Goal: Transaction & Acquisition: Purchase product/service

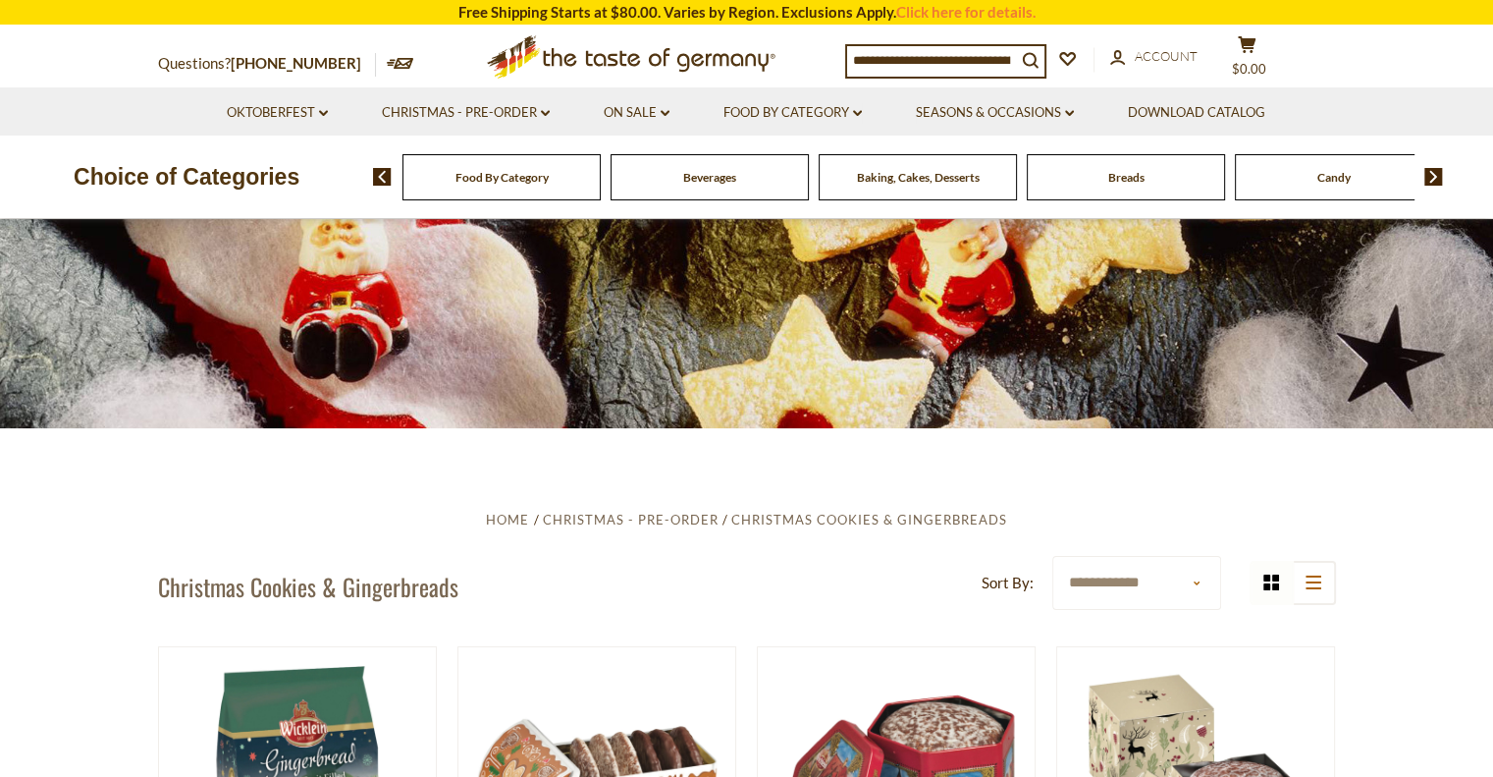
scroll to position [393, 0]
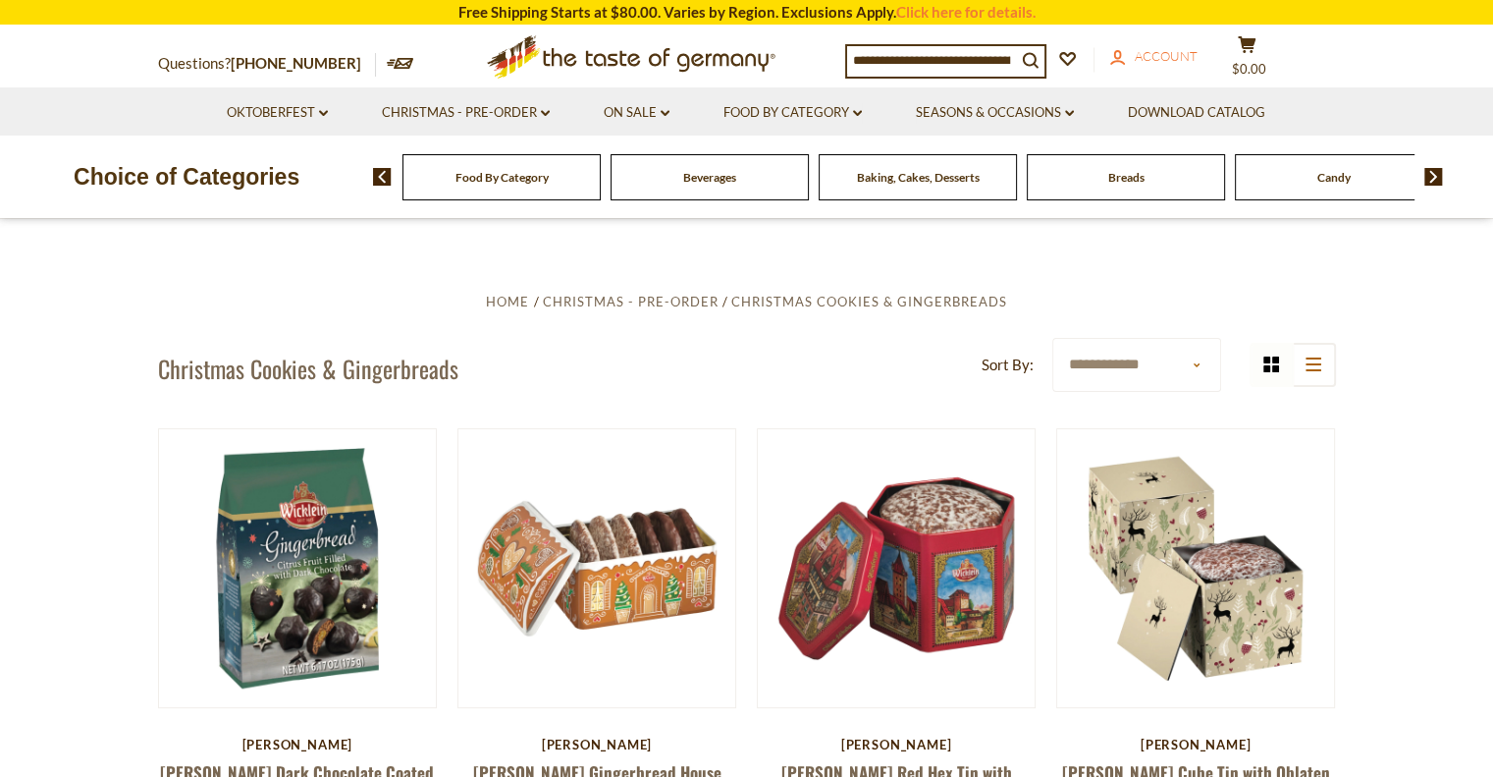
click at [1154, 50] on span "Account" at bounding box center [1166, 56] width 63 height 16
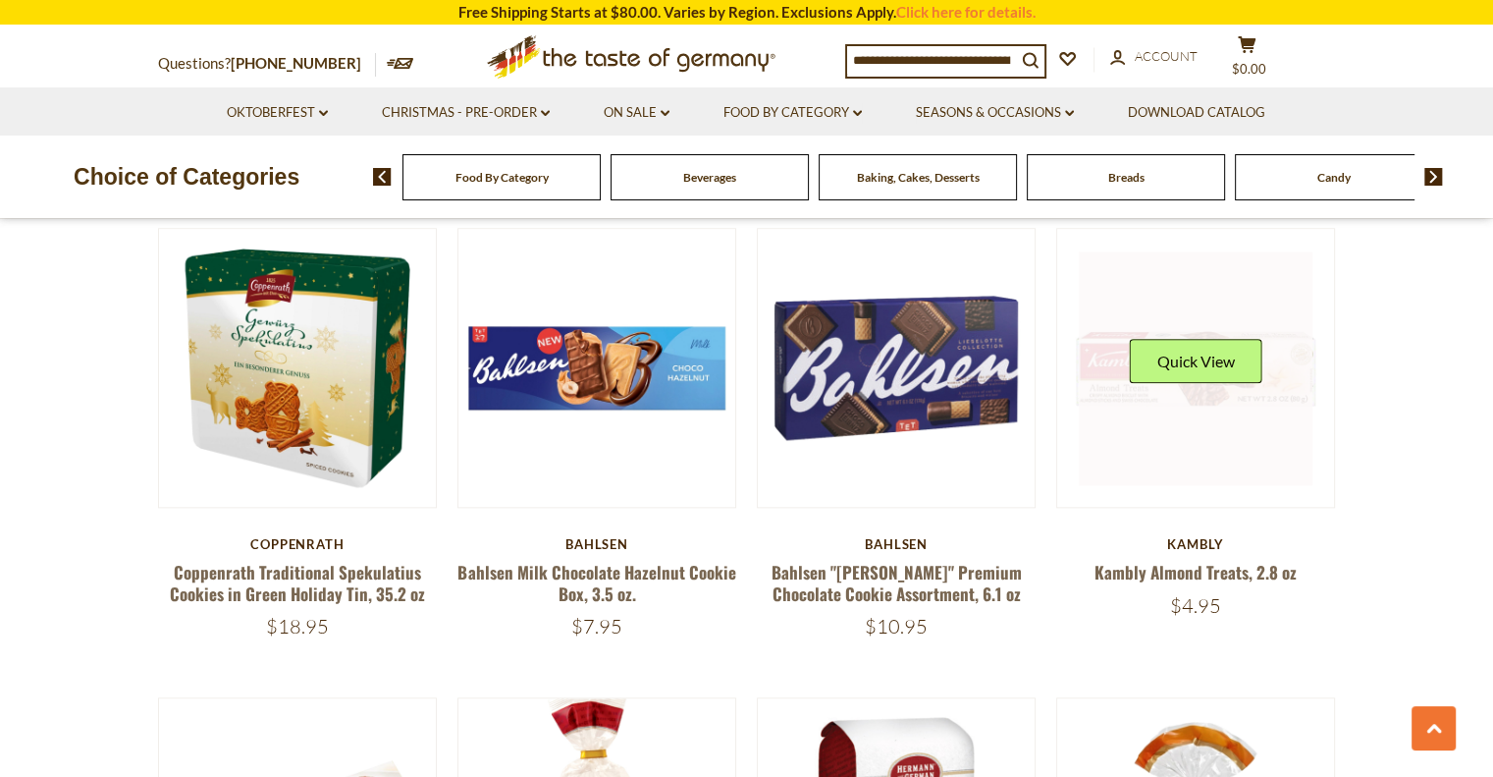
scroll to position [1964, 0]
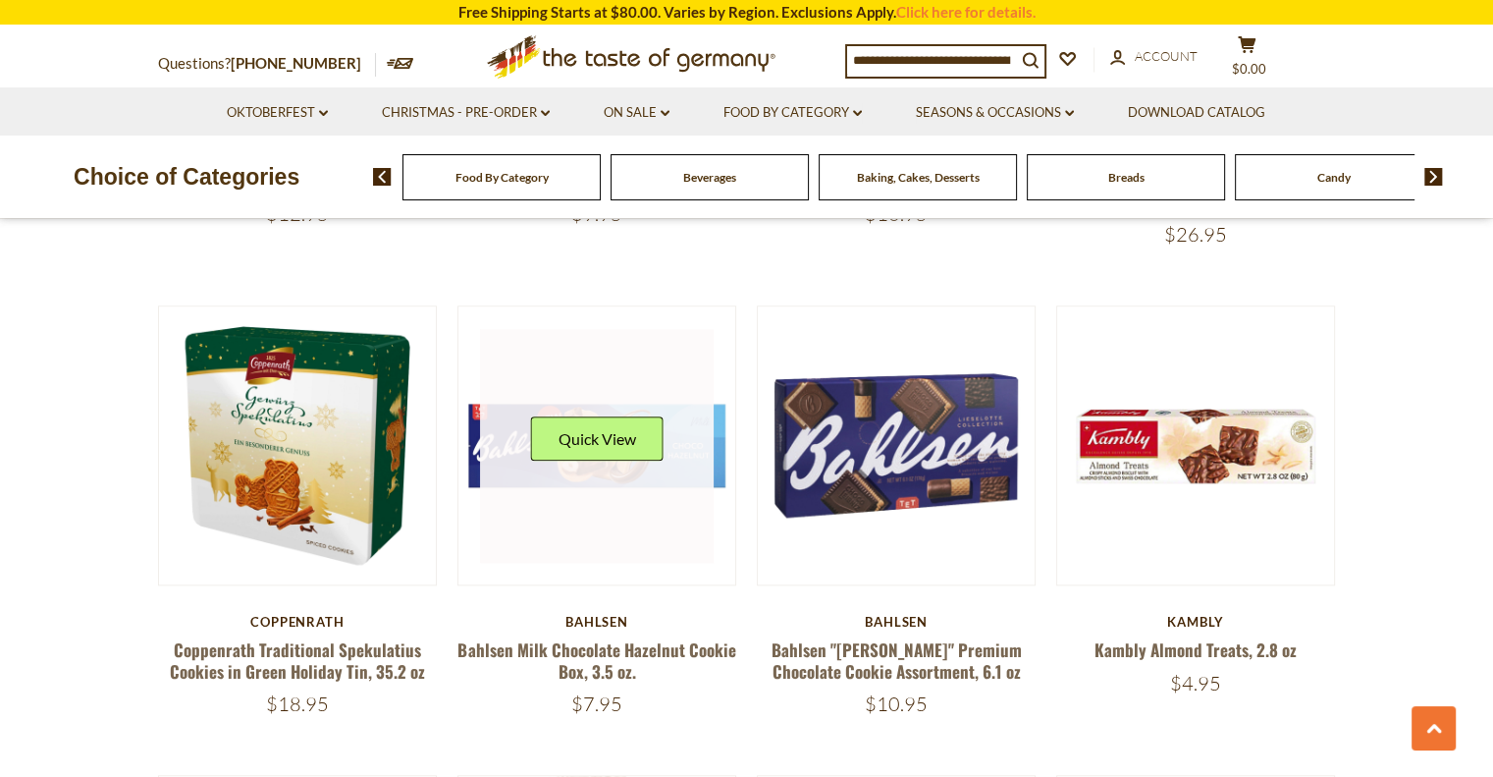
click at [606, 453] on div "Quick View" at bounding box center [596, 445] width 133 height 59
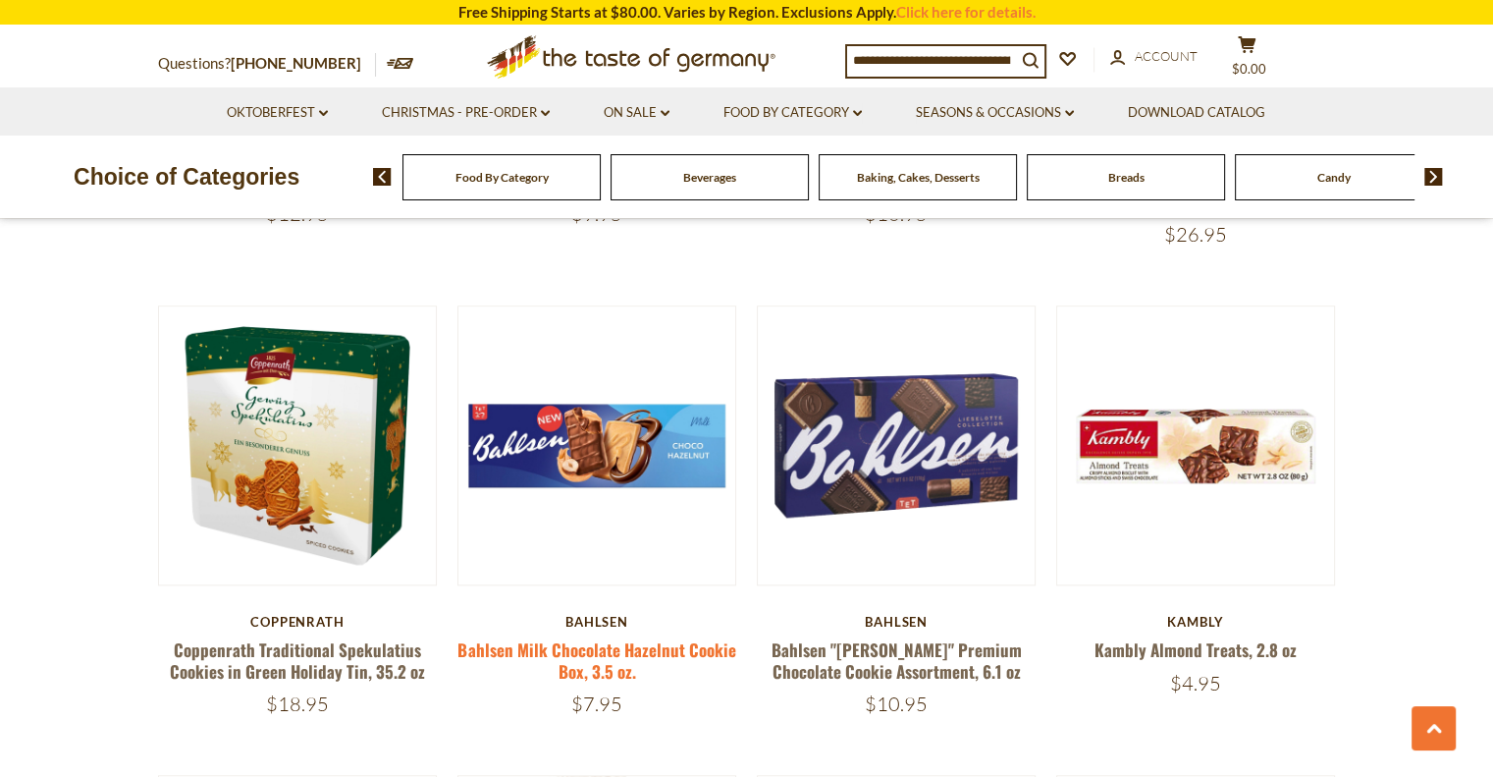
click at [637, 637] on link "Bahlsen Milk Chocolate Hazelnut Cookie Box, 3.5 oz." at bounding box center [597, 659] width 278 height 45
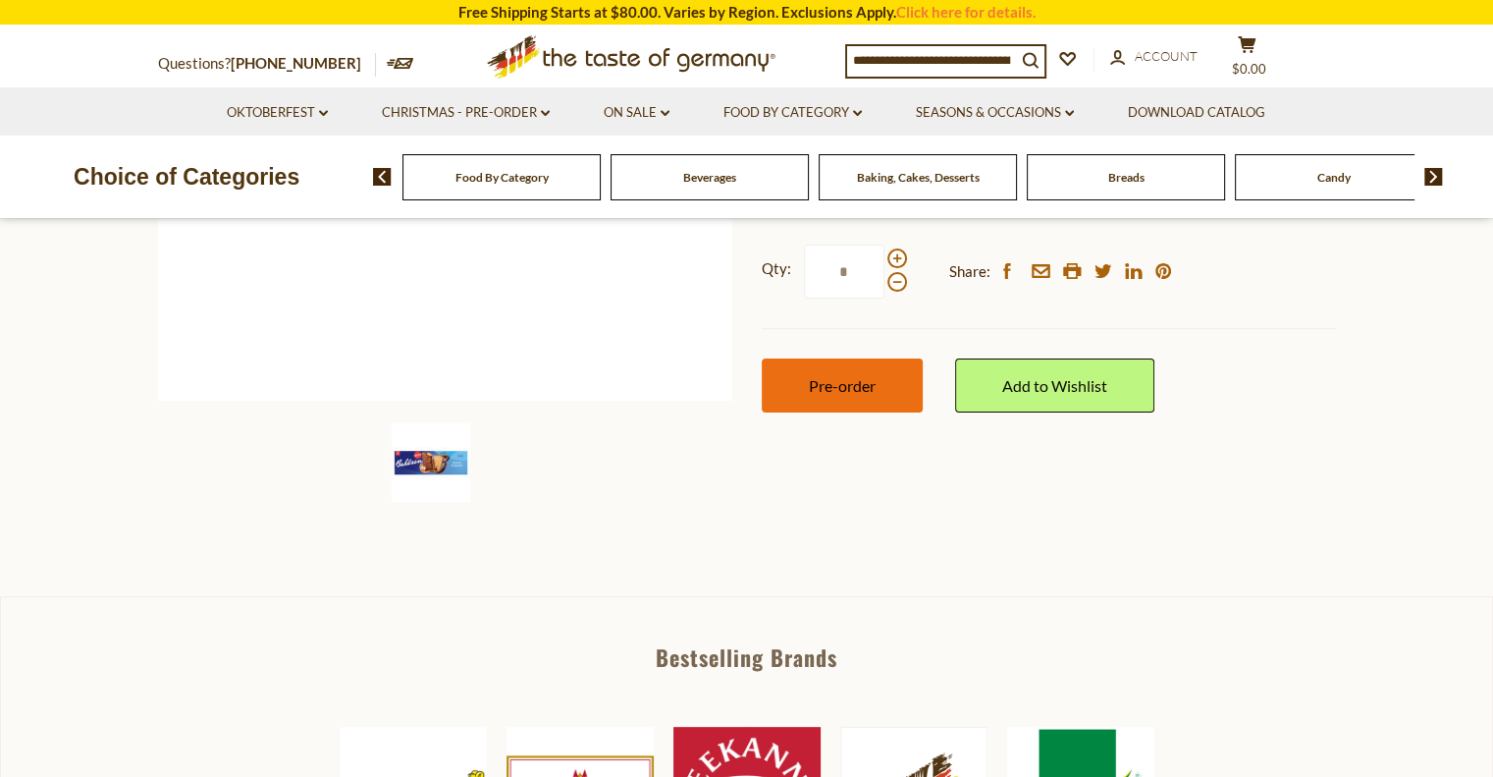
scroll to position [491, 0]
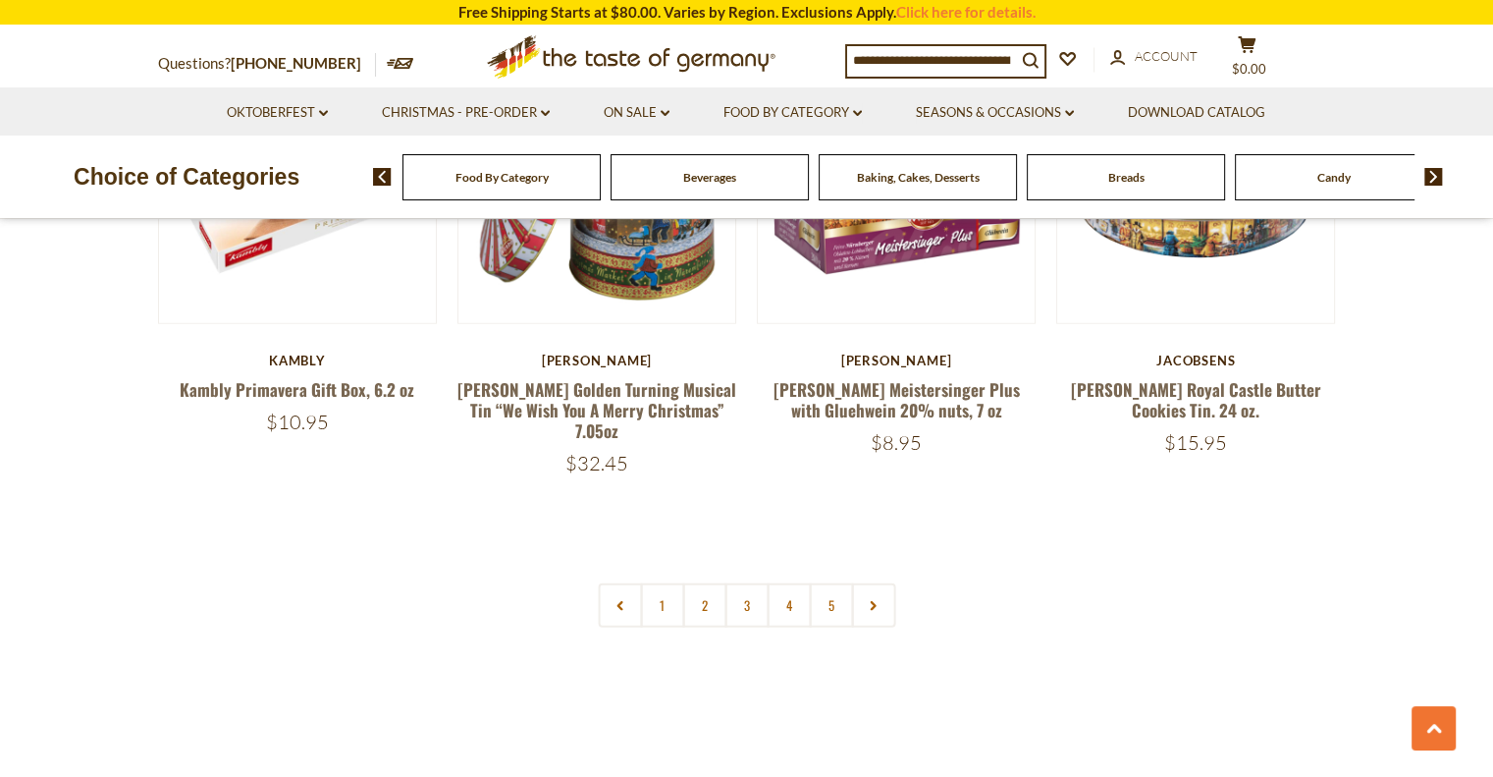
scroll to position [4664, 0]
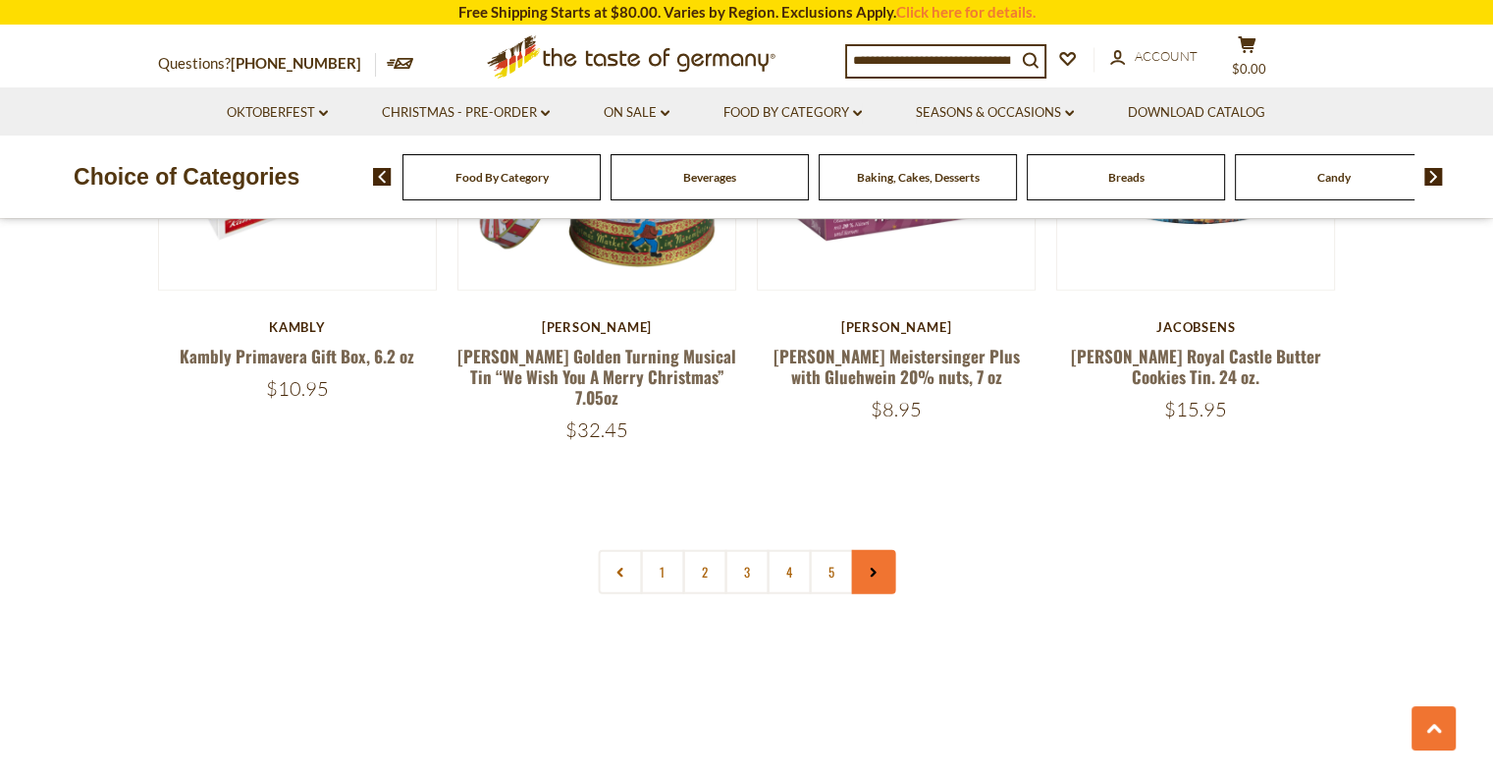
click at [884, 550] on link at bounding box center [873, 572] width 44 height 44
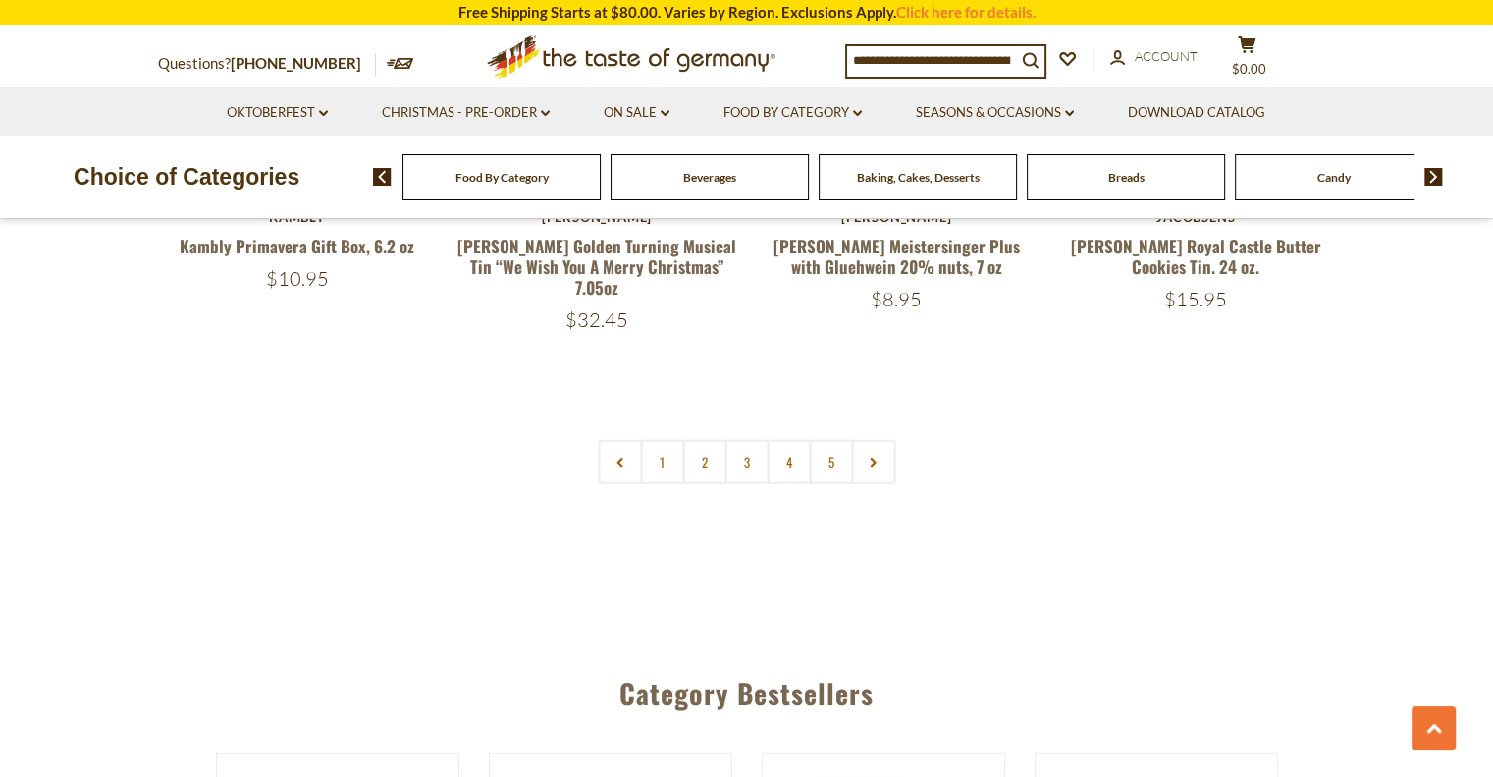
scroll to position [4799, 0]
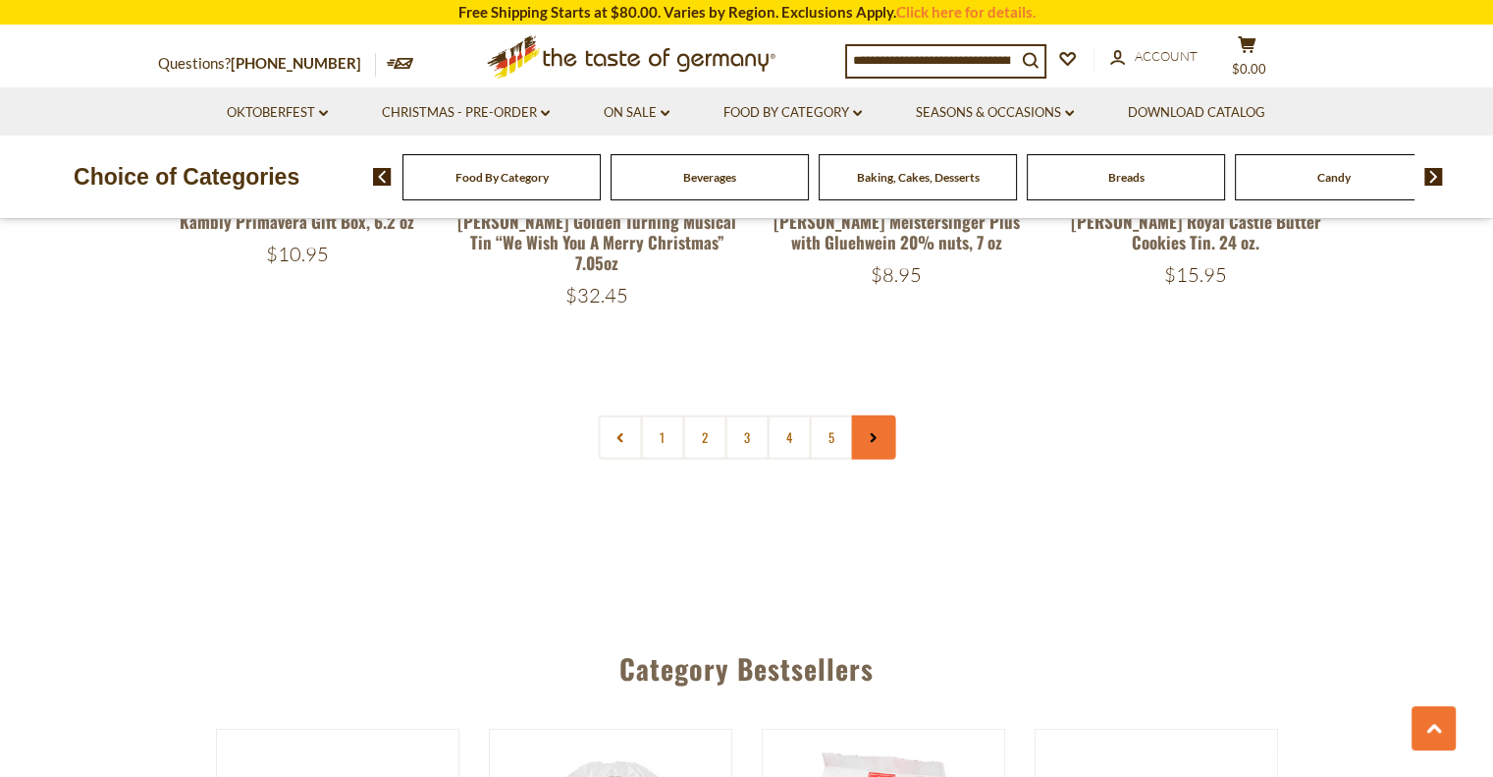
click at [874, 415] on link at bounding box center [873, 437] width 44 height 44
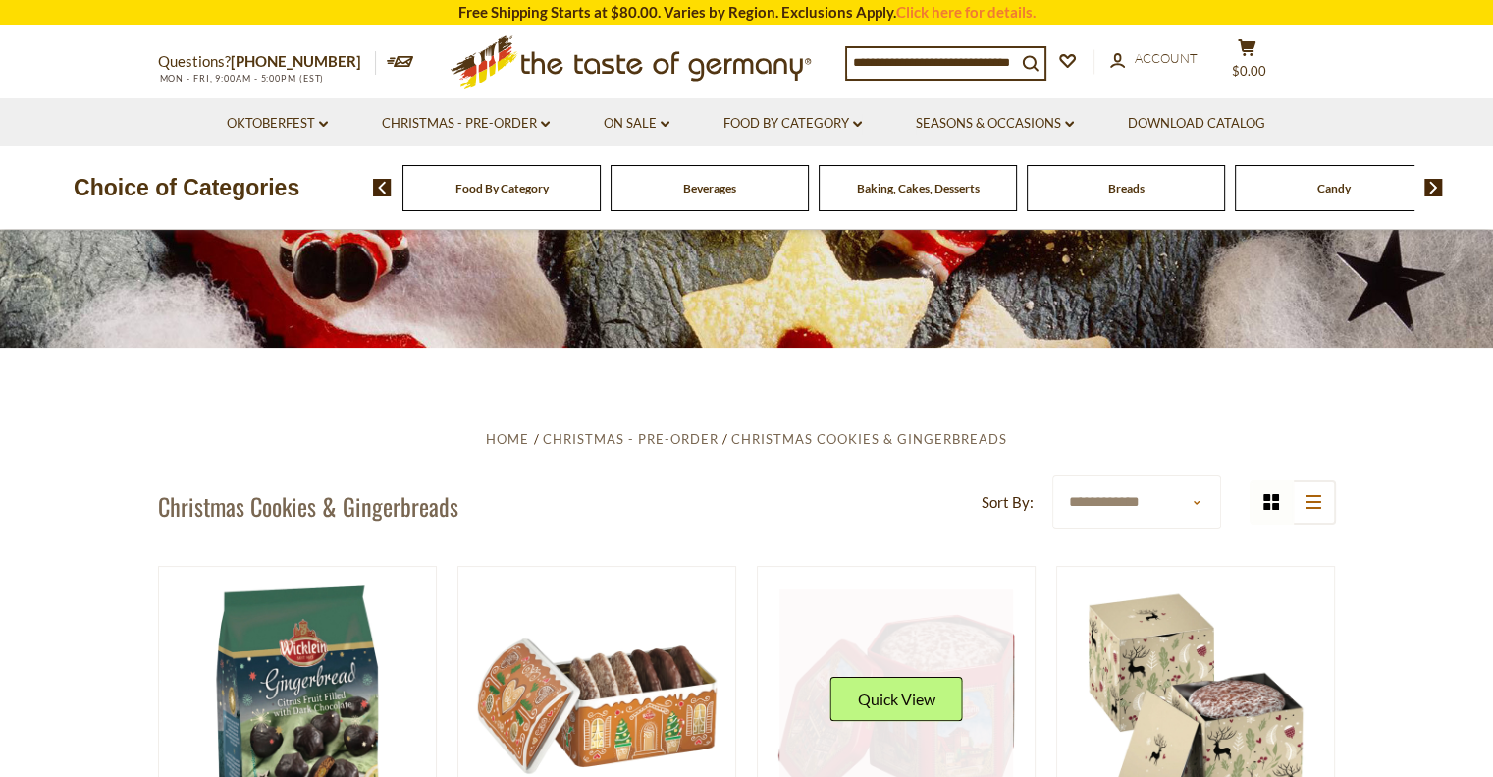
scroll to position [0, 0]
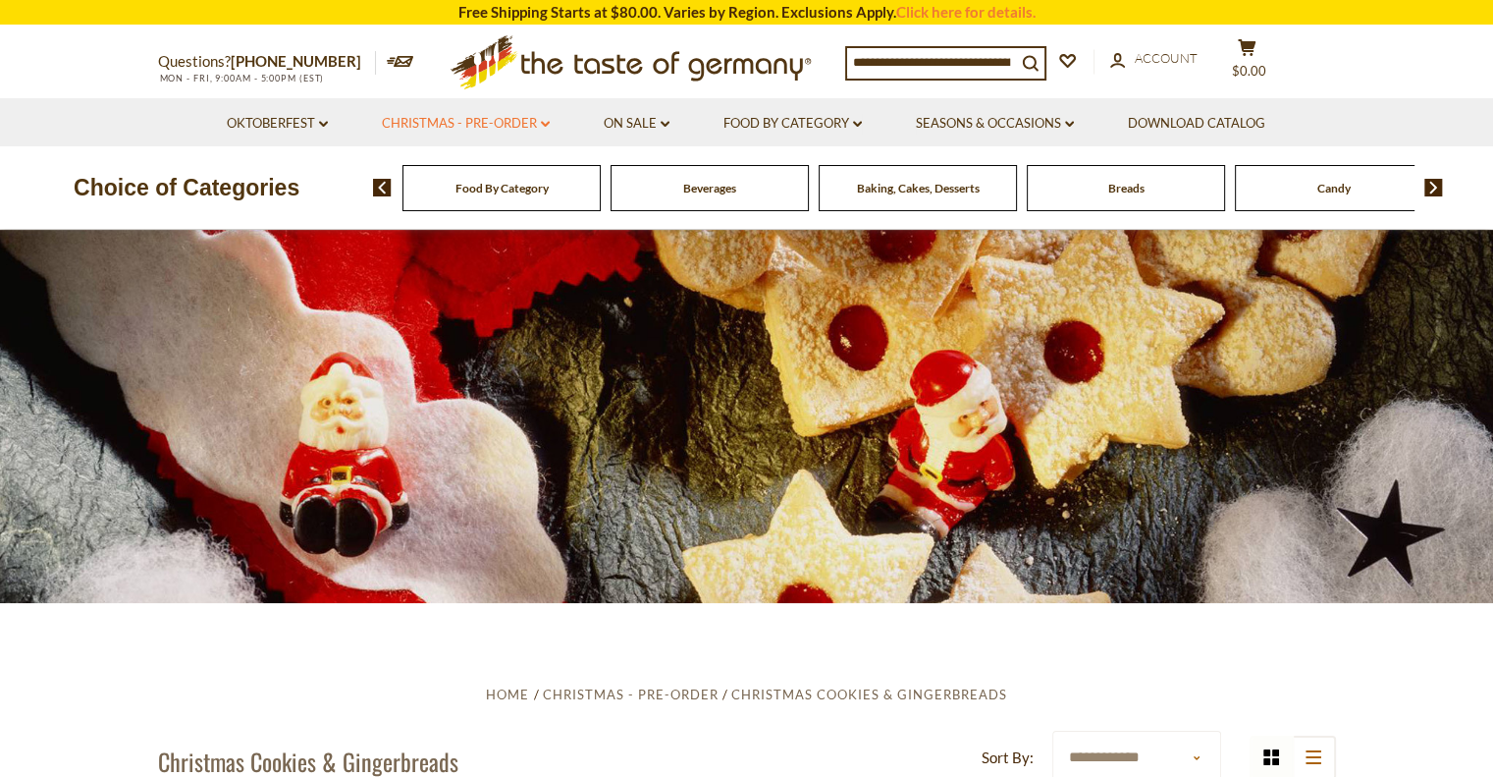
click at [421, 125] on link "Christmas - PRE-ORDER dropdown_arrow" at bounding box center [466, 124] width 168 height 22
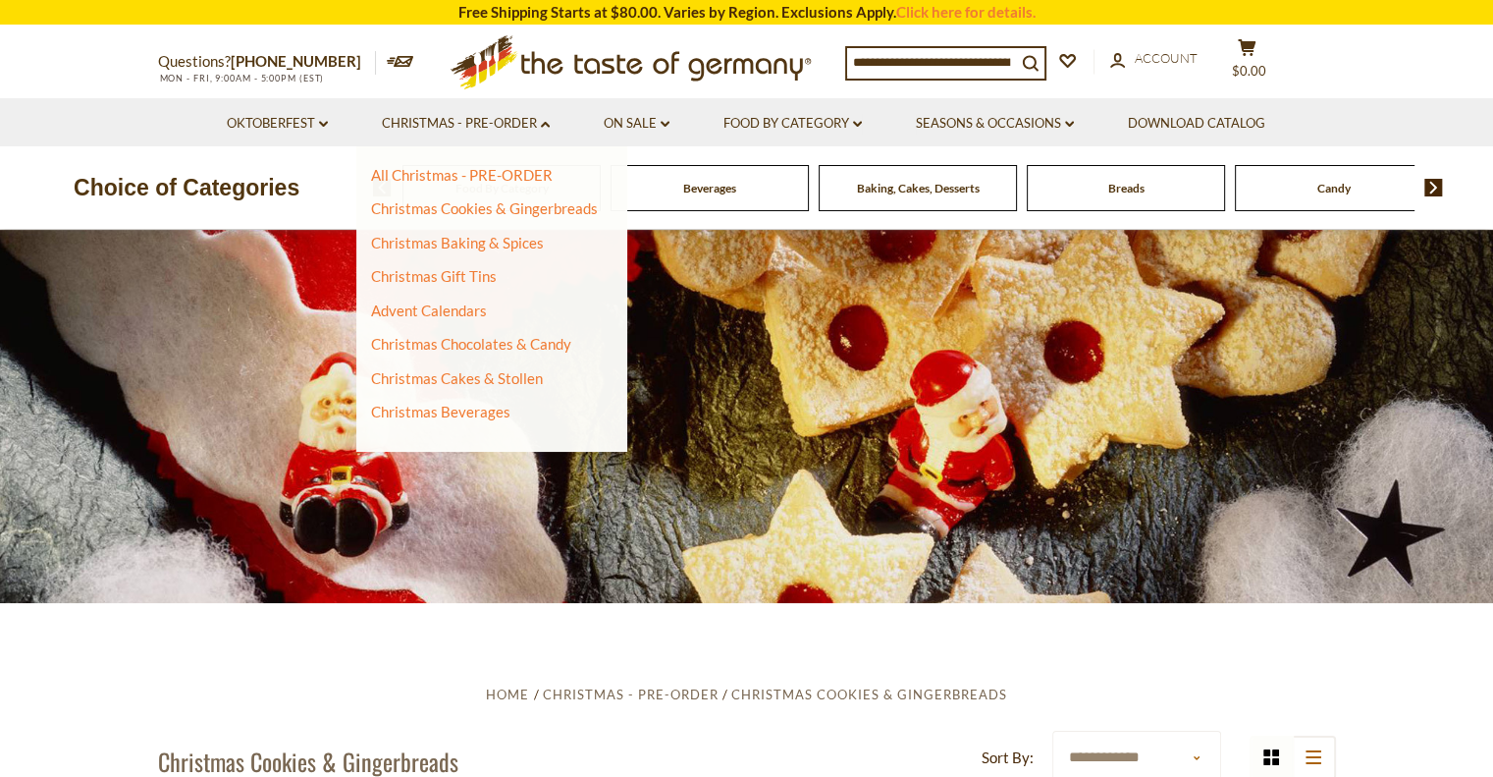
click at [919, 75] on input at bounding box center [931, 61] width 169 height 27
click at [476, 207] on link "Christmas Cookies & Gingerbreads" at bounding box center [484, 208] width 227 height 18
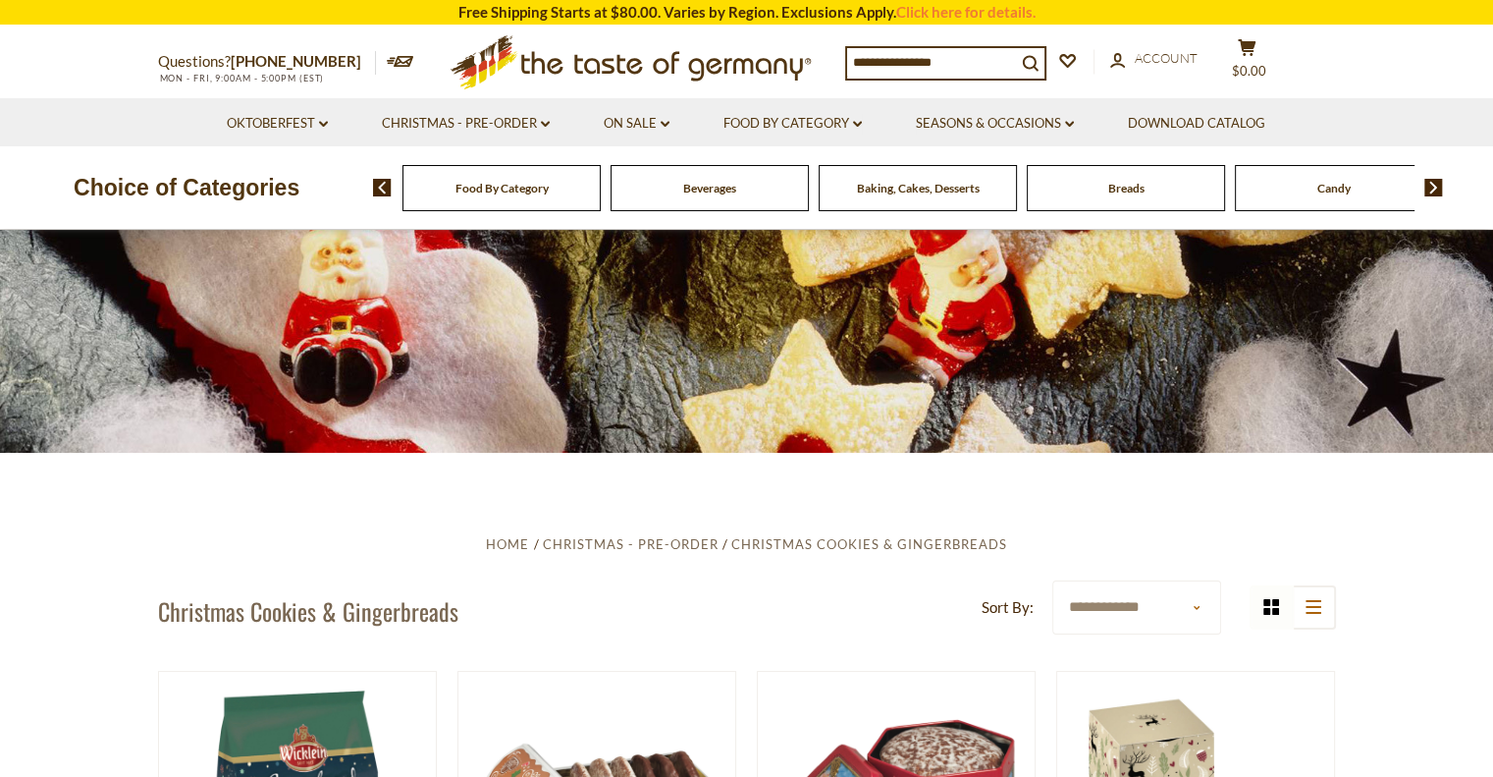
scroll to position [393, 0]
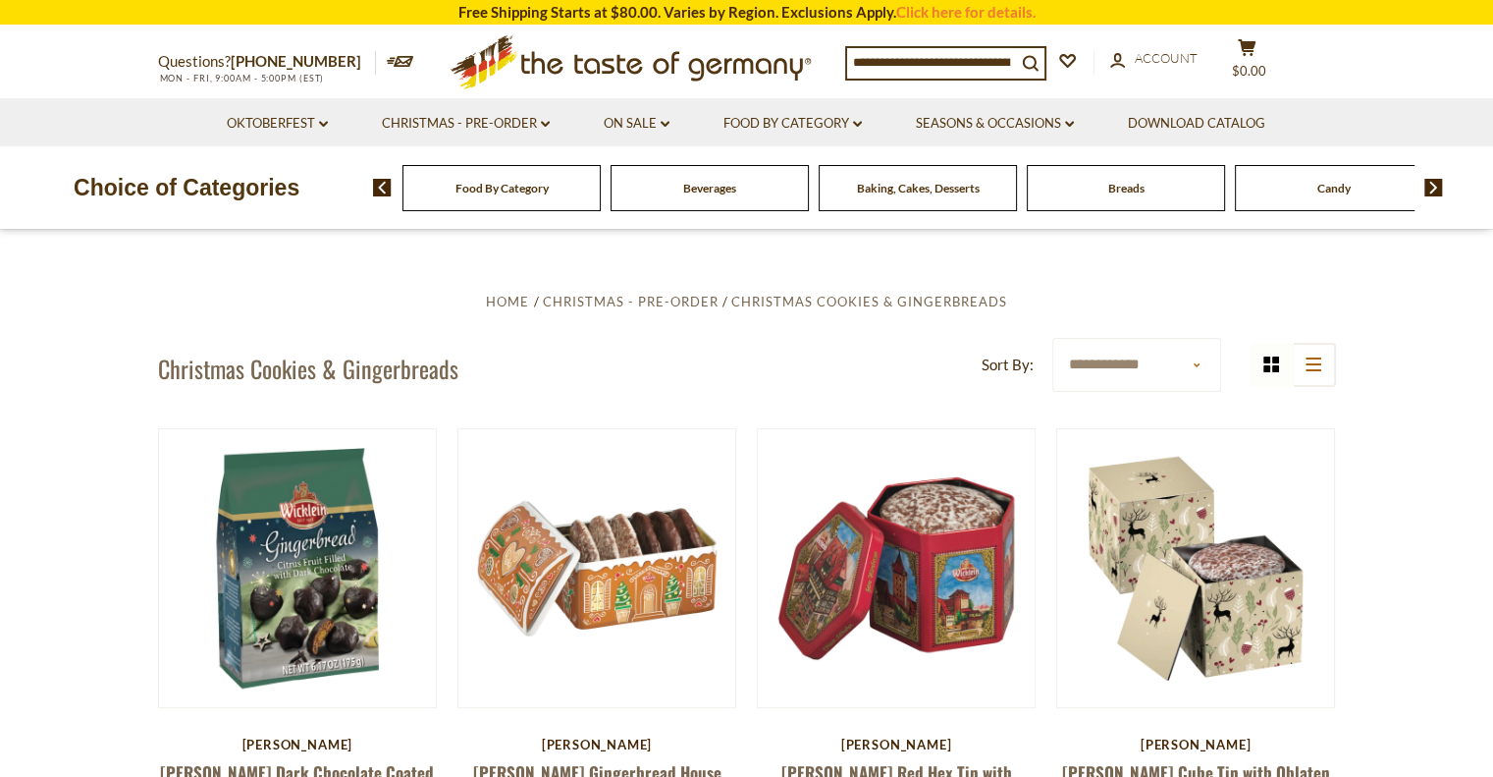
click at [1137, 366] on select "**********" at bounding box center [1136, 365] width 168 height 54
click at [1312, 364] on icon at bounding box center [1314, 364] width 16 height 14
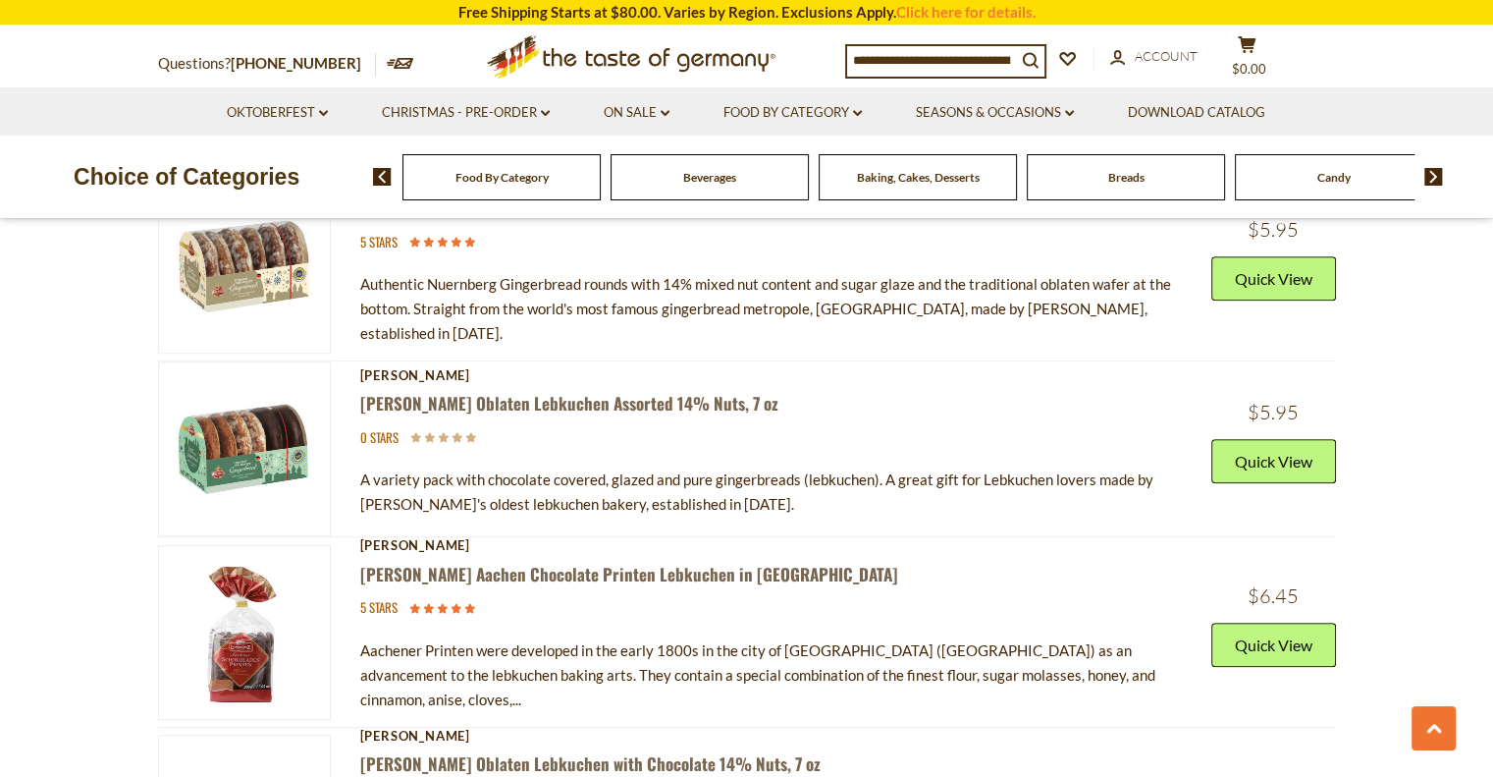
scroll to position [1276, 0]
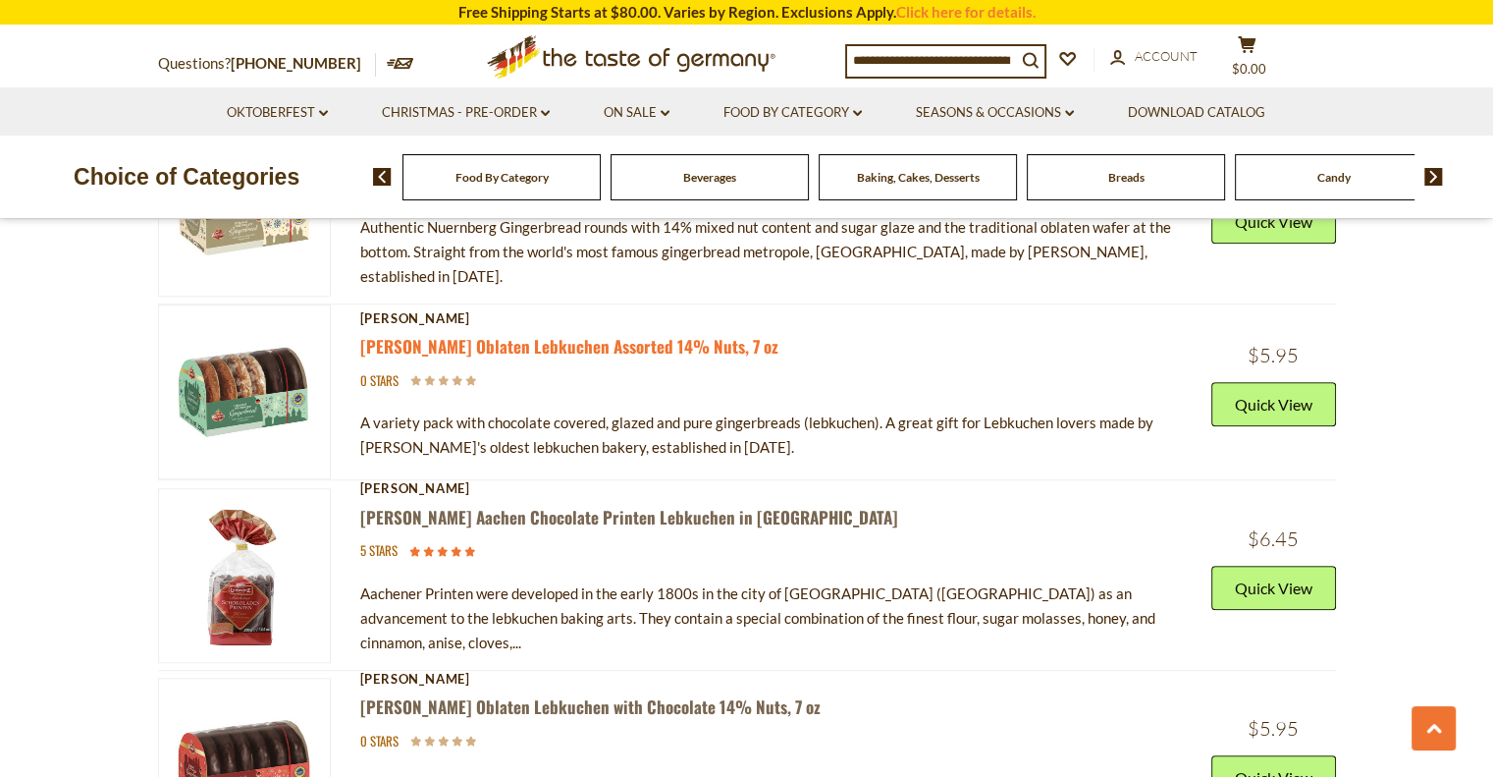
click at [530, 334] on link "[PERSON_NAME] Oblaten Lebkuchen Assorted 14% Nuts, 7 oz" at bounding box center [569, 346] width 418 height 25
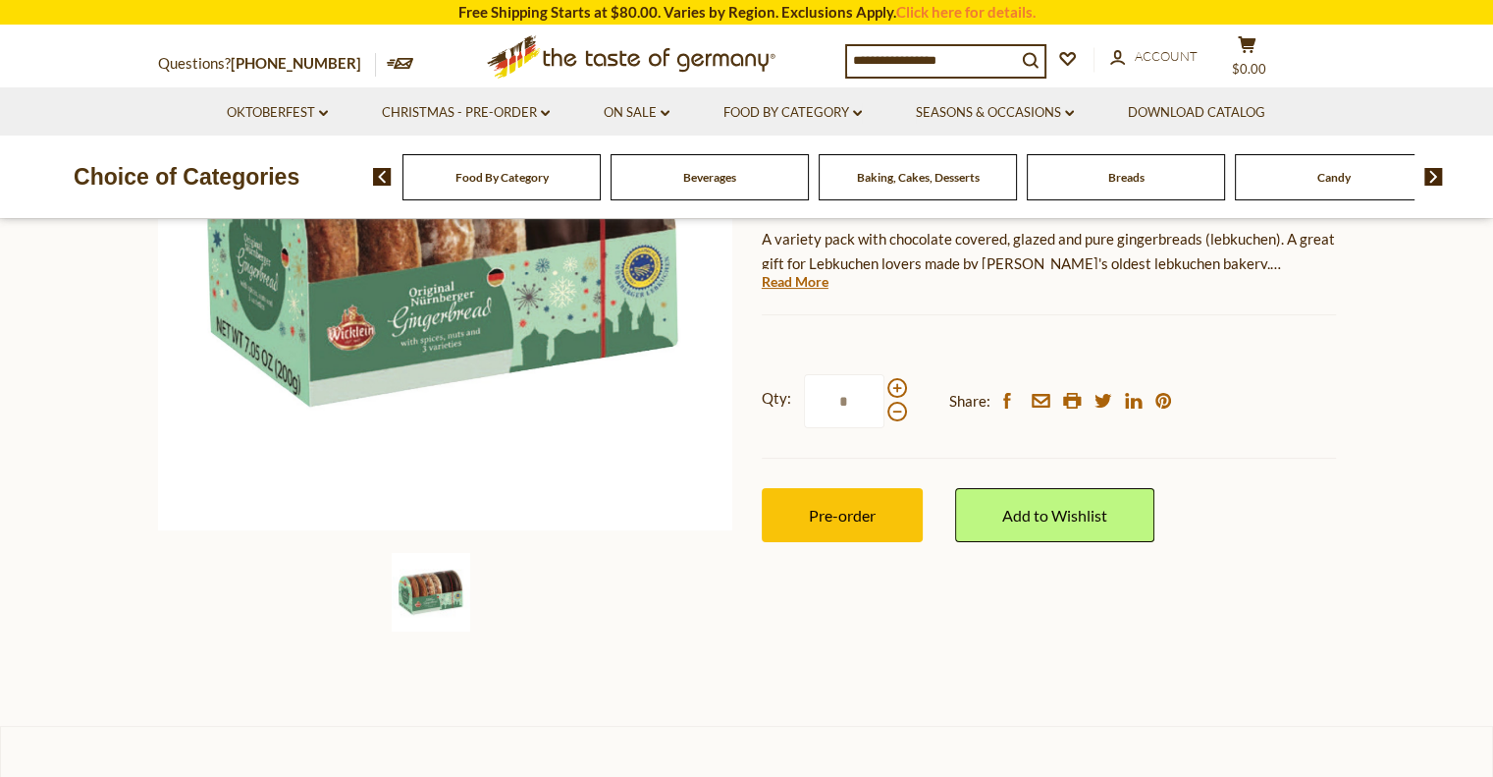
scroll to position [393, 0]
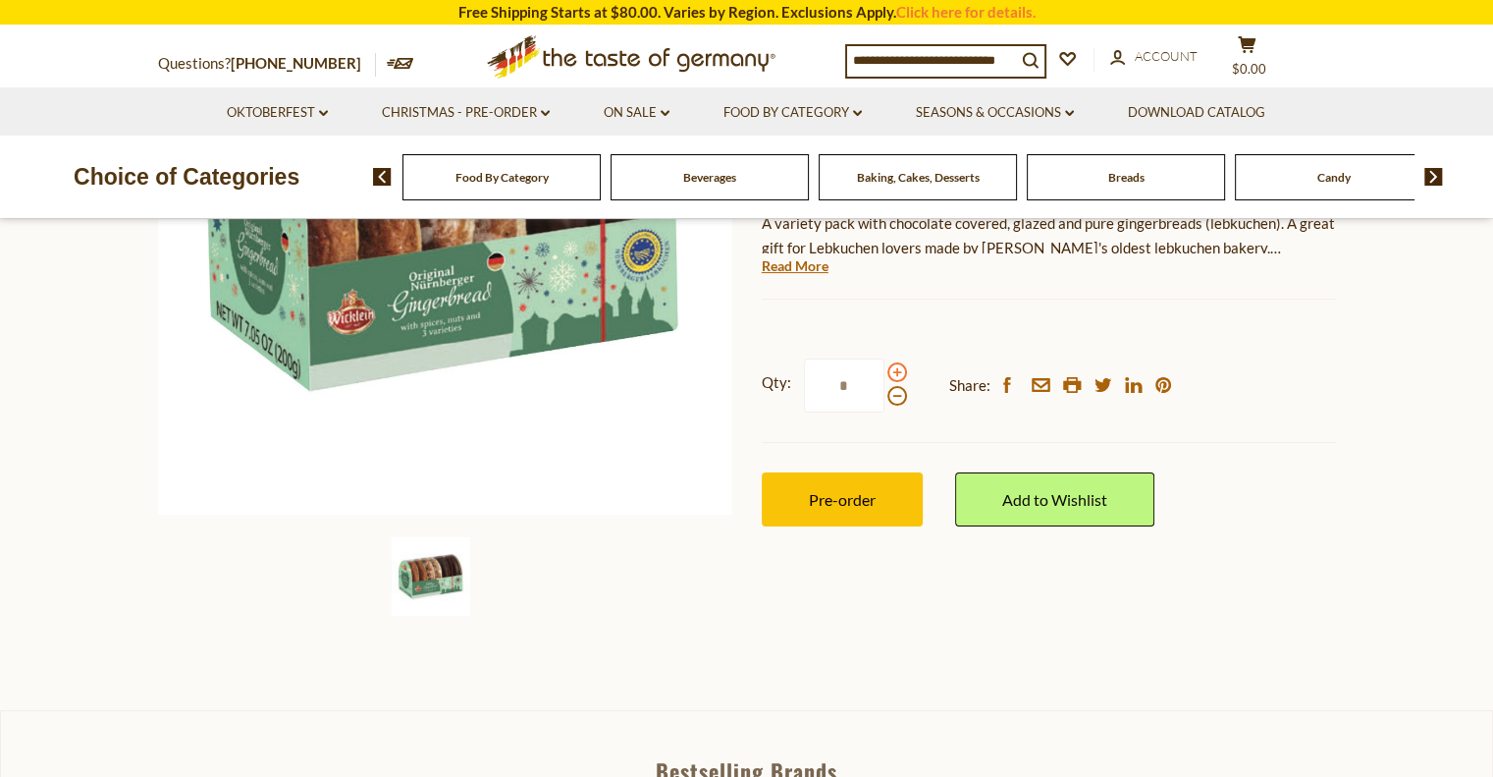
click at [893, 371] on span at bounding box center [898, 372] width 20 height 20
click at [885, 371] on input "*" at bounding box center [844, 385] width 81 height 54
click at [893, 371] on span at bounding box center [898, 372] width 20 height 20
click at [885, 371] on input "*" at bounding box center [844, 385] width 81 height 54
click at [893, 371] on span at bounding box center [898, 372] width 20 height 20
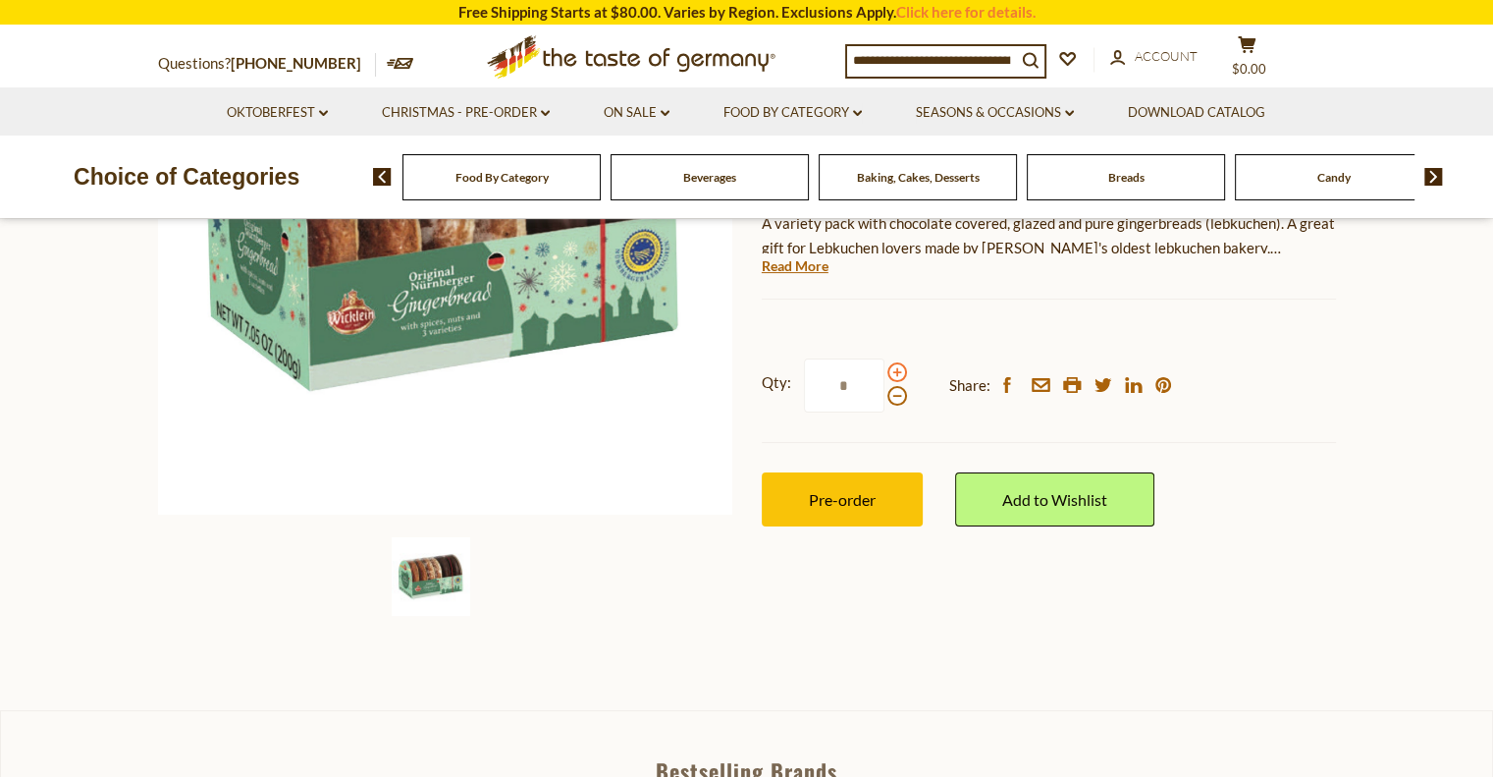
click at [885, 371] on input "*" at bounding box center [844, 385] width 81 height 54
click at [893, 400] on span at bounding box center [898, 396] width 20 height 20
click at [885, 400] on input "*" at bounding box center [844, 385] width 81 height 54
click at [893, 400] on span at bounding box center [898, 396] width 20 height 20
click at [885, 400] on input "*" at bounding box center [844, 385] width 81 height 54
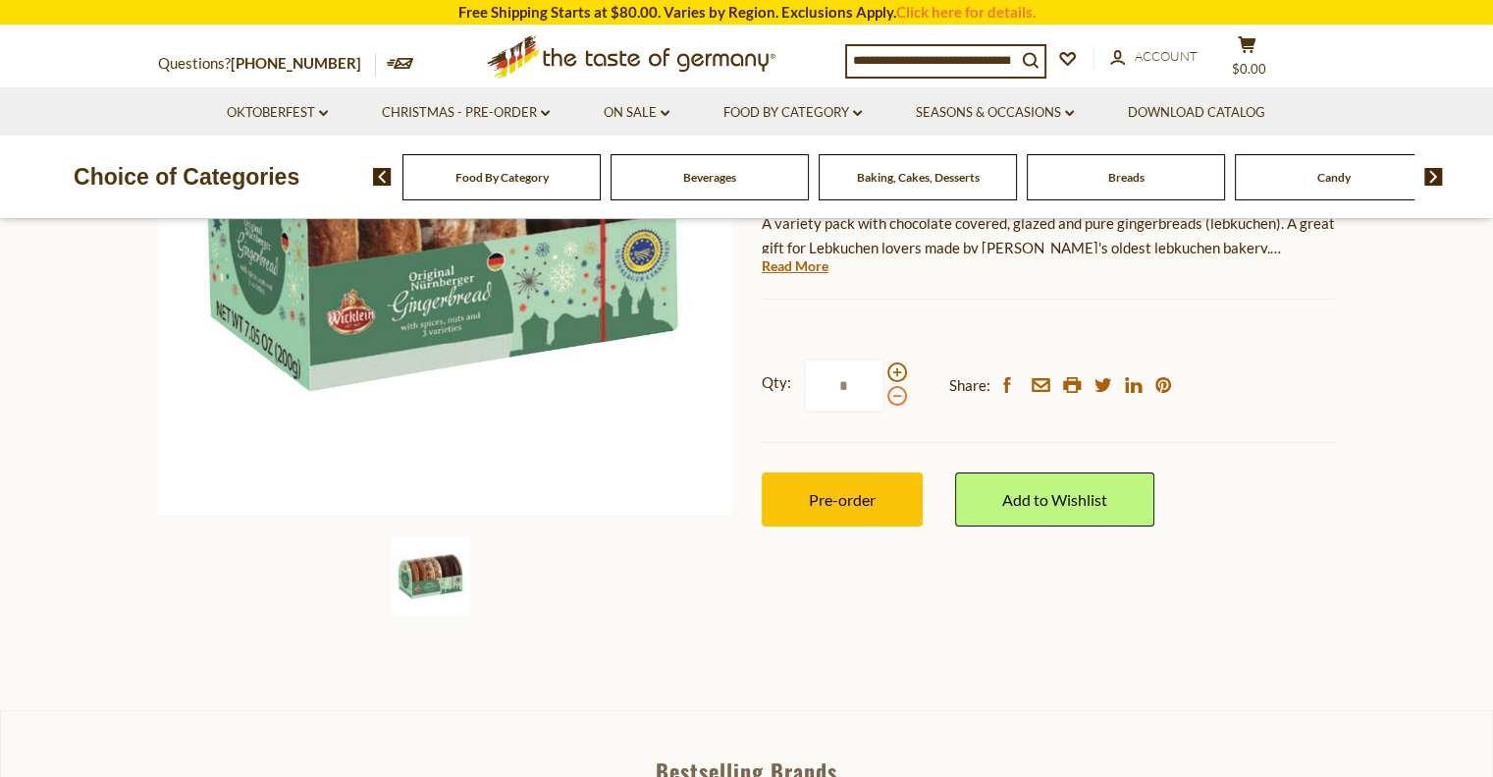
click at [893, 400] on span at bounding box center [898, 396] width 20 height 20
click at [885, 400] on input "*" at bounding box center [844, 385] width 81 height 54
click at [891, 362] on label "Qty: *" at bounding box center [834, 385] width 145 height 54
click at [885, 362] on input "*" at bounding box center [844, 385] width 81 height 54
click at [899, 368] on span at bounding box center [898, 372] width 20 height 20
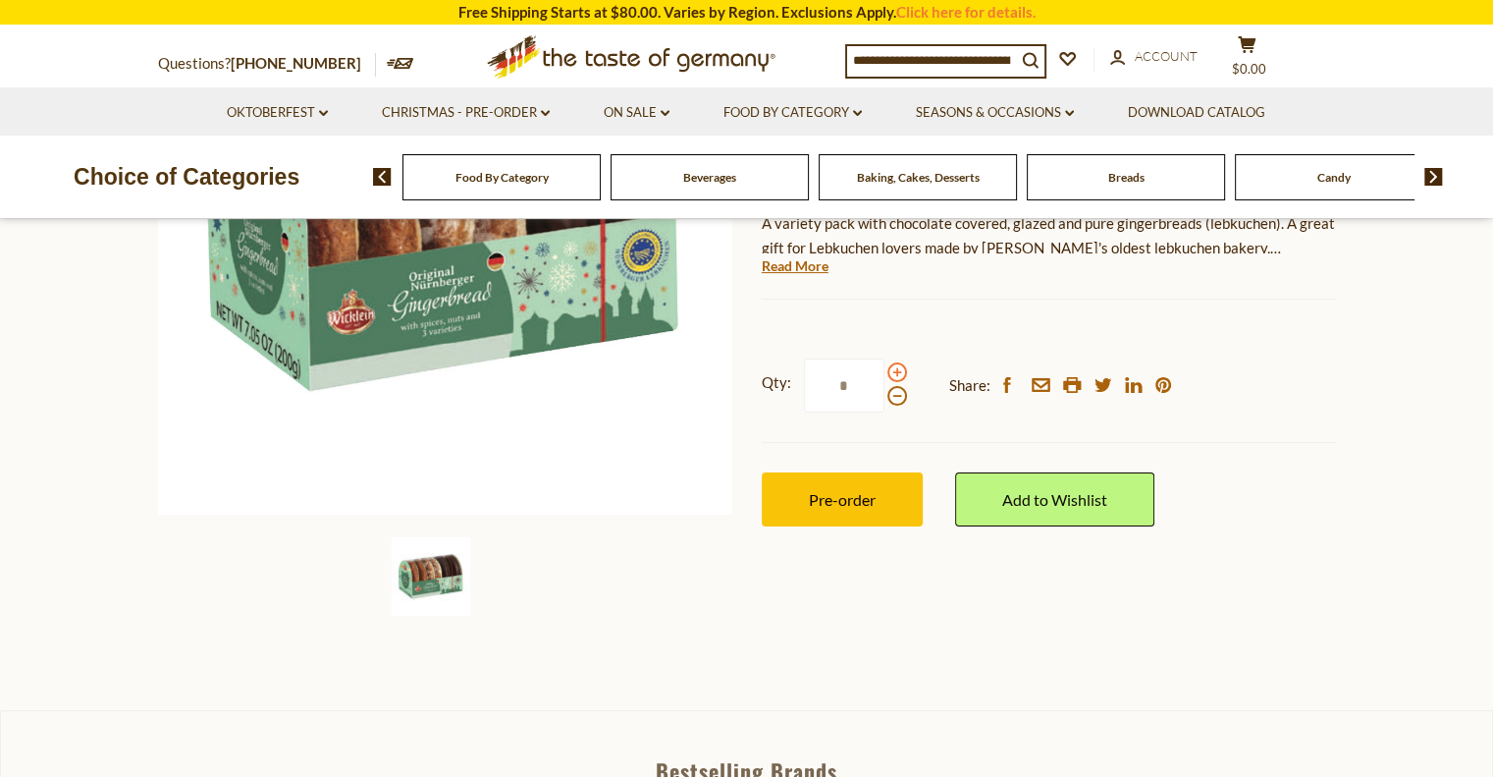
click at [885, 368] on input "*" at bounding box center [844, 385] width 81 height 54
drag, startPoint x: 869, startPoint y: 387, endPoint x: 833, endPoint y: 380, distance: 37.0
click at [833, 380] on input "*" at bounding box center [844, 385] width 81 height 54
type input "*"
click at [855, 482] on button "Pre-order" at bounding box center [842, 499] width 161 height 54
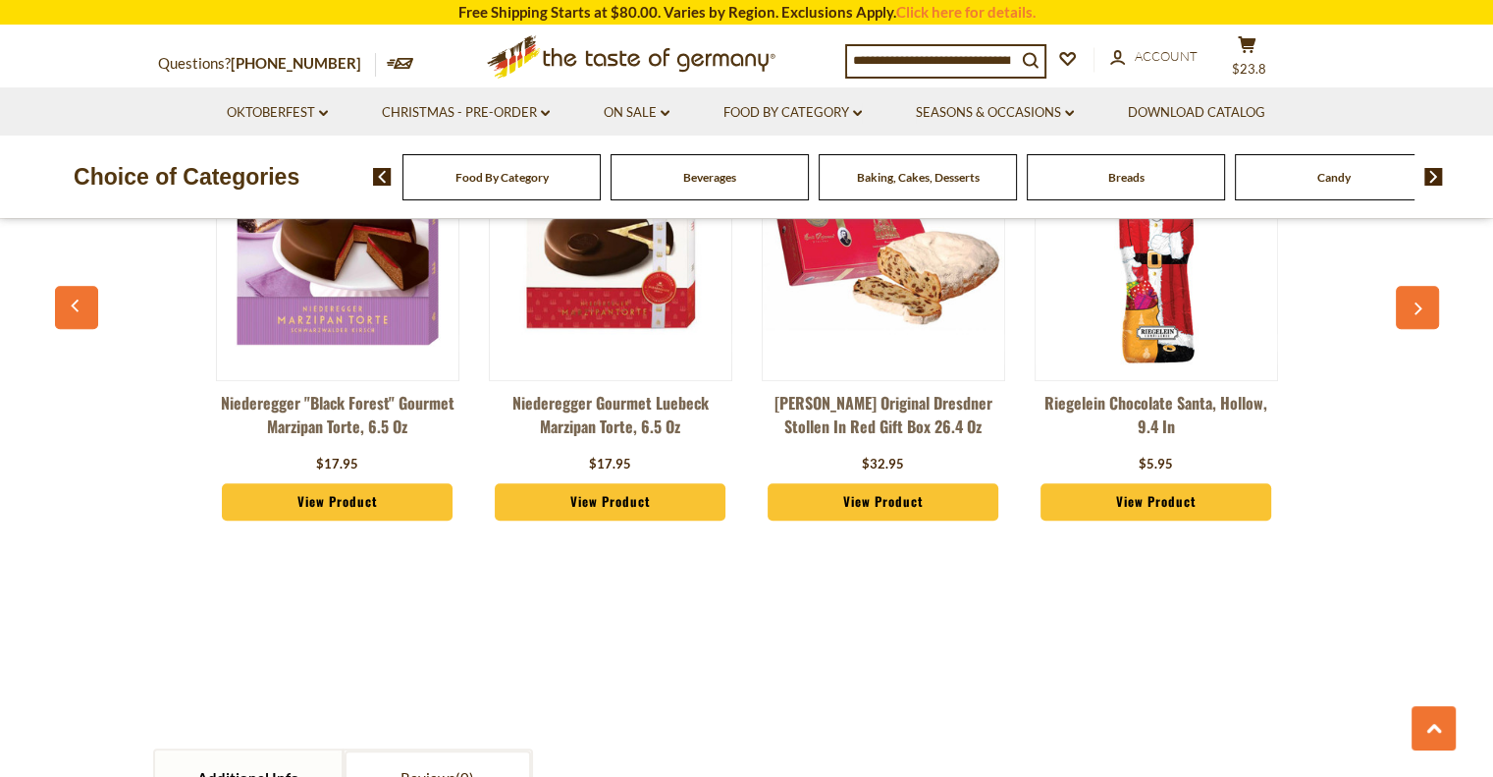
scroll to position [1473, 0]
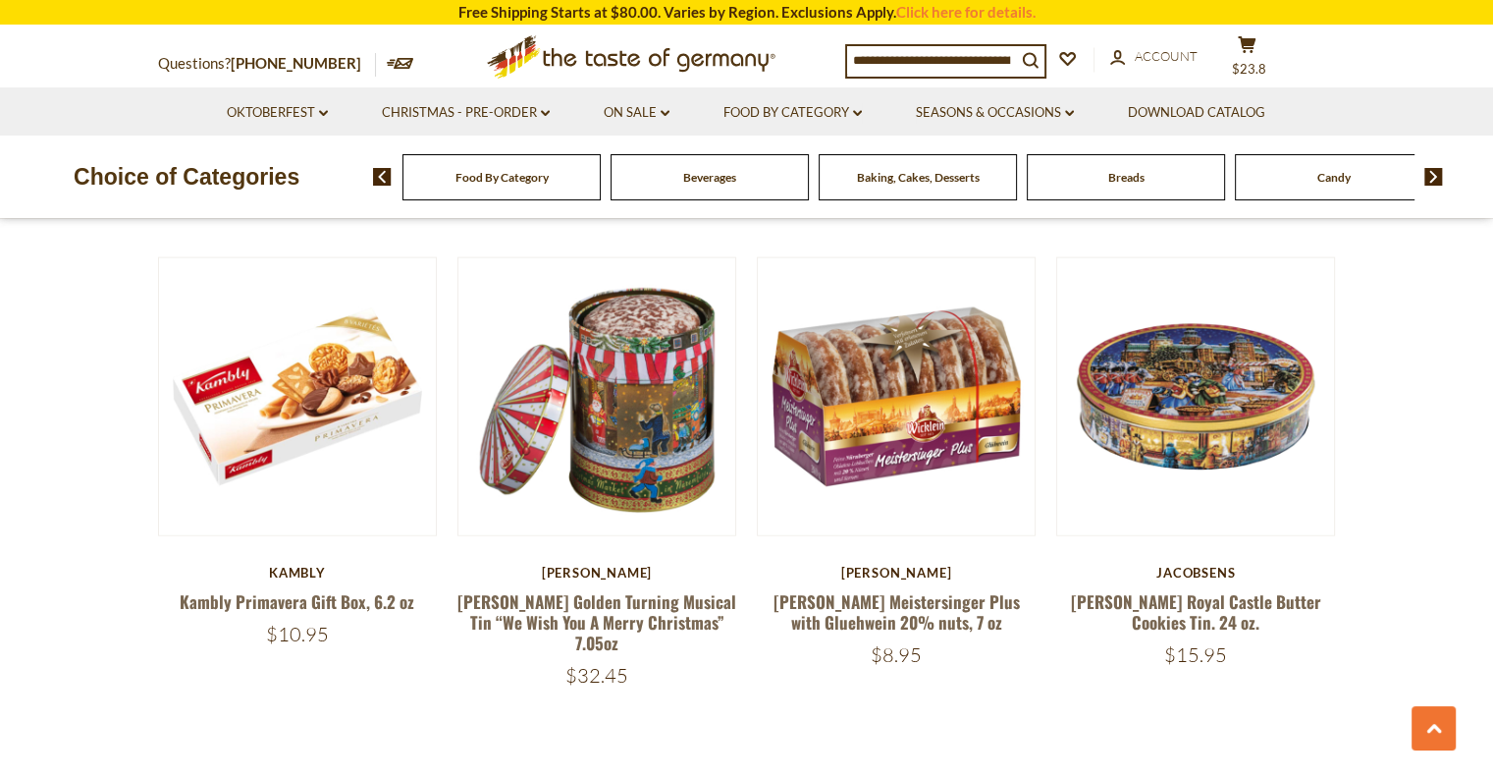
scroll to position [4812, 0]
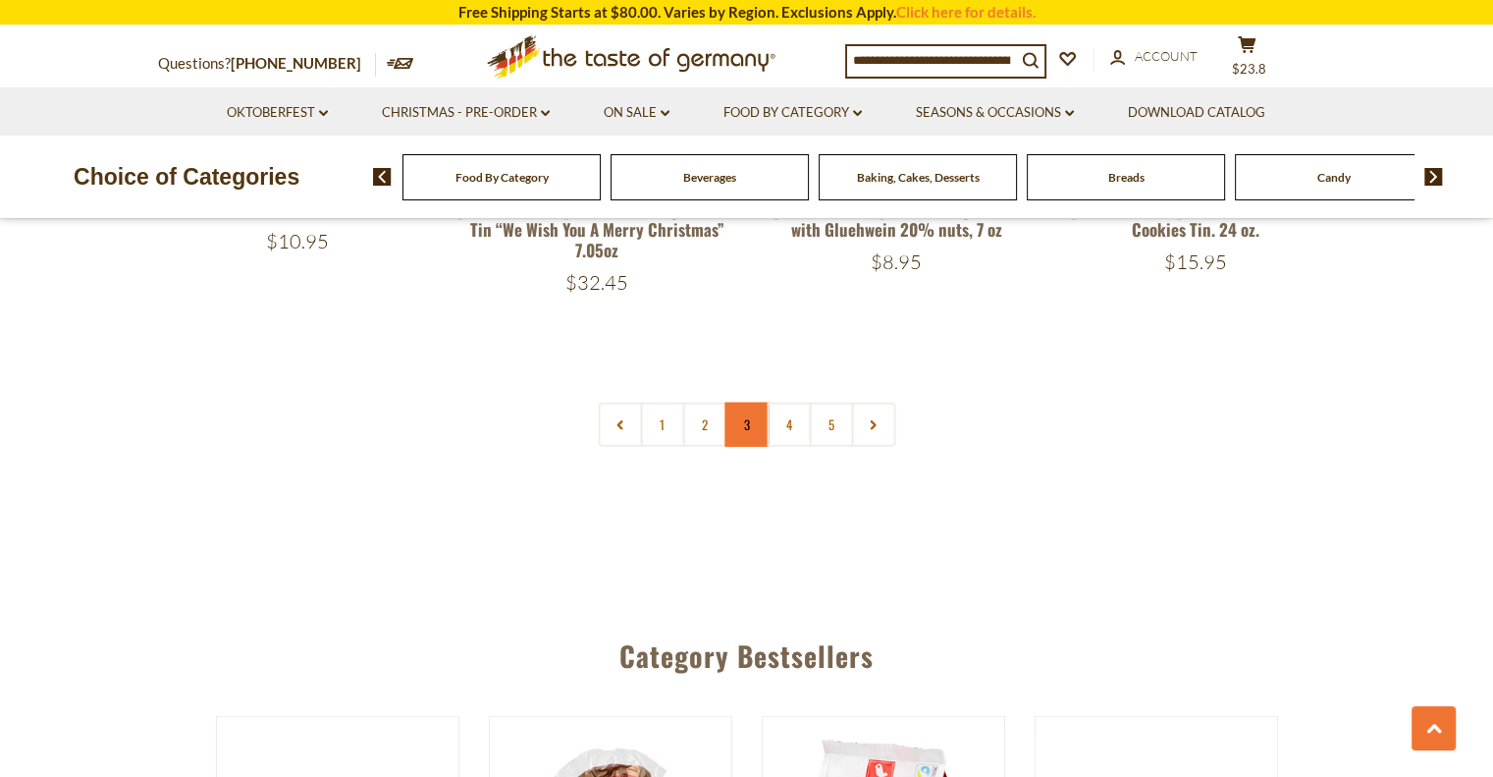
click at [743, 403] on link "3" at bounding box center [747, 425] width 44 height 44
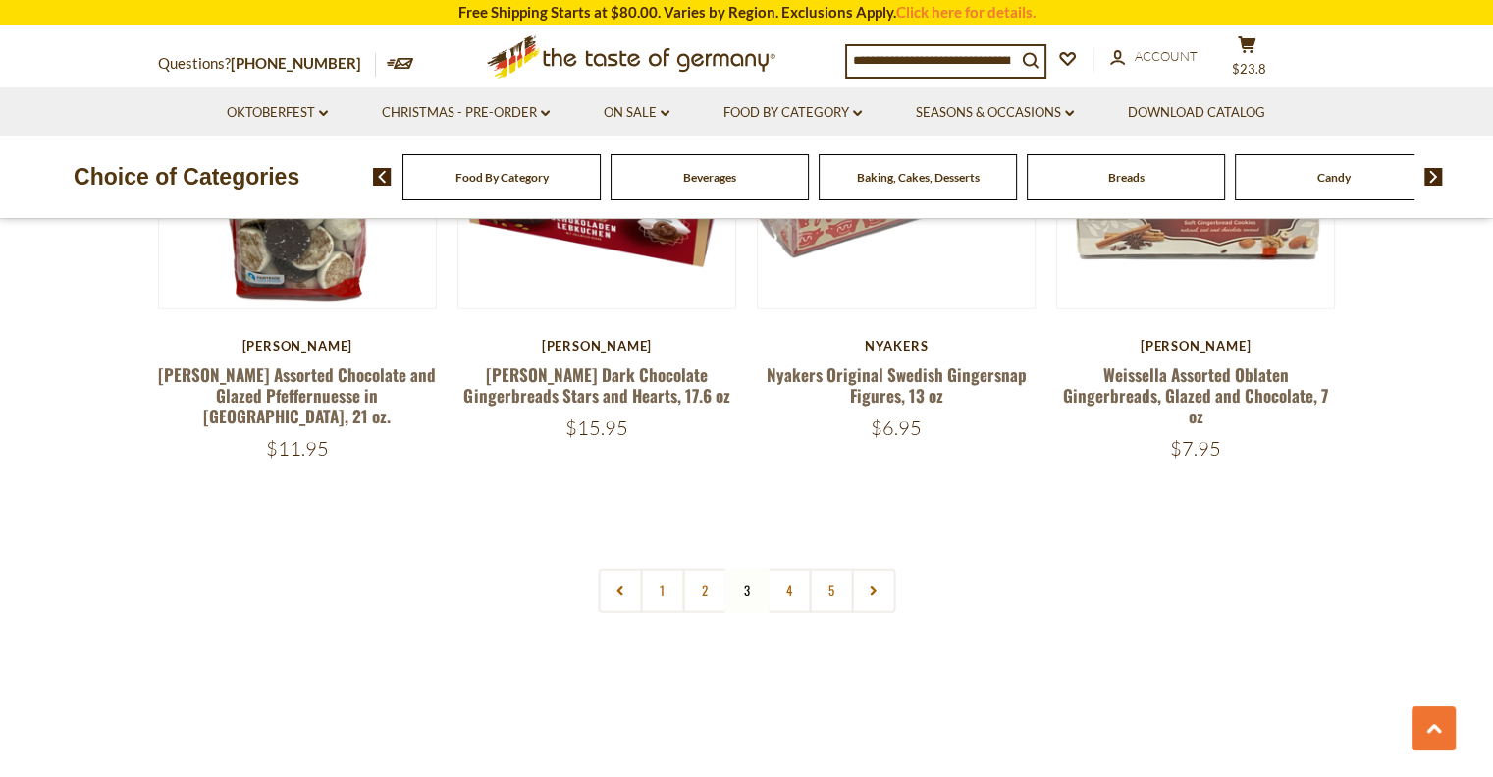
scroll to position [4658, 0]
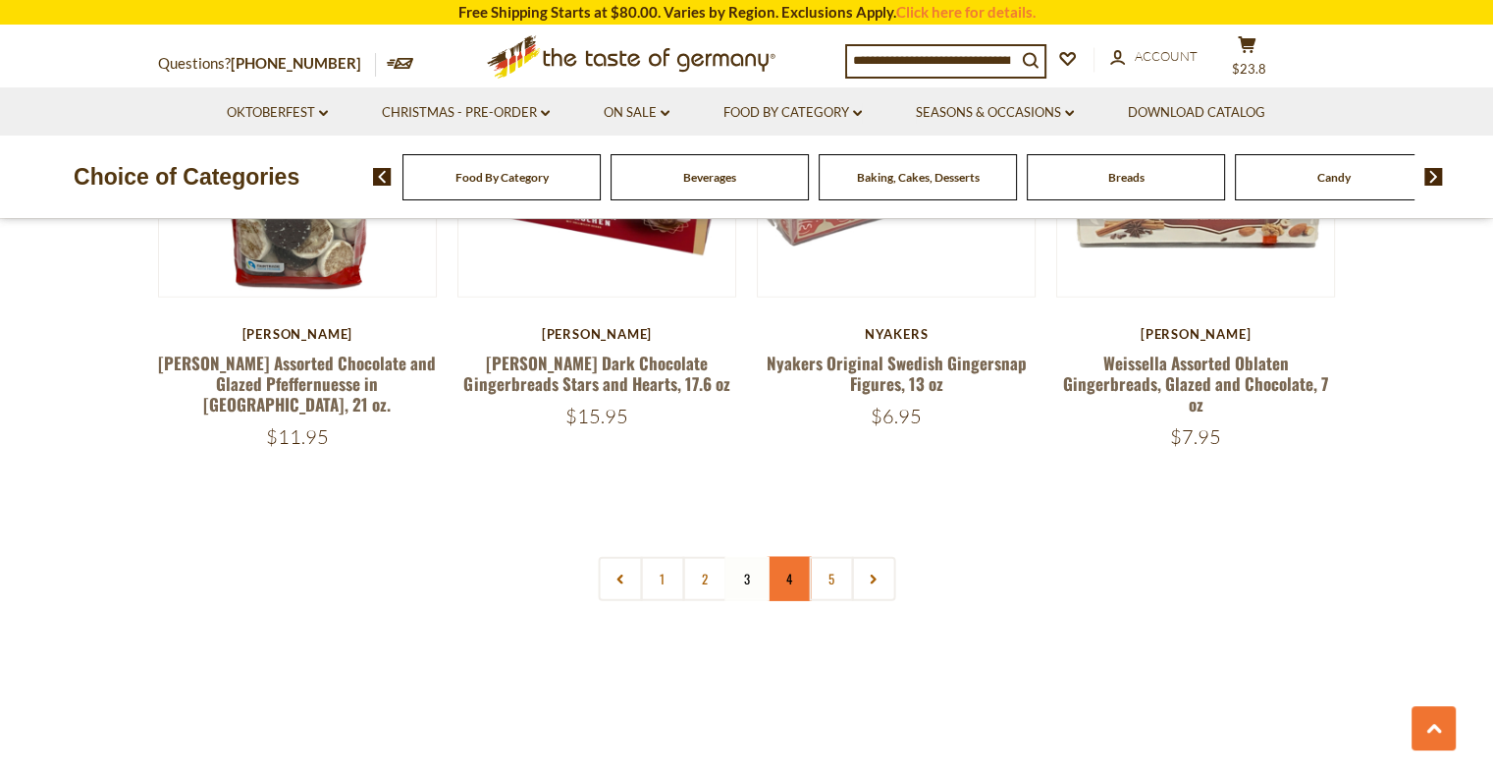
click at [801, 570] on link "4" at bounding box center [789, 579] width 44 height 44
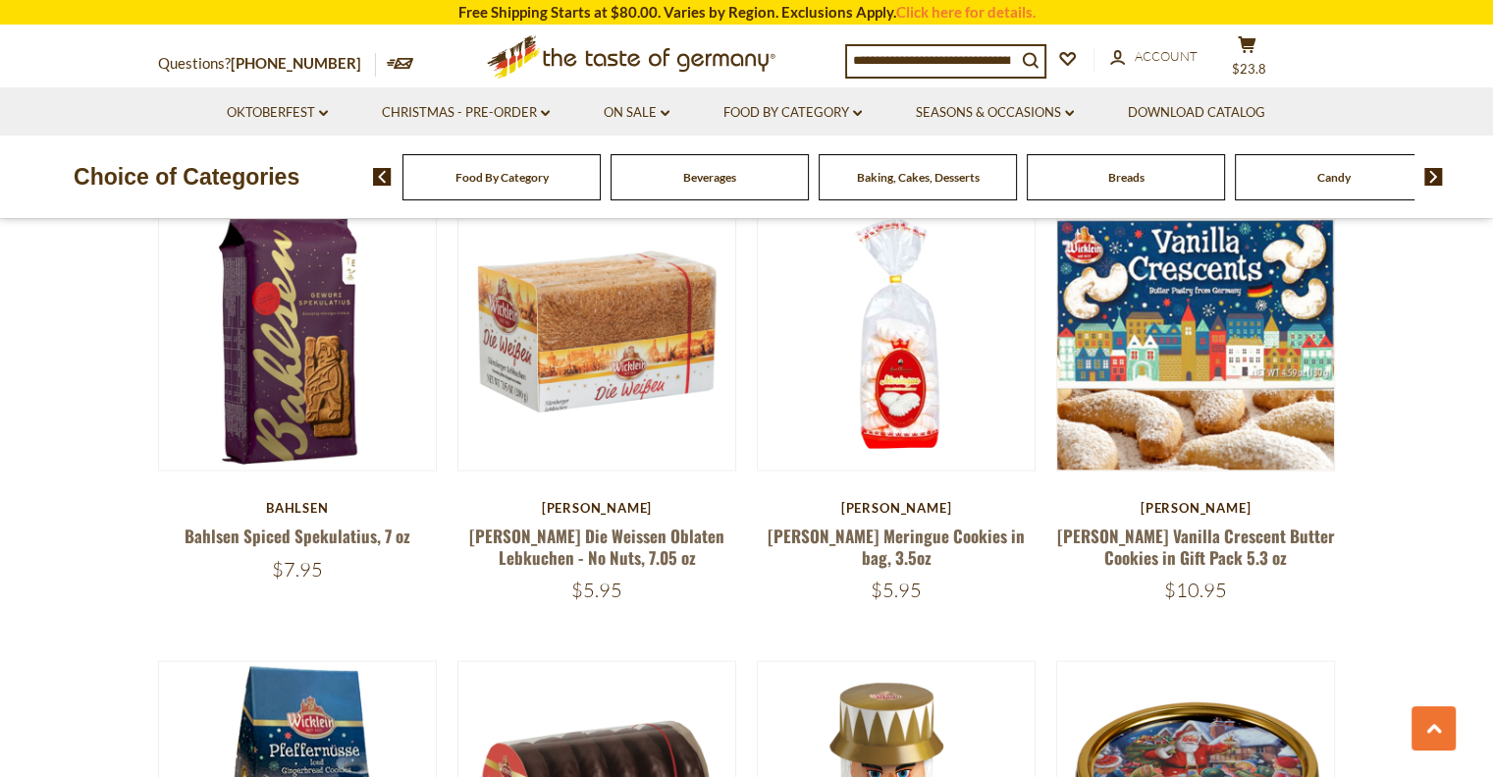
scroll to position [4068, 0]
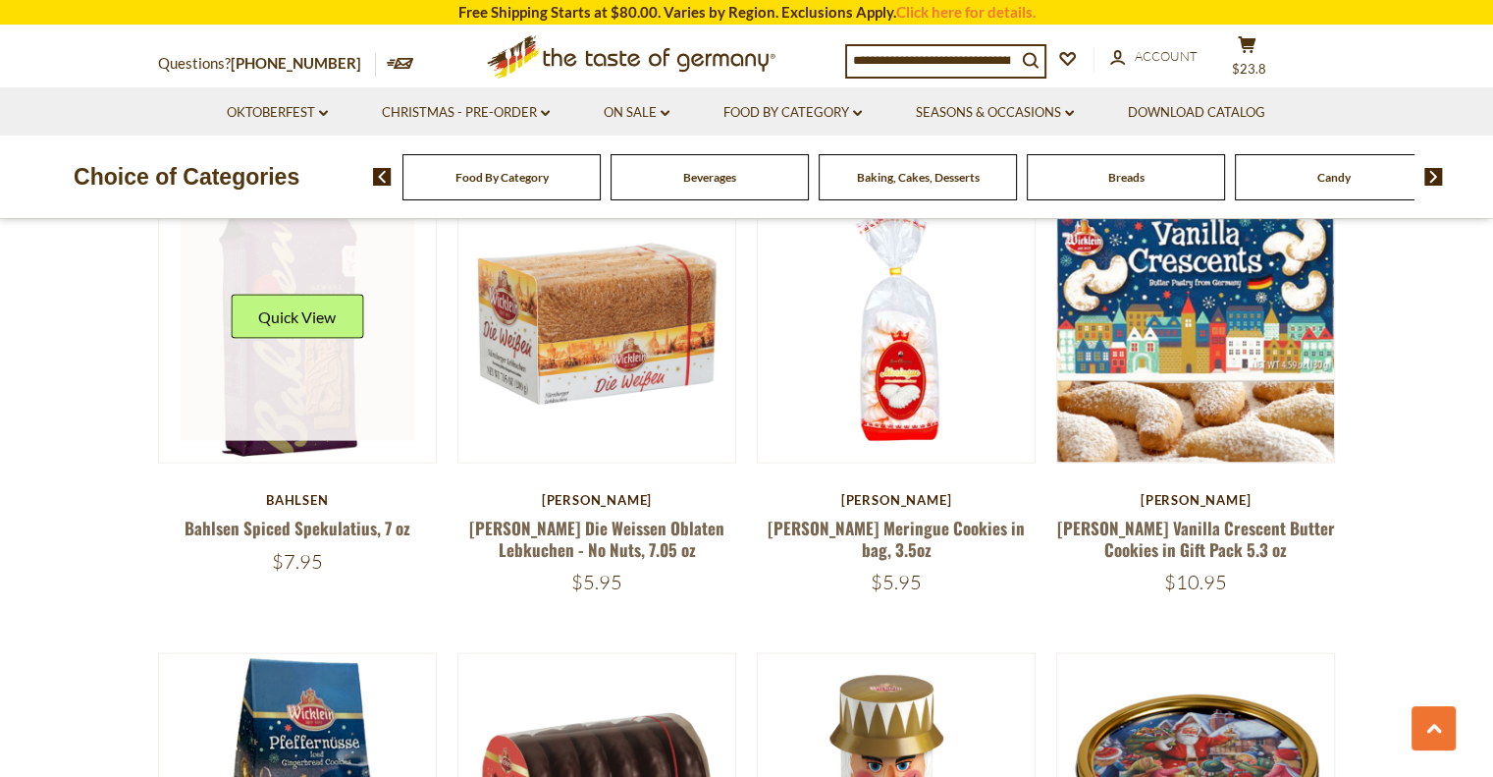
click at [359, 320] on link at bounding box center [298, 324] width 234 height 234
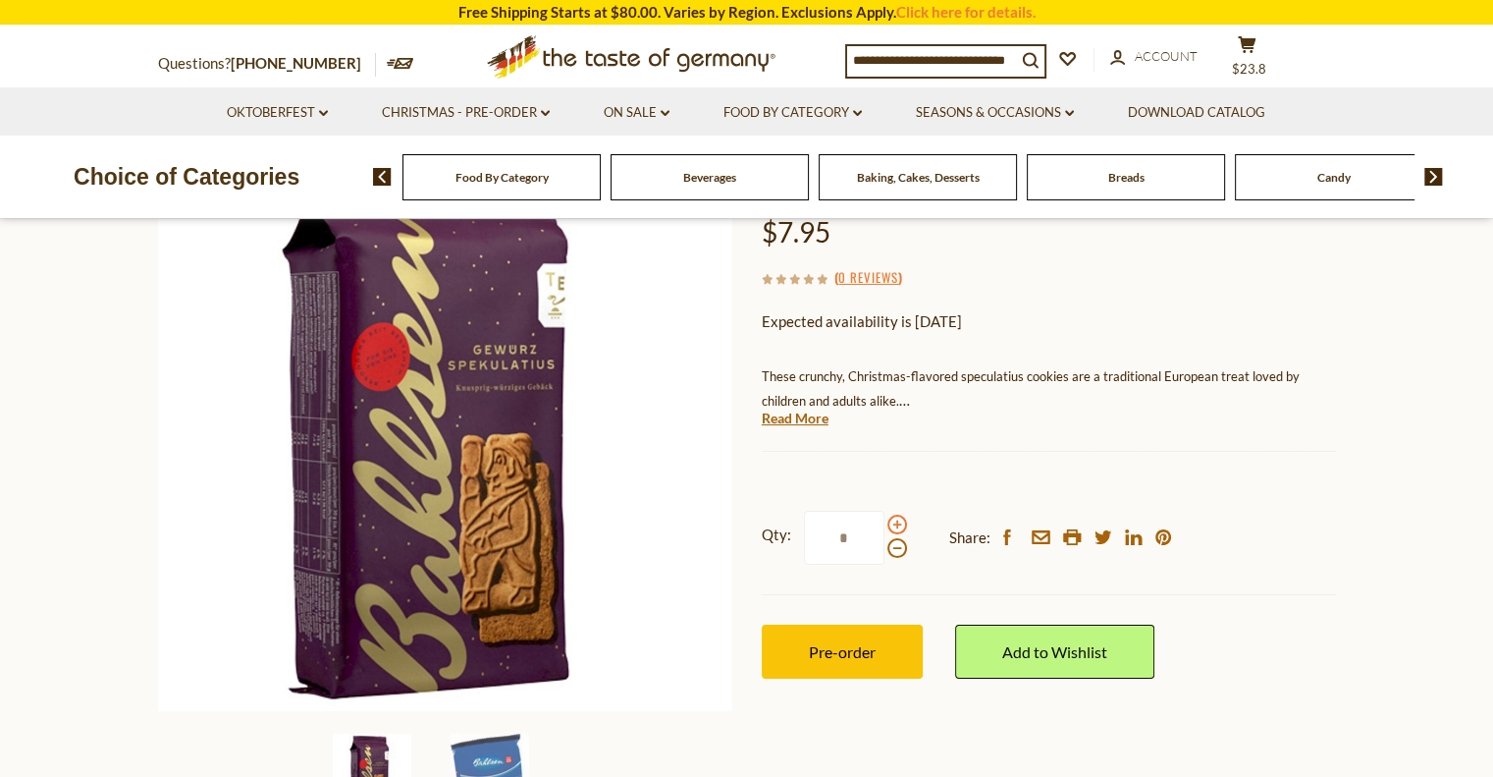
click at [895, 523] on span at bounding box center [898, 524] width 20 height 20
click at [885, 523] on input "*" at bounding box center [844, 538] width 81 height 54
click at [895, 523] on span at bounding box center [898, 524] width 20 height 20
click at [885, 523] on input "*" at bounding box center [844, 538] width 81 height 54
drag, startPoint x: 863, startPoint y: 533, endPoint x: 809, endPoint y: 520, distance: 55.5
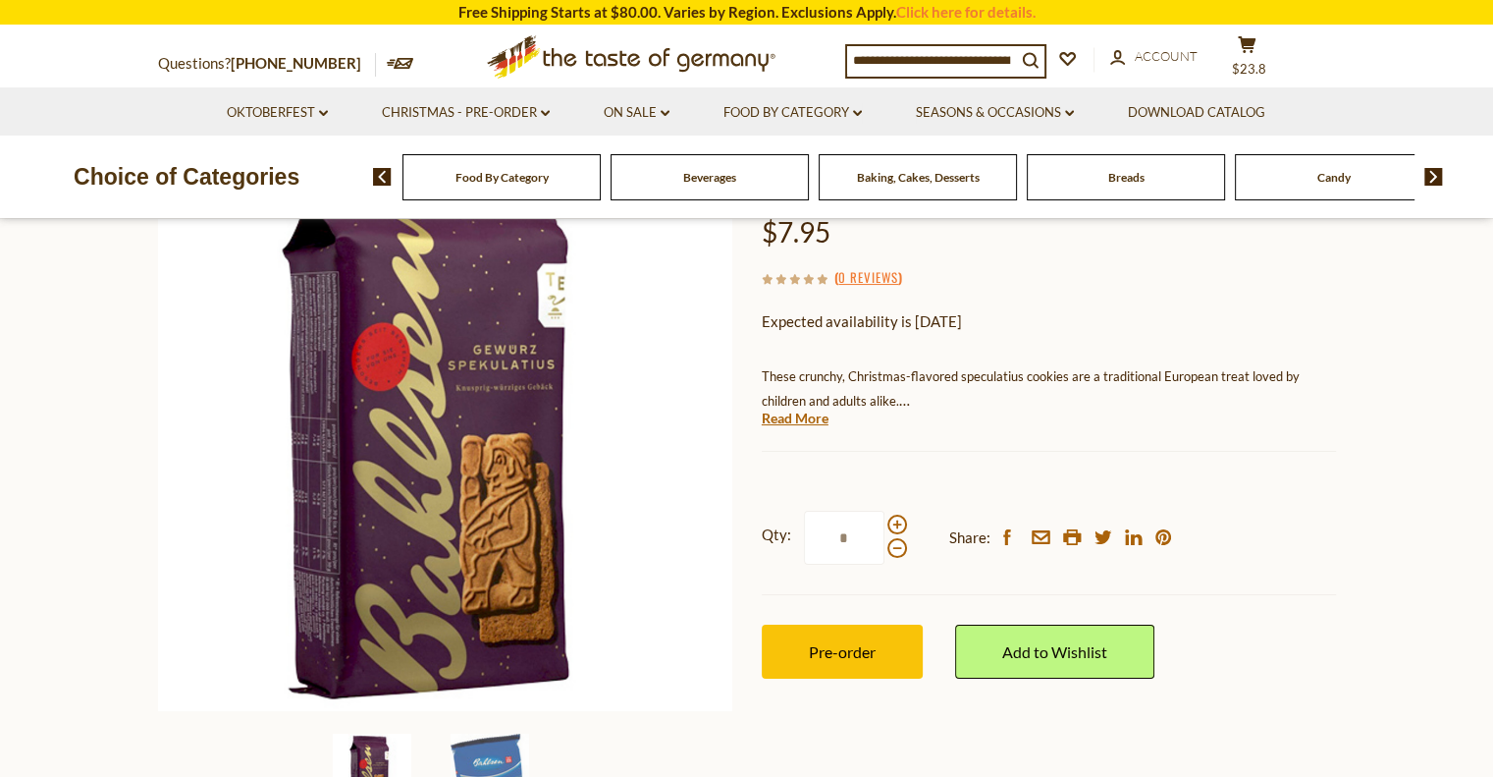
click at [809, 520] on input "*" at bounding box center [844, 538] width 81 height 54
type input "*"
click at [824, 655] on span "Pre-order" at bounding box center [842, 651] width 67 height 19
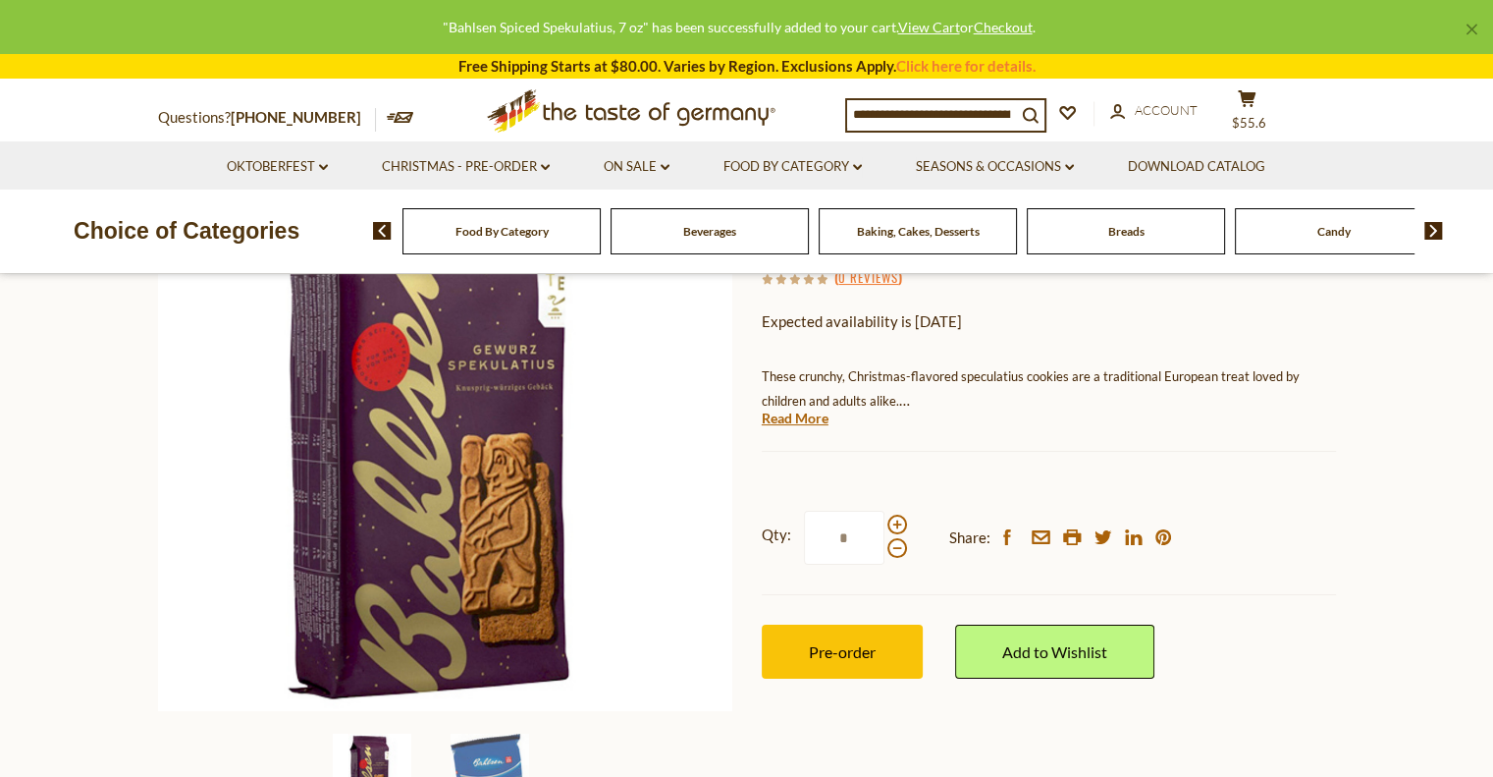
click at [885, 109] on input at bounding box center [931, 113] width 169 height 27
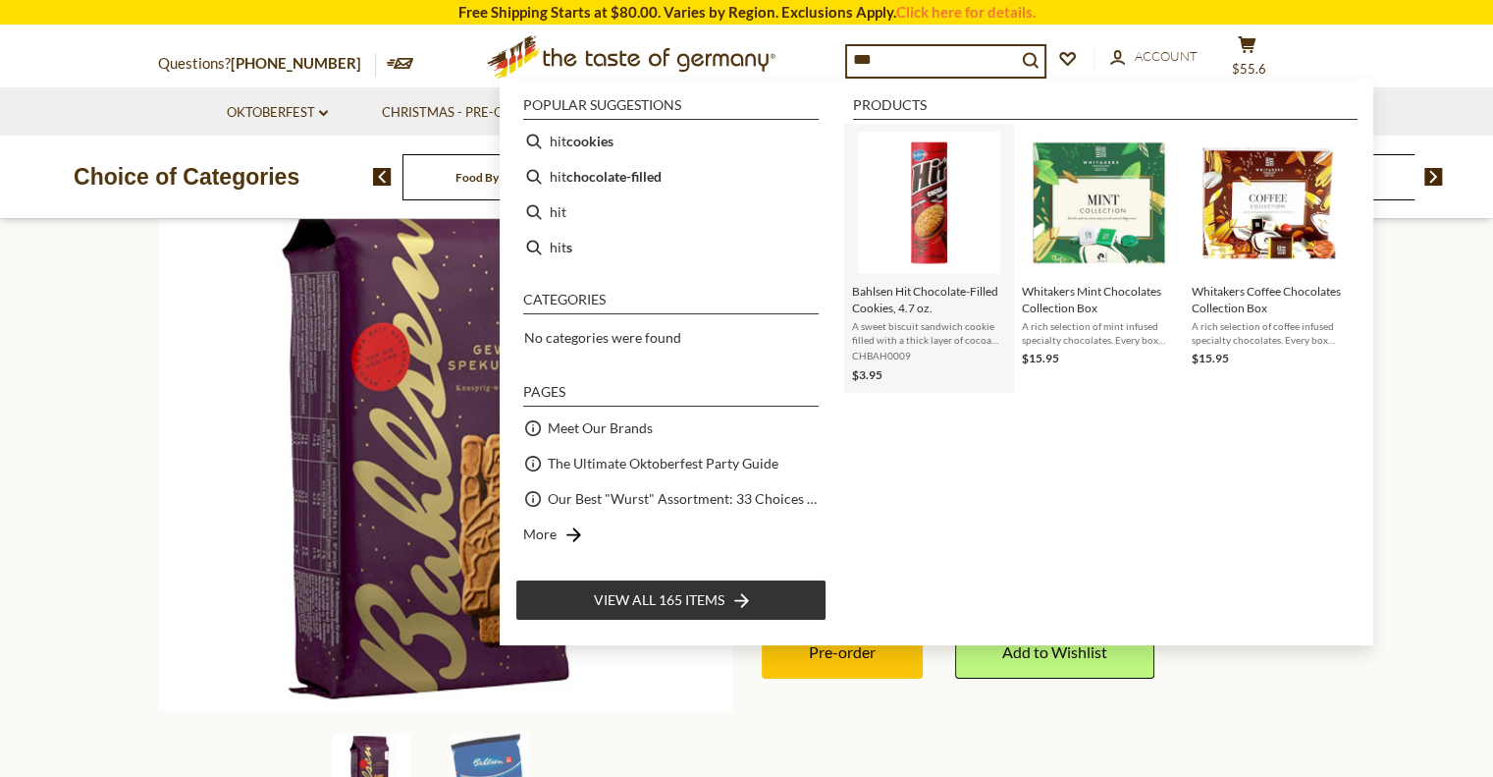
type input "***"
click at [952, 337] on span "A sweet biscuit sandwich cookie filled with a thick layer of cocoa cream. This …" at bounding box center [929, 332] width 154 height 27
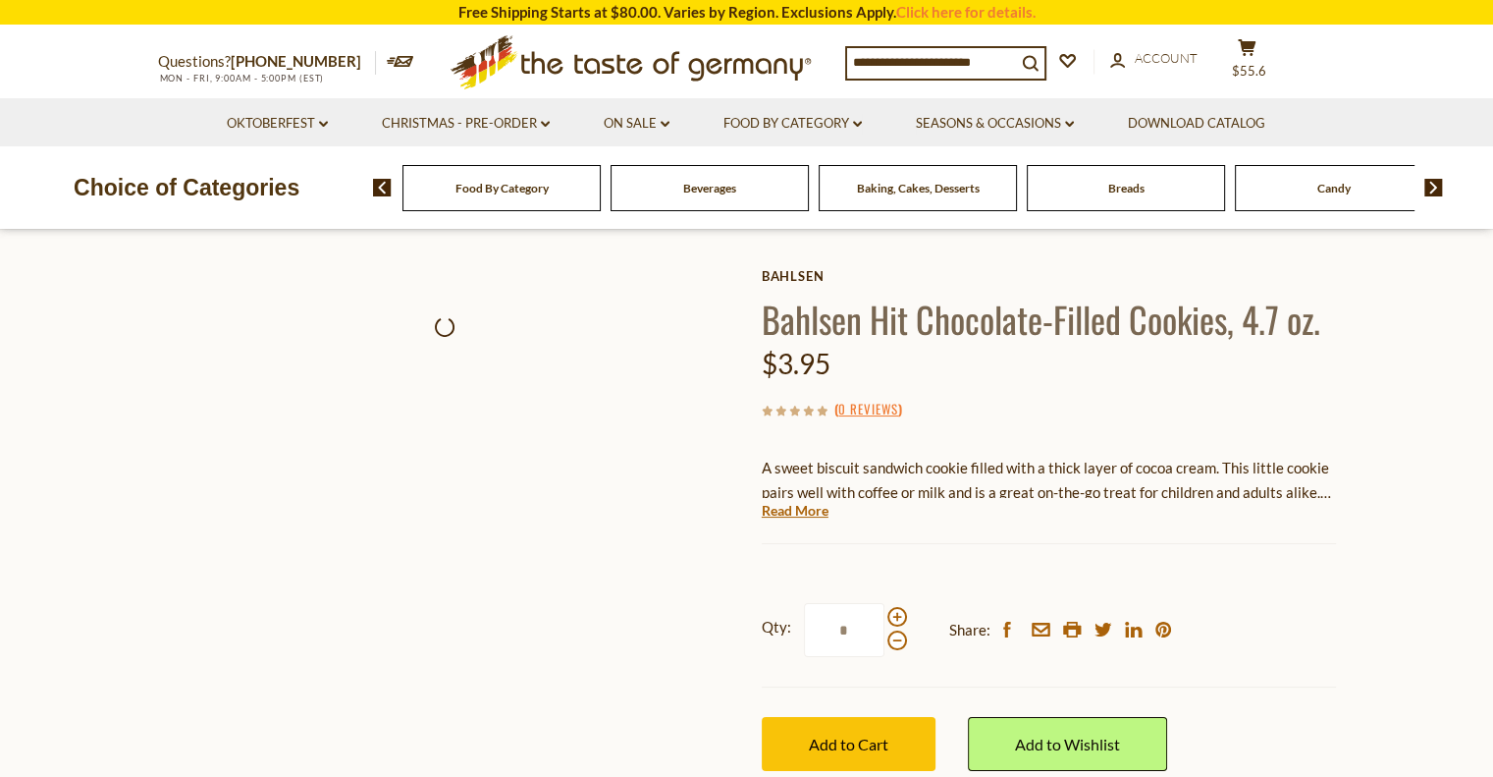
scroll to position [196, 0]
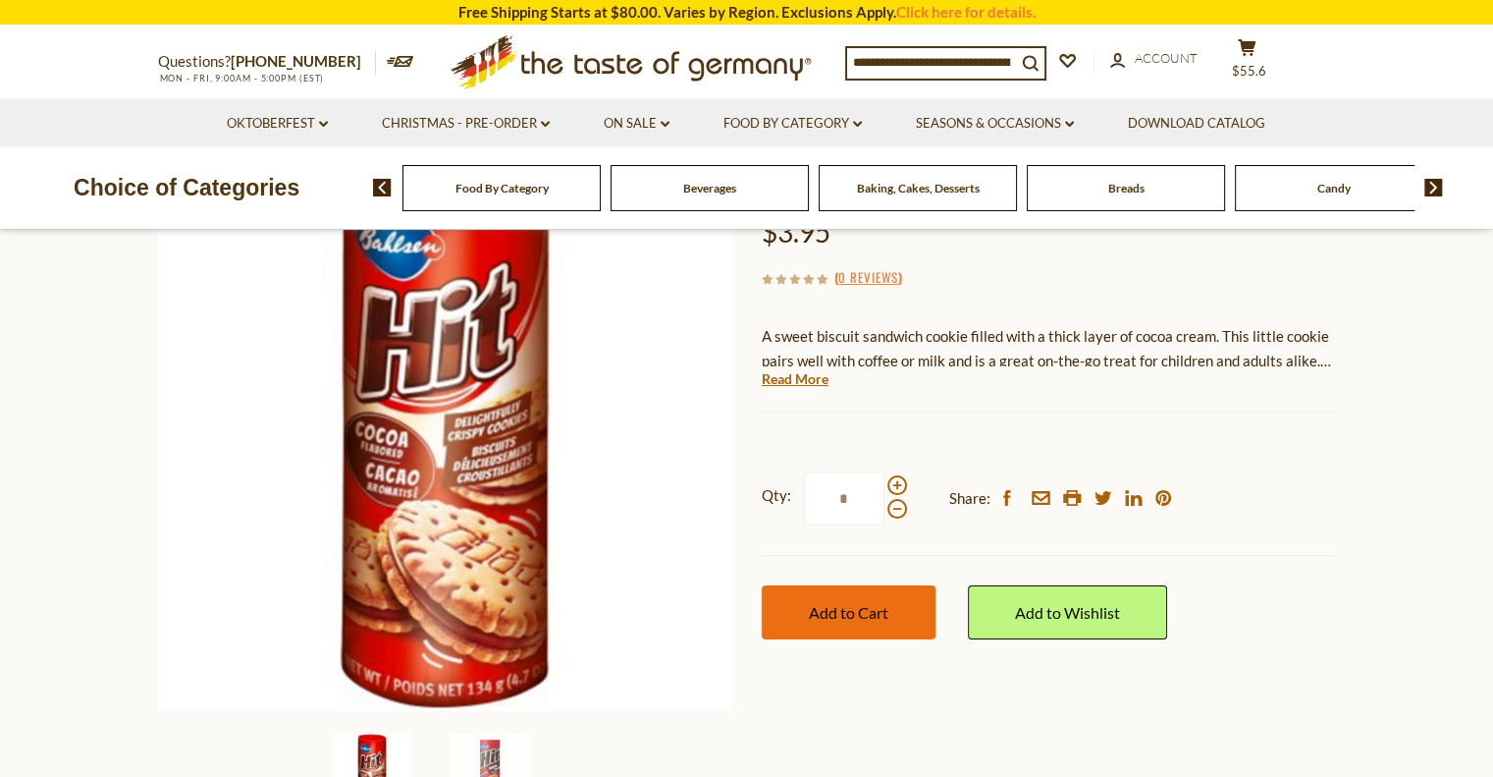
click at [855, 603] on span "Add to Cart" at bounding box center [849, 612] width 80 height 19
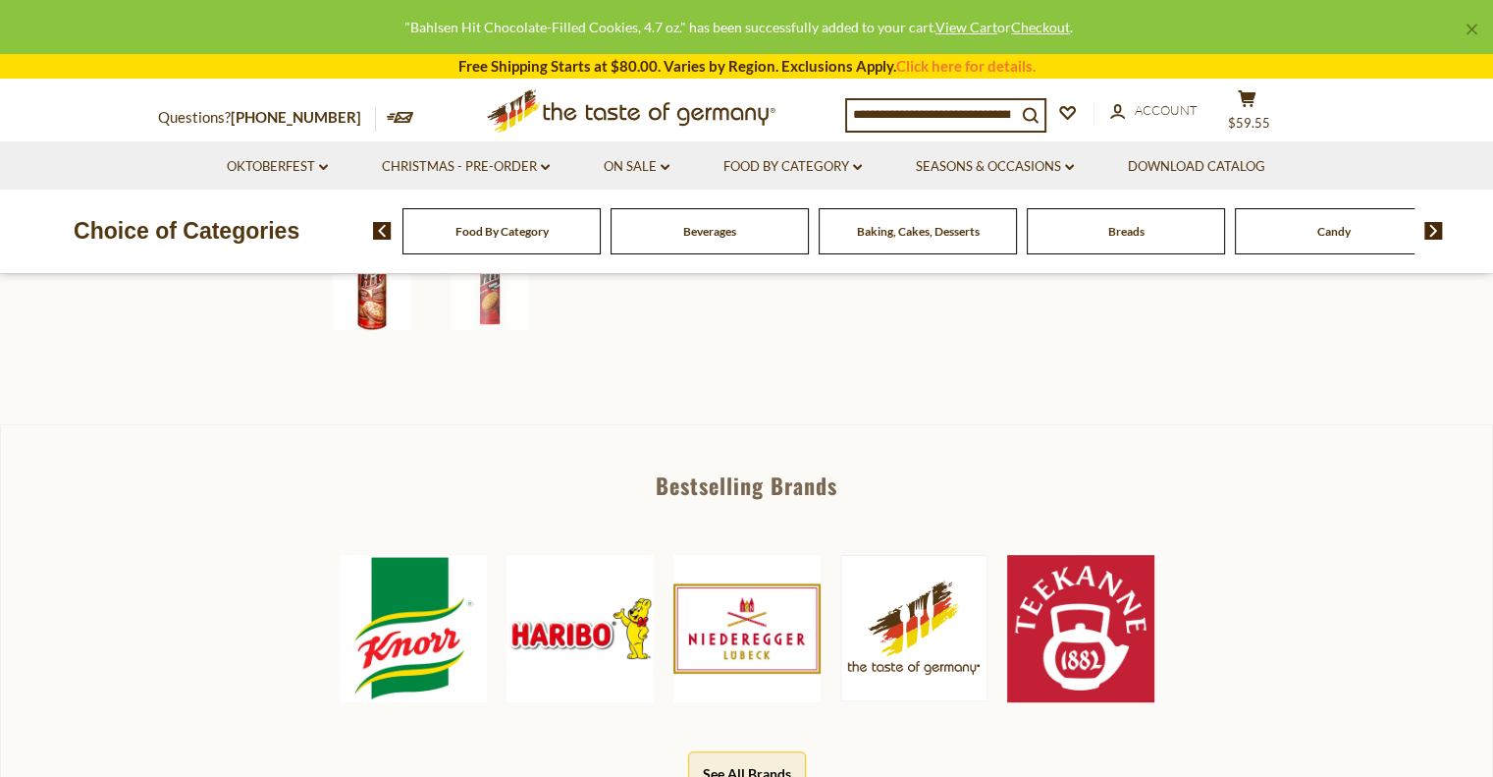
scroll to position [785, 0]
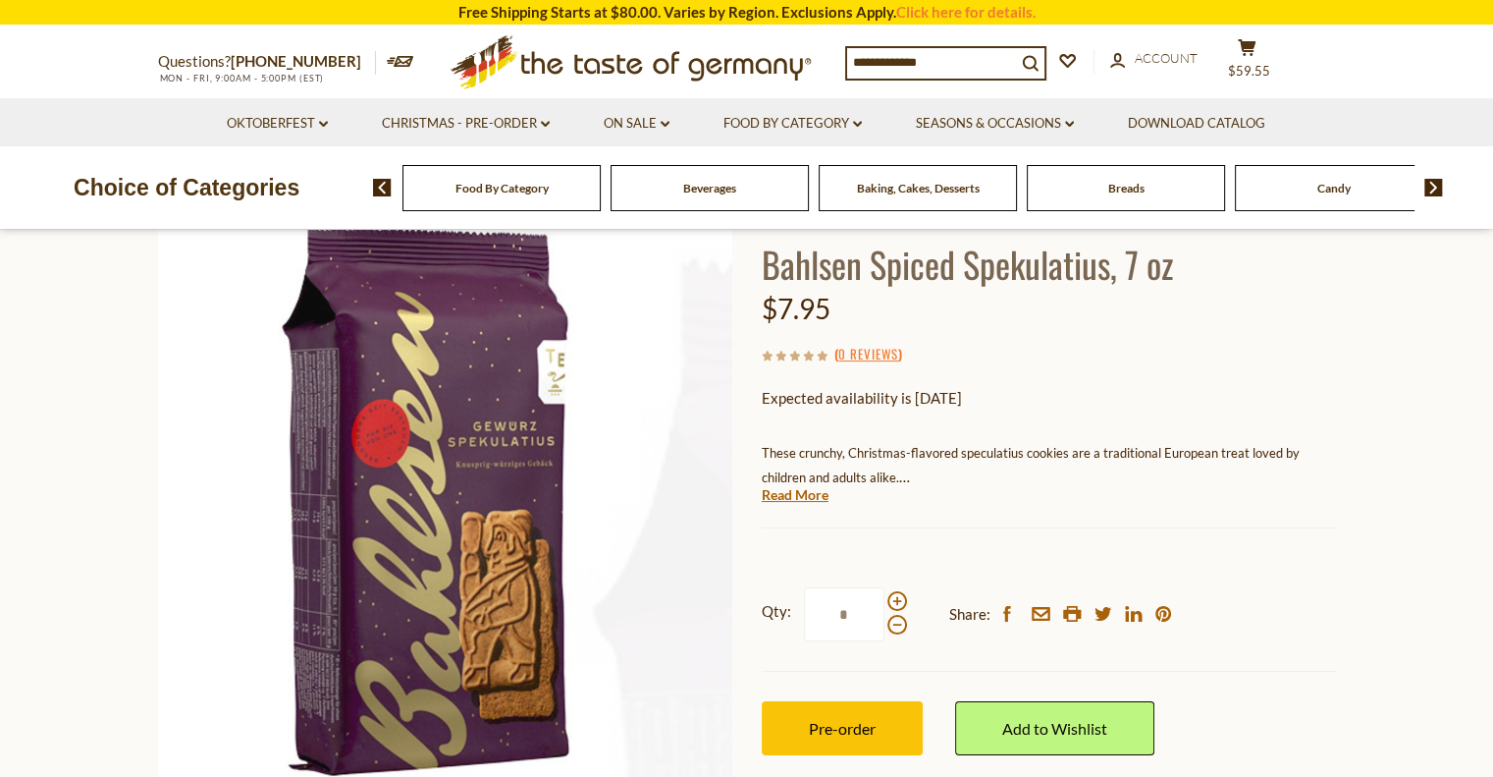
scroll to position [196, 0]
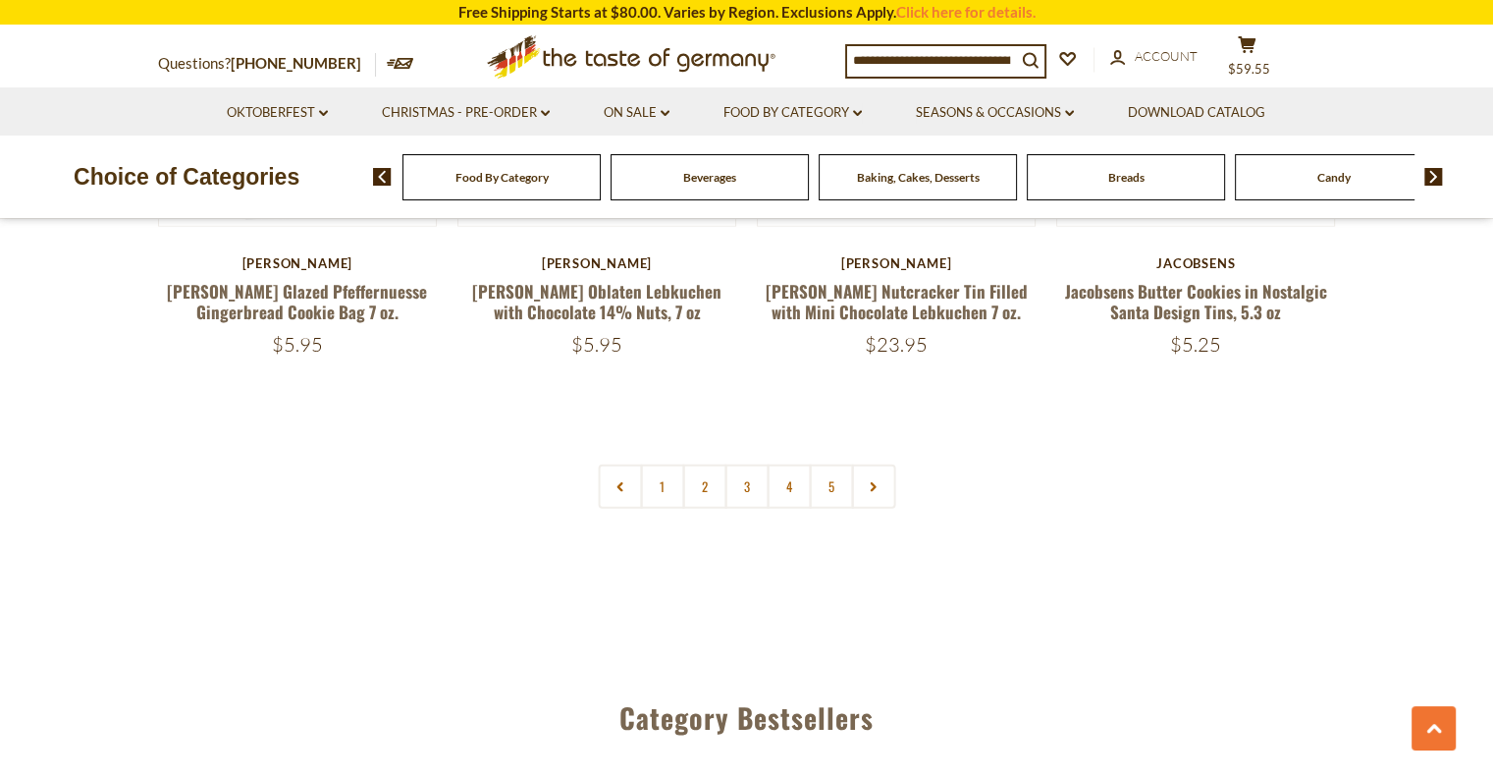
scroll to position [4830, 0]
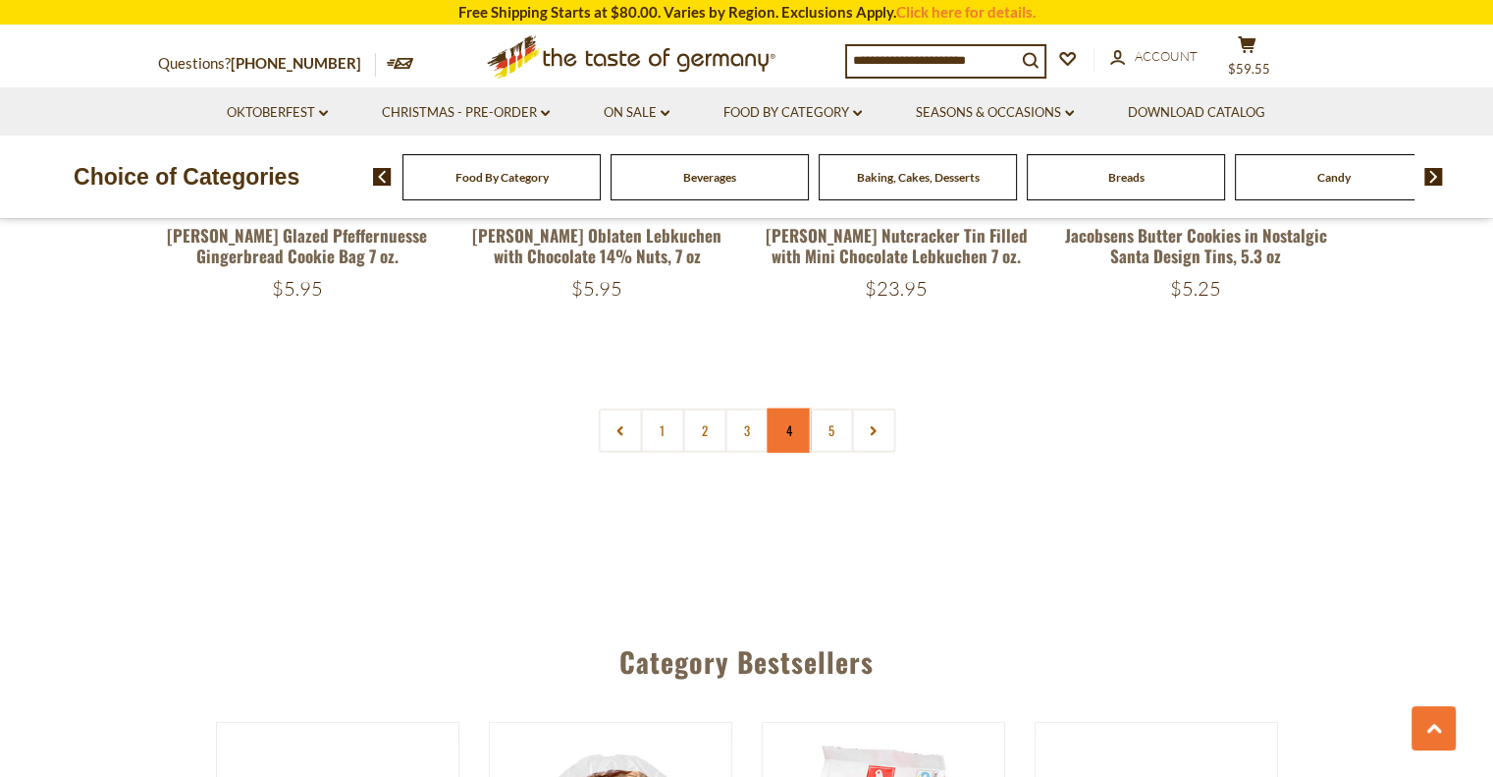
click at [789, 408] on link "4" at bounding box center [789, 430] width 44 height 44
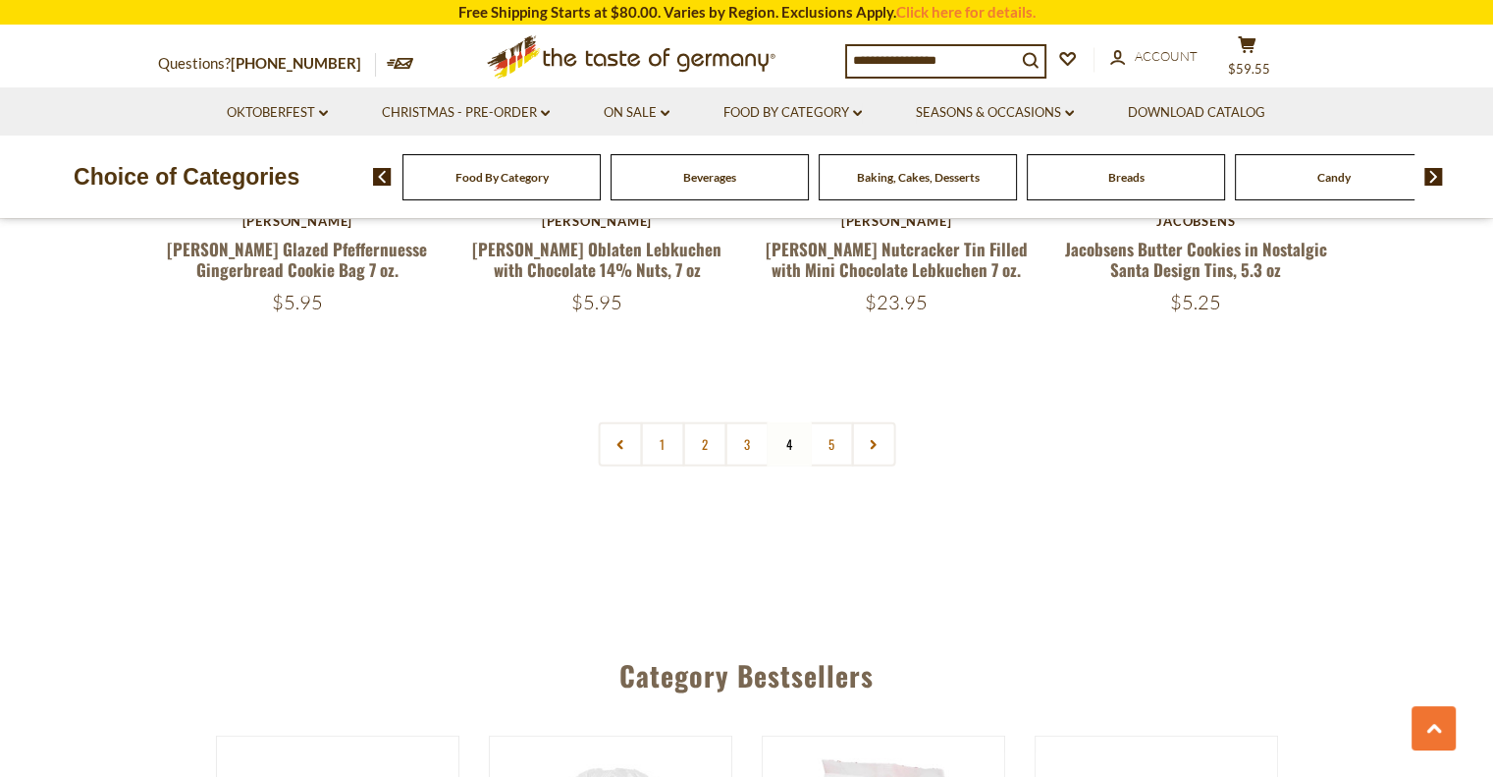
scroll to position [4854, 0]
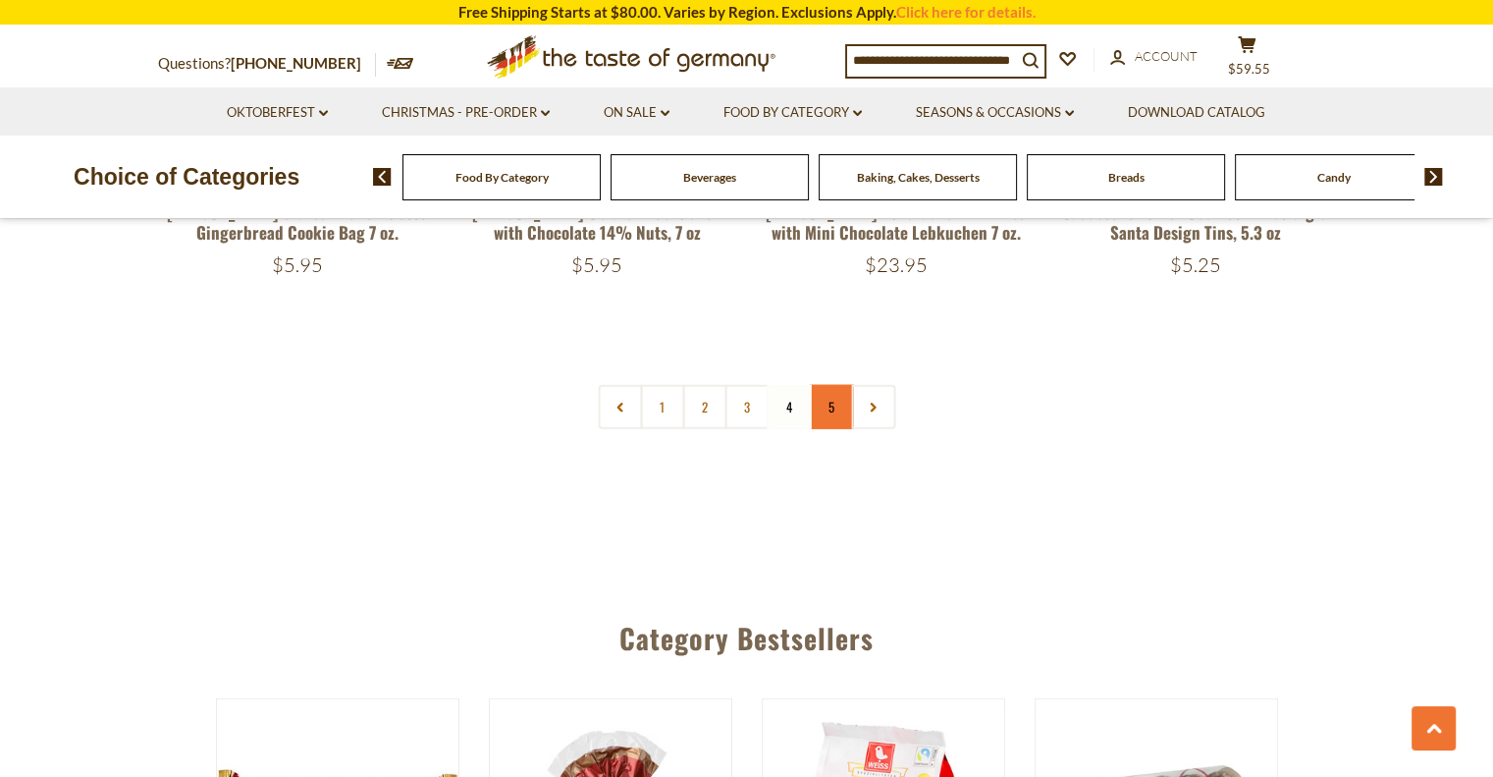
click at [847, 385] on link "5" at bounding box center [831, 407] width 44 height 44
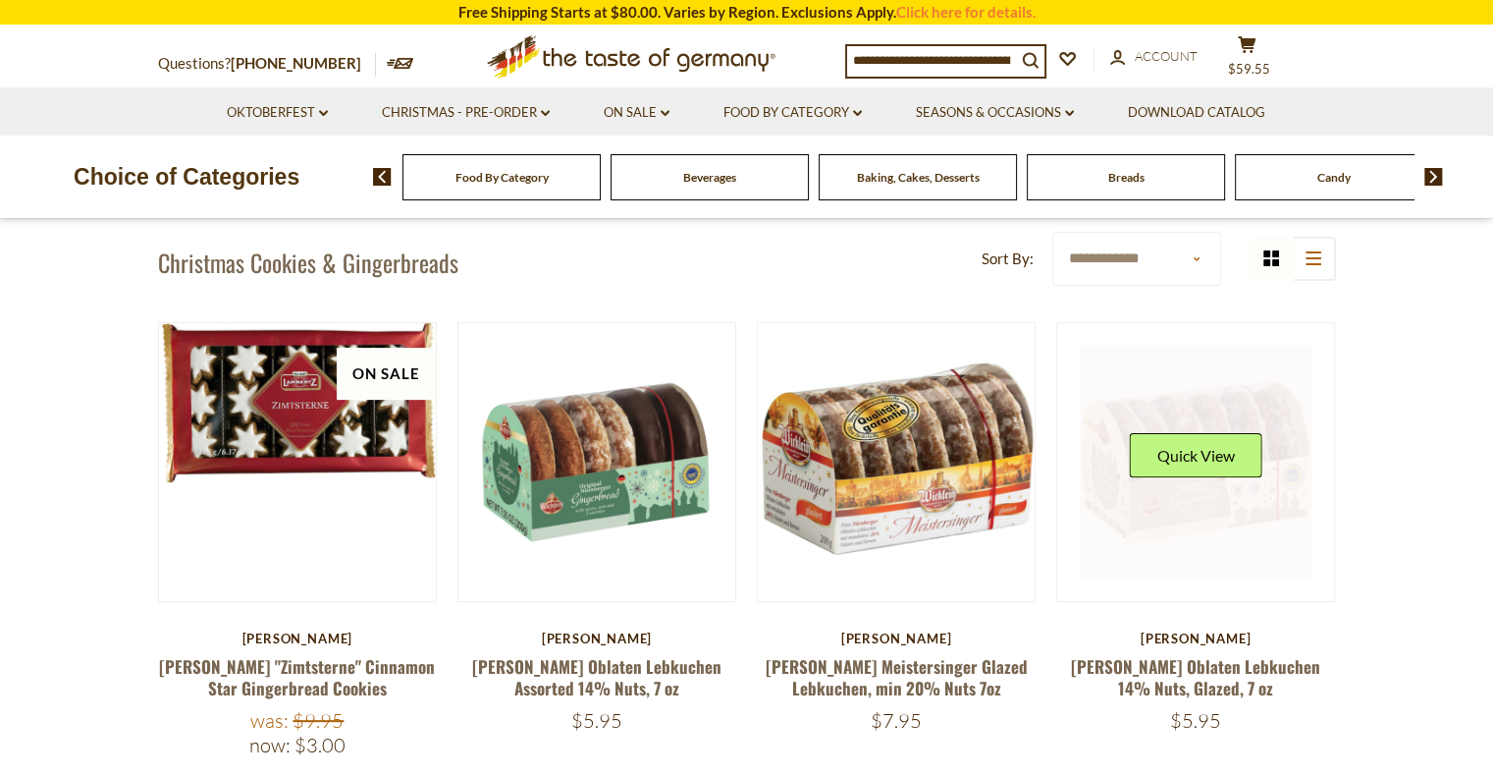
scroll to position [534, 0]
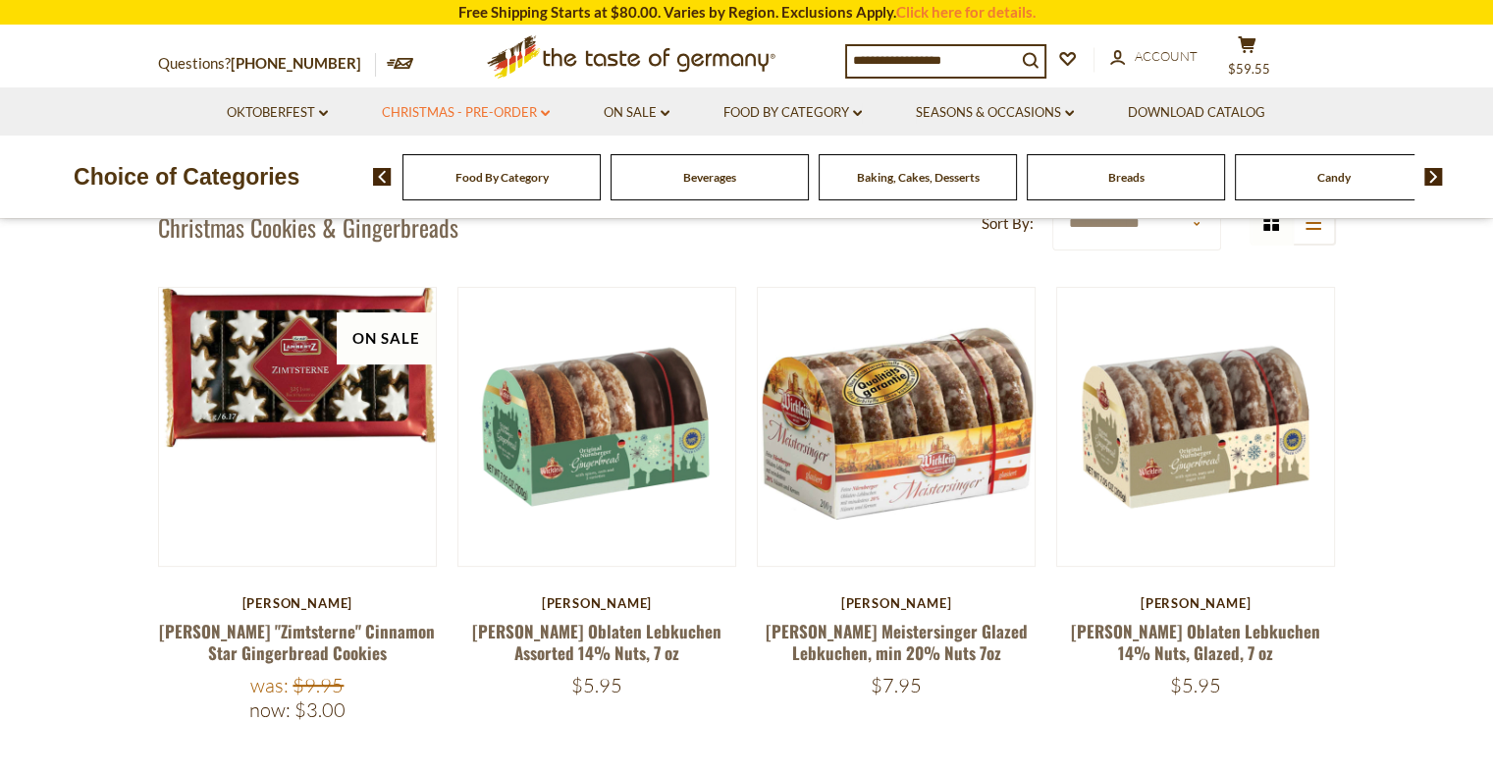
click at [496, 114] on link "Christmas - PRE-ORDER dropdown_arrow" at bounding box center [466, 113] width 168 height 22
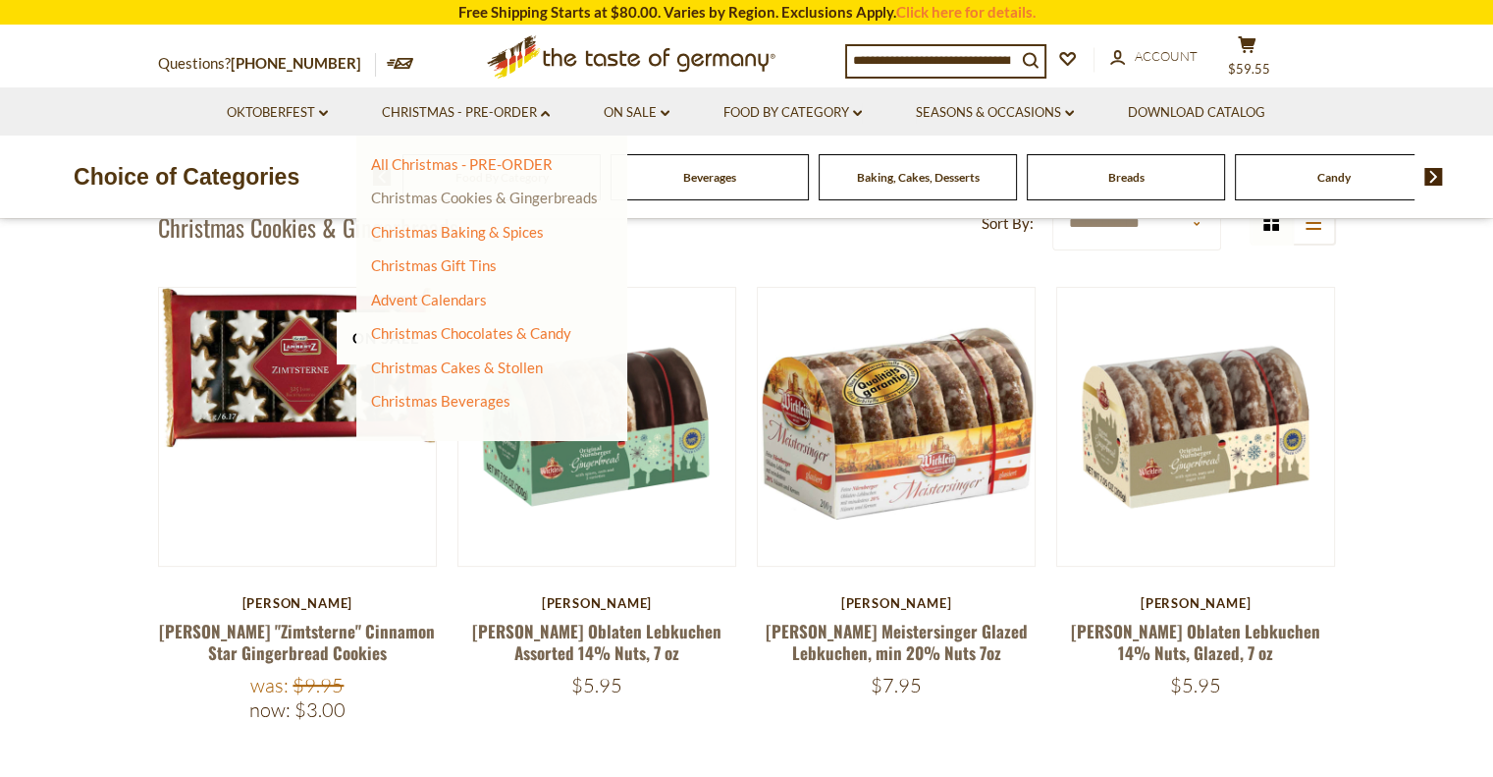
click at [571, 195] on link "Christmas Cookies & Gingerbreads" at bounding box center [484, 198] width 227 height 18
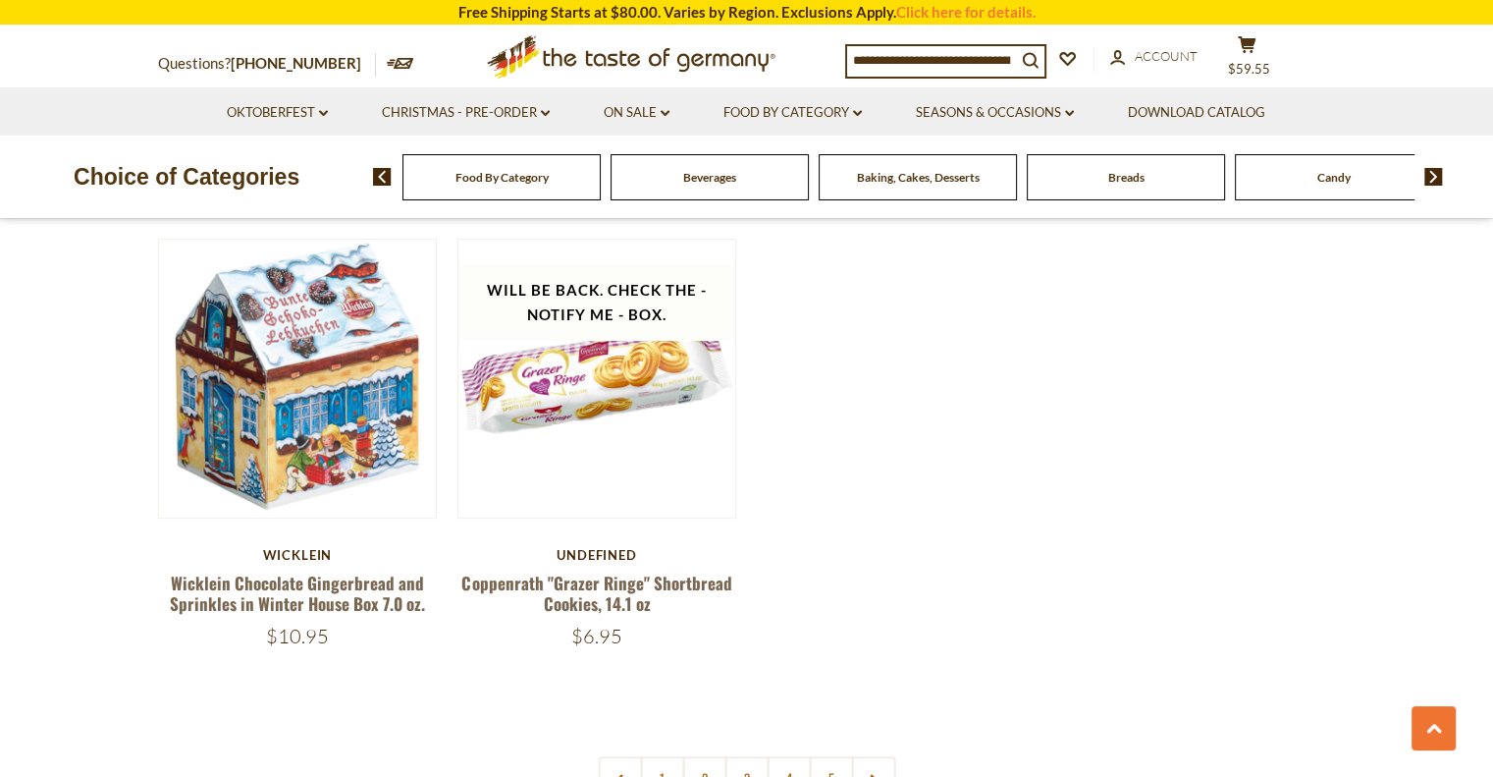
scroll to position [1080, 0]
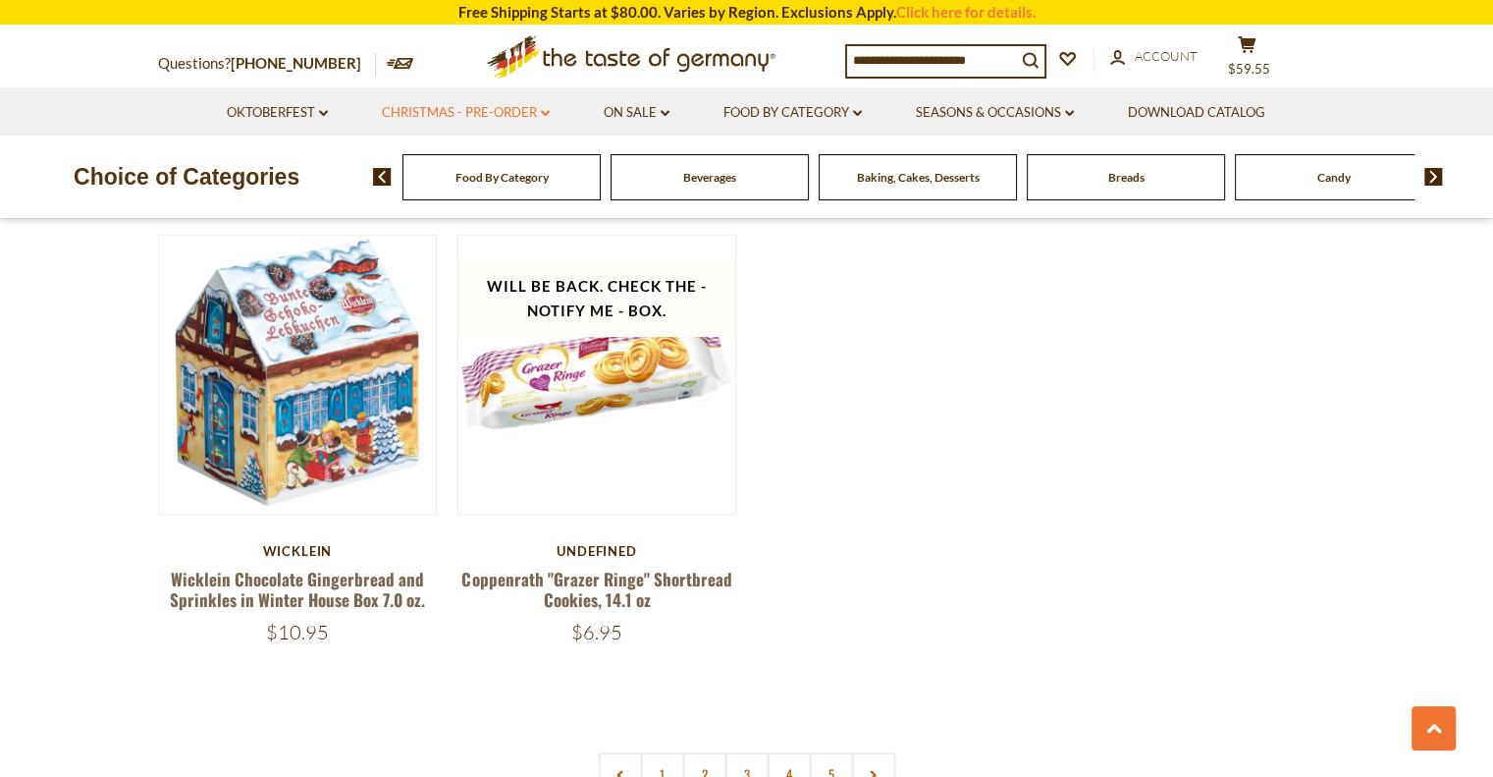
click at [514, 105] on link "Christmas - PRE-ORDER dropdown_arrow" at bounding box center [466, 113] width 168 height 22
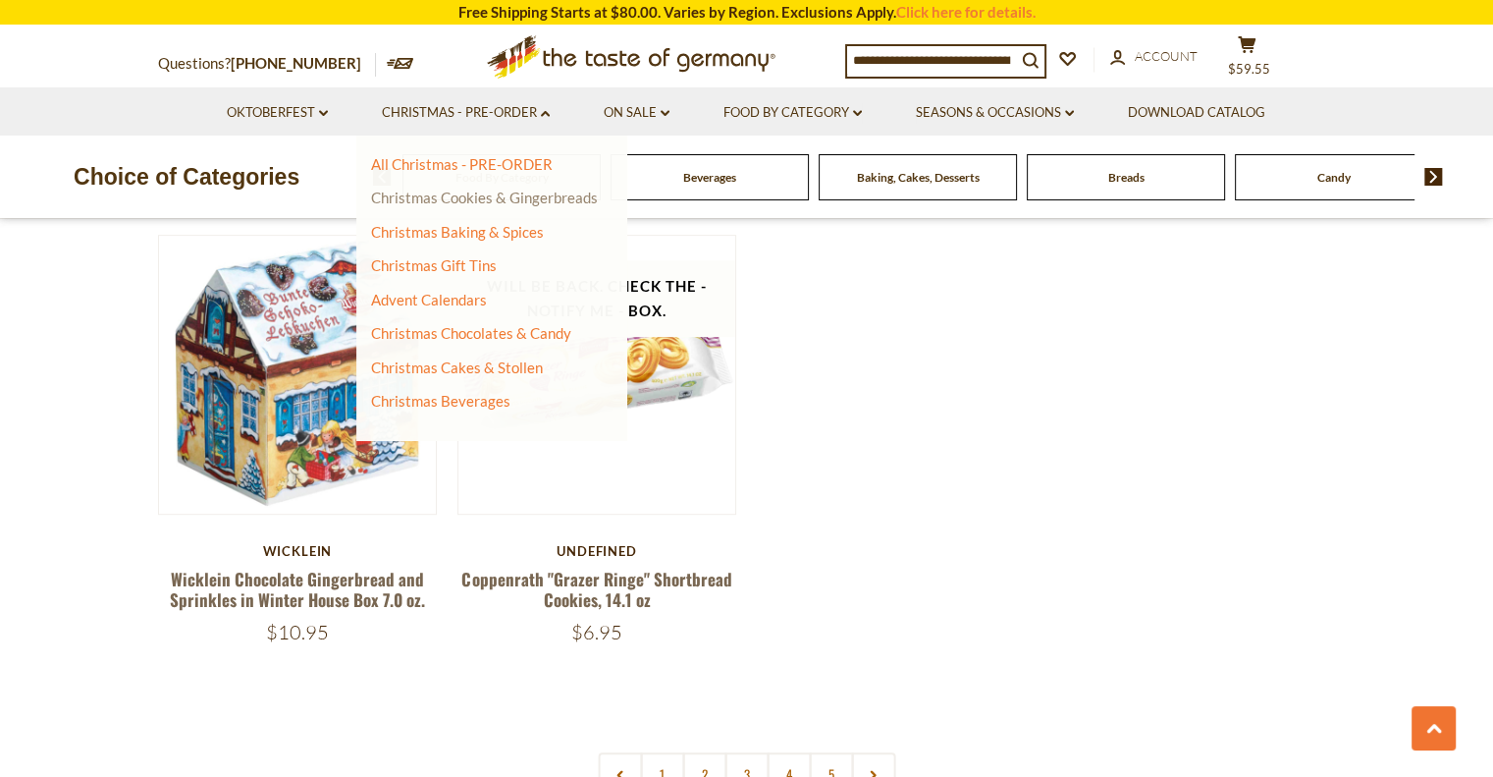
scroll to position [1076, 0]
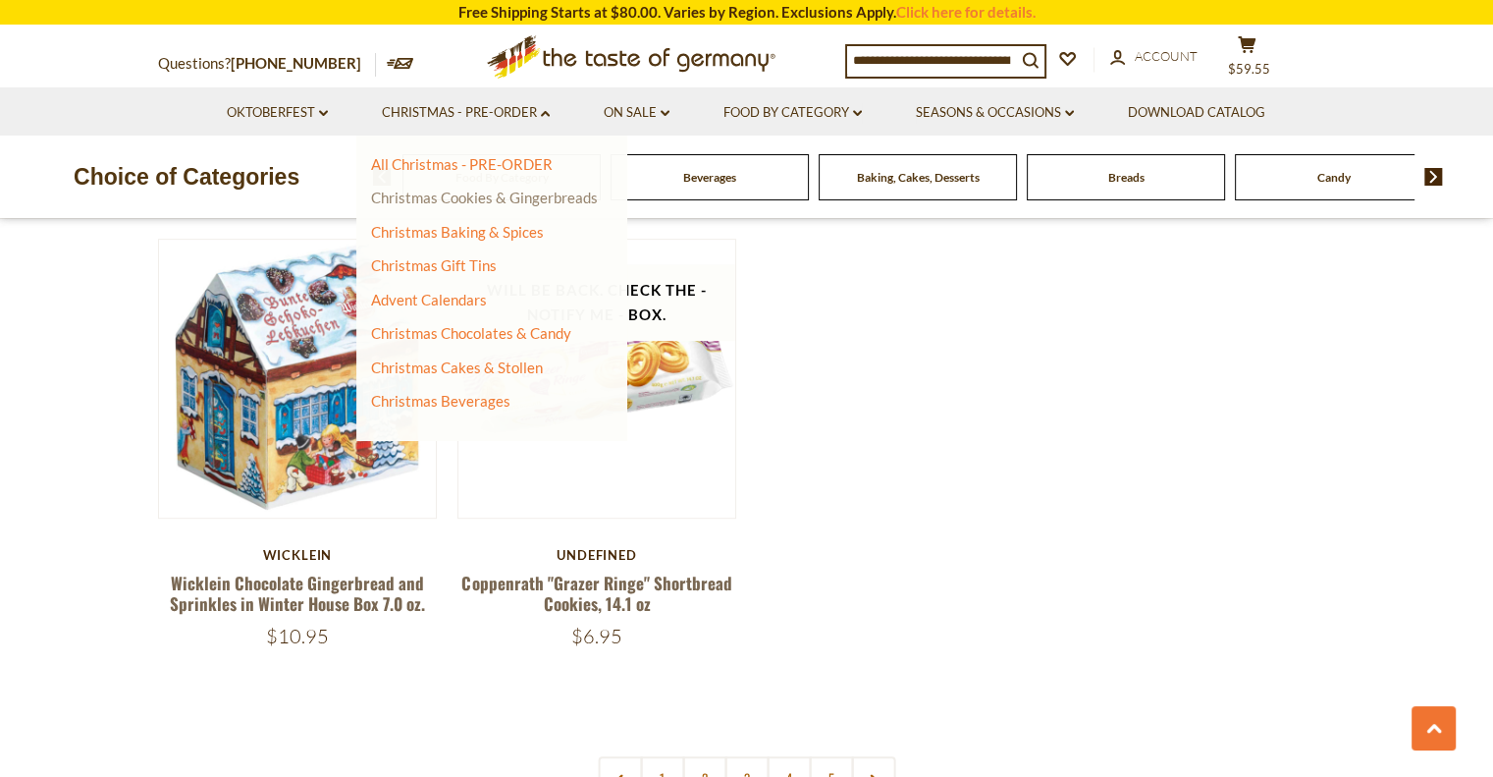
click at [459, 195] on link "Christmas Cookies & Gingerbreads" at bounding box center [484, 198] width 227 height 18
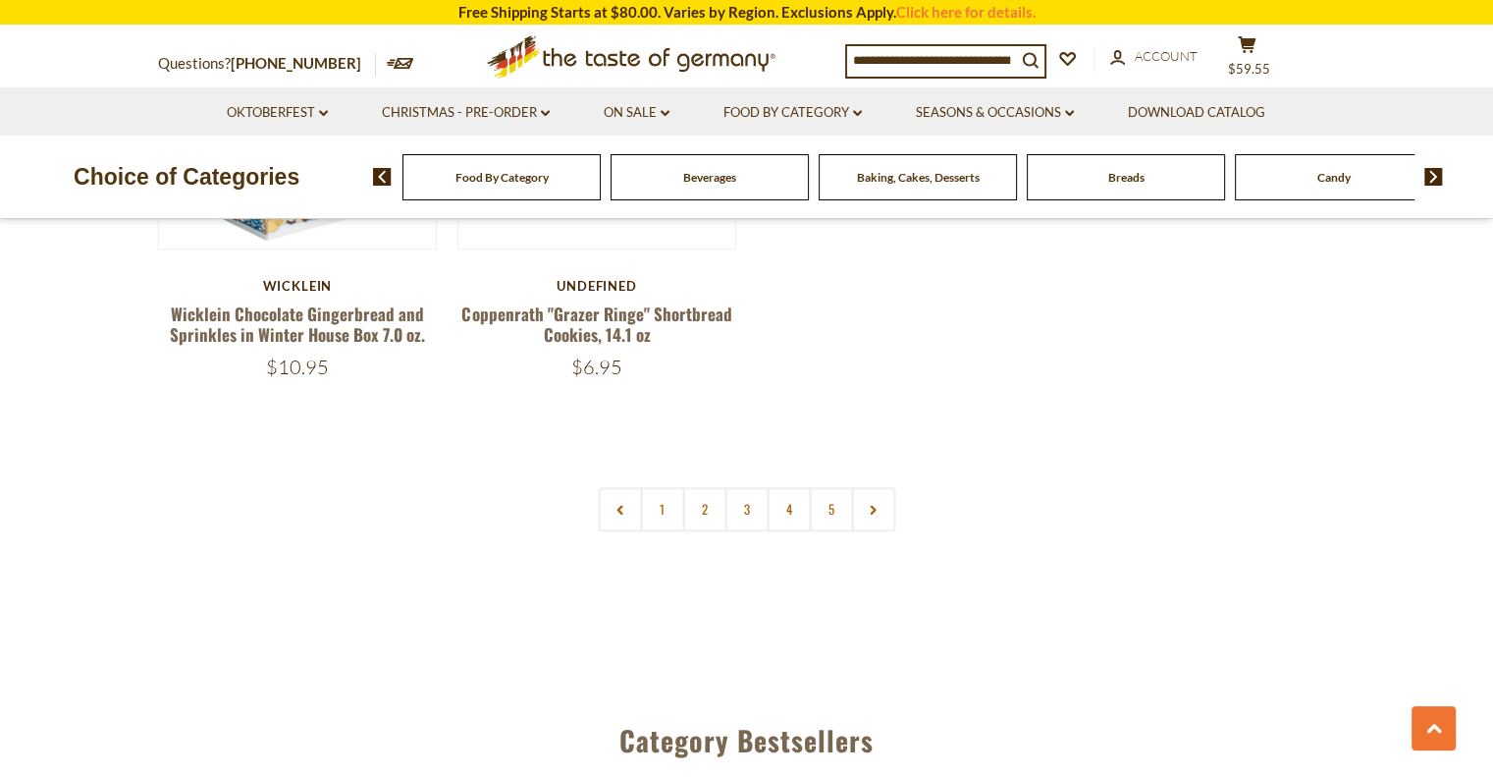
scroll to position [1374, 0]
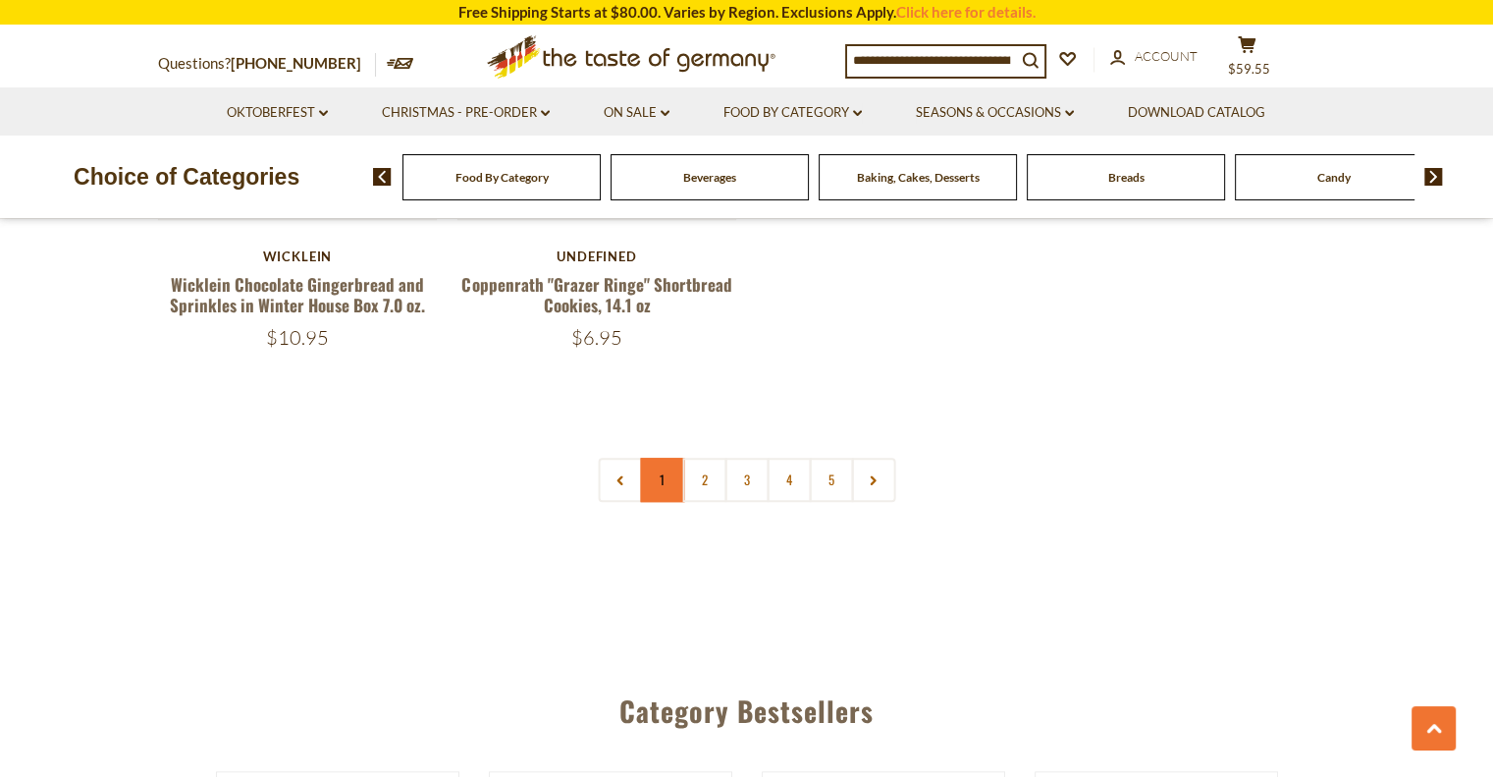
click at [670, 487] on link "1" at bounding box center [662, 480] width 44 height 44
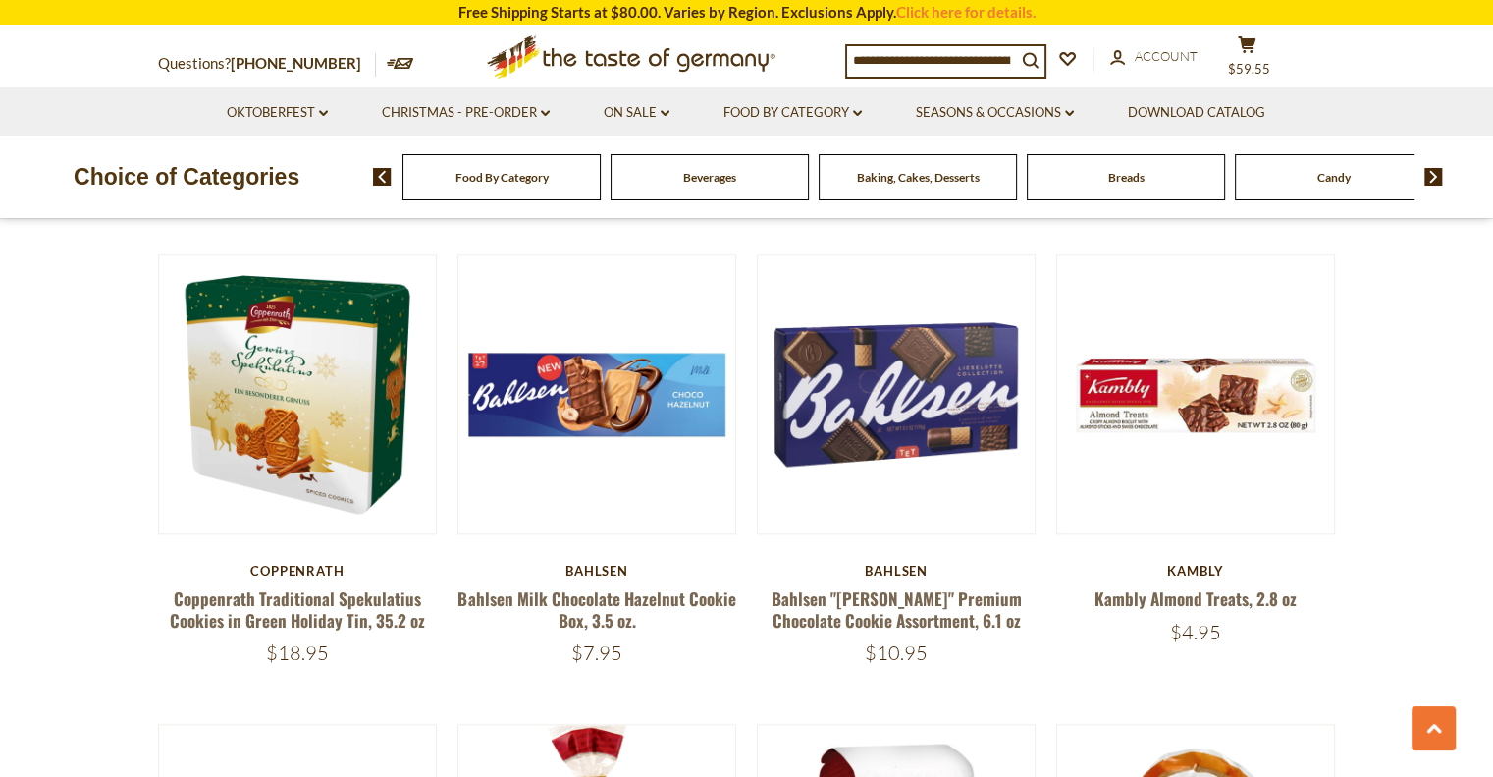
scroll to position [2062, 0]
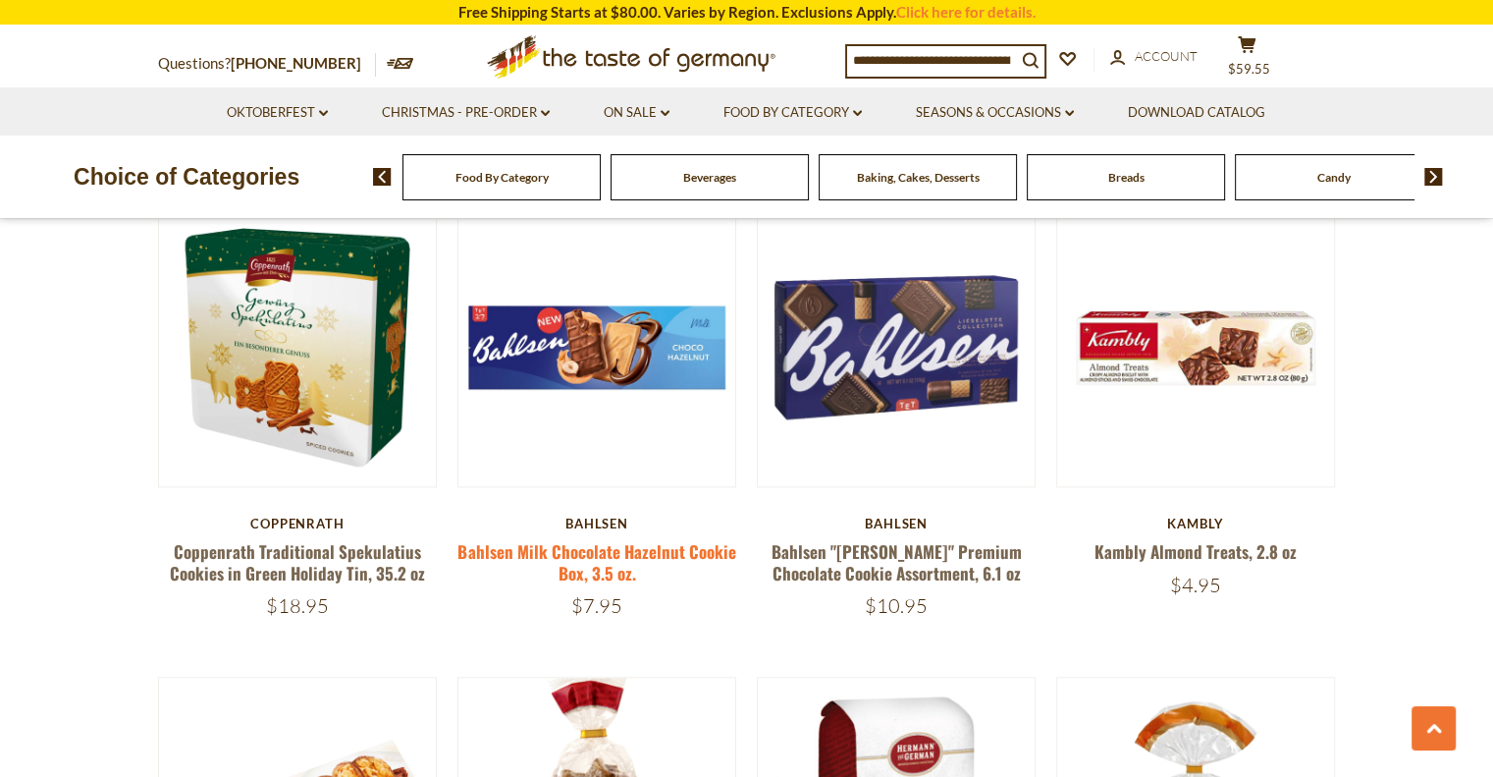
click at [624, 539] on link "Bahlsen Milk Chocolate Hazelnut Cookie Box, 3.5 oz." at bounding box center [597, 561] width 278 height 45
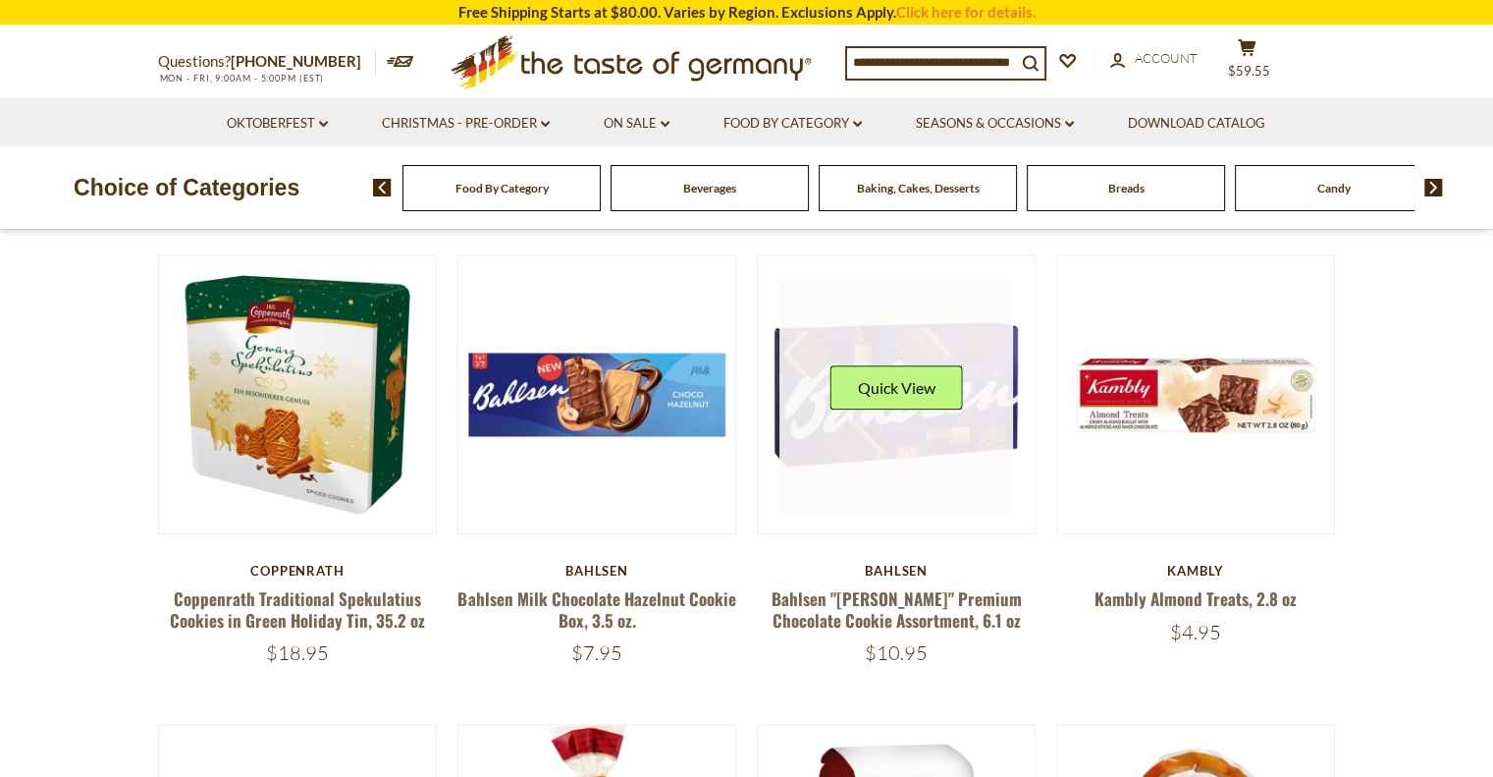
scroll to position [2062, 0]
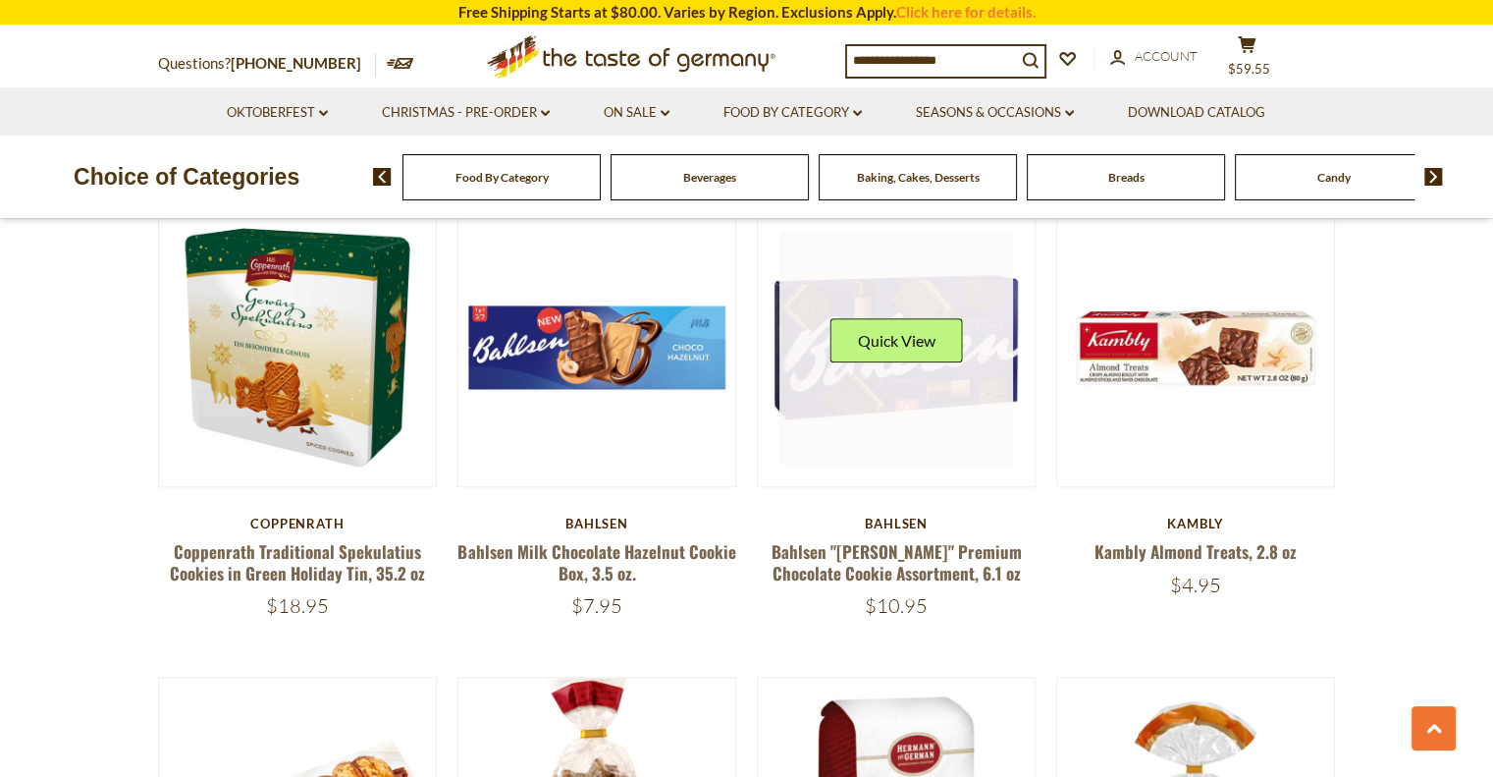
click at [947, 377] on link at bounding box center [897, 348] width 234 height 234
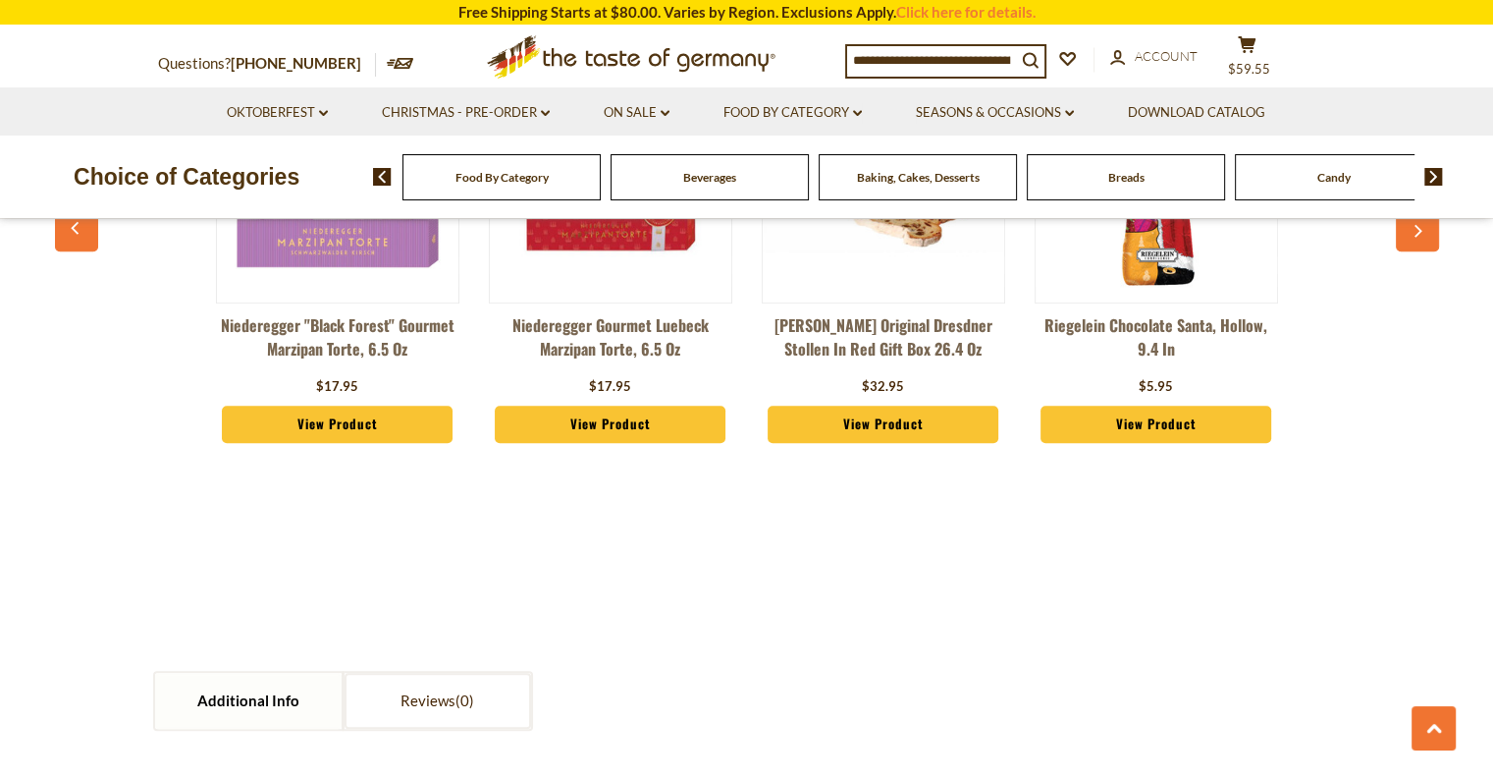
scroll to position [1374, 0]
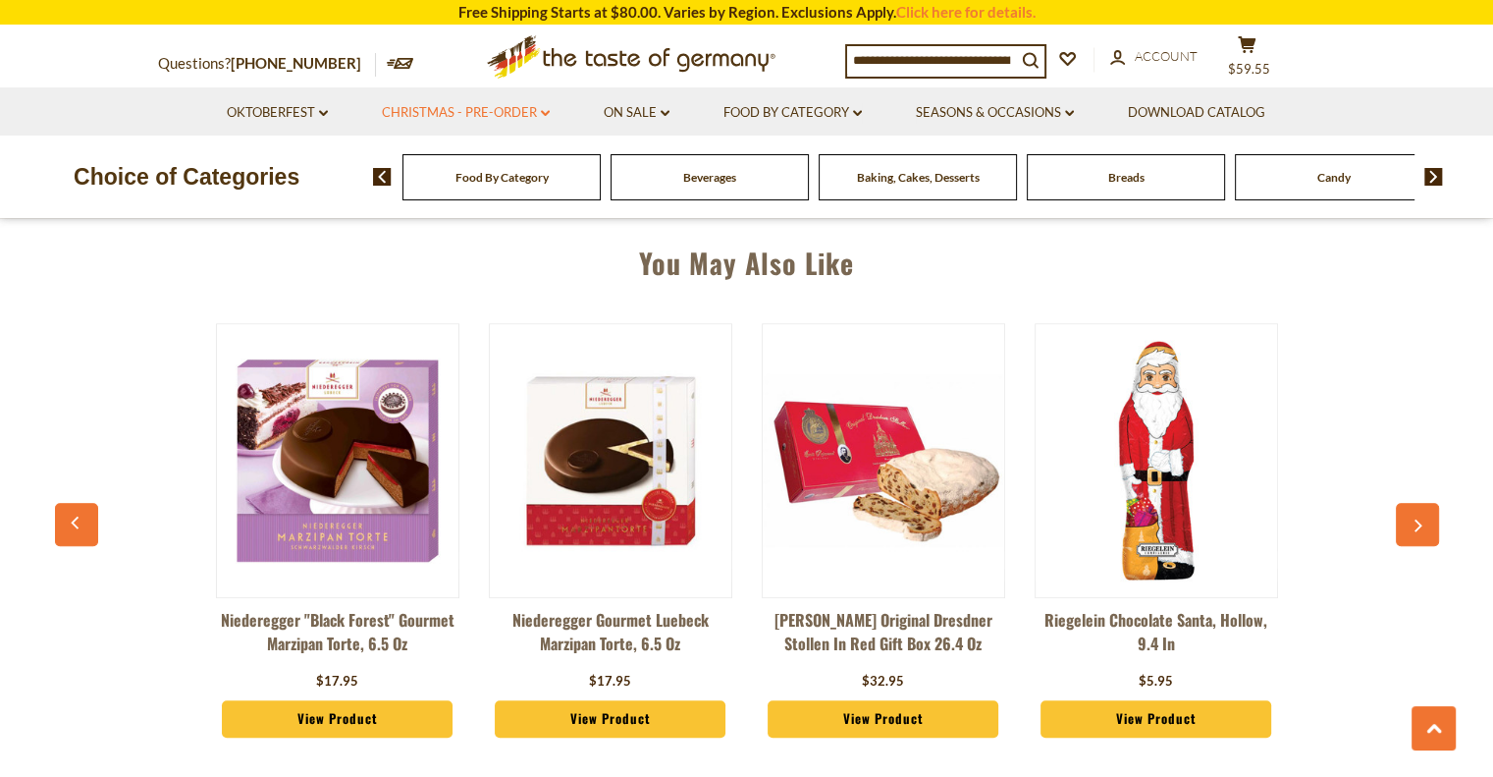
click at [470, 113] on link "Christmas - PRE-ORDER dropdown_arrow" at bounding box center [466, 113] width 168 height 22
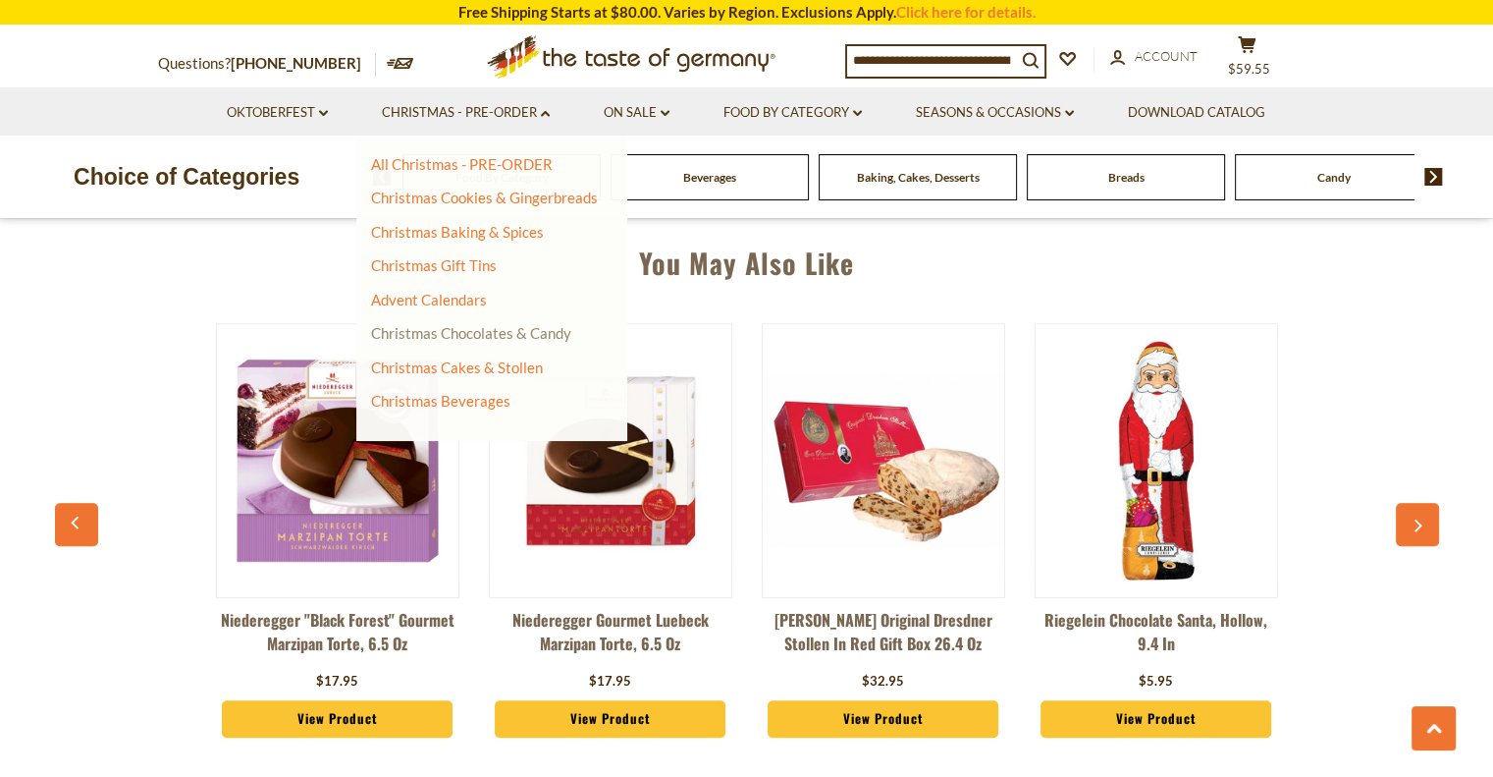
click at [506, 333] on link "Christmas Chocolates & Candy" at bounding box center [471, 333] width 200 height 18
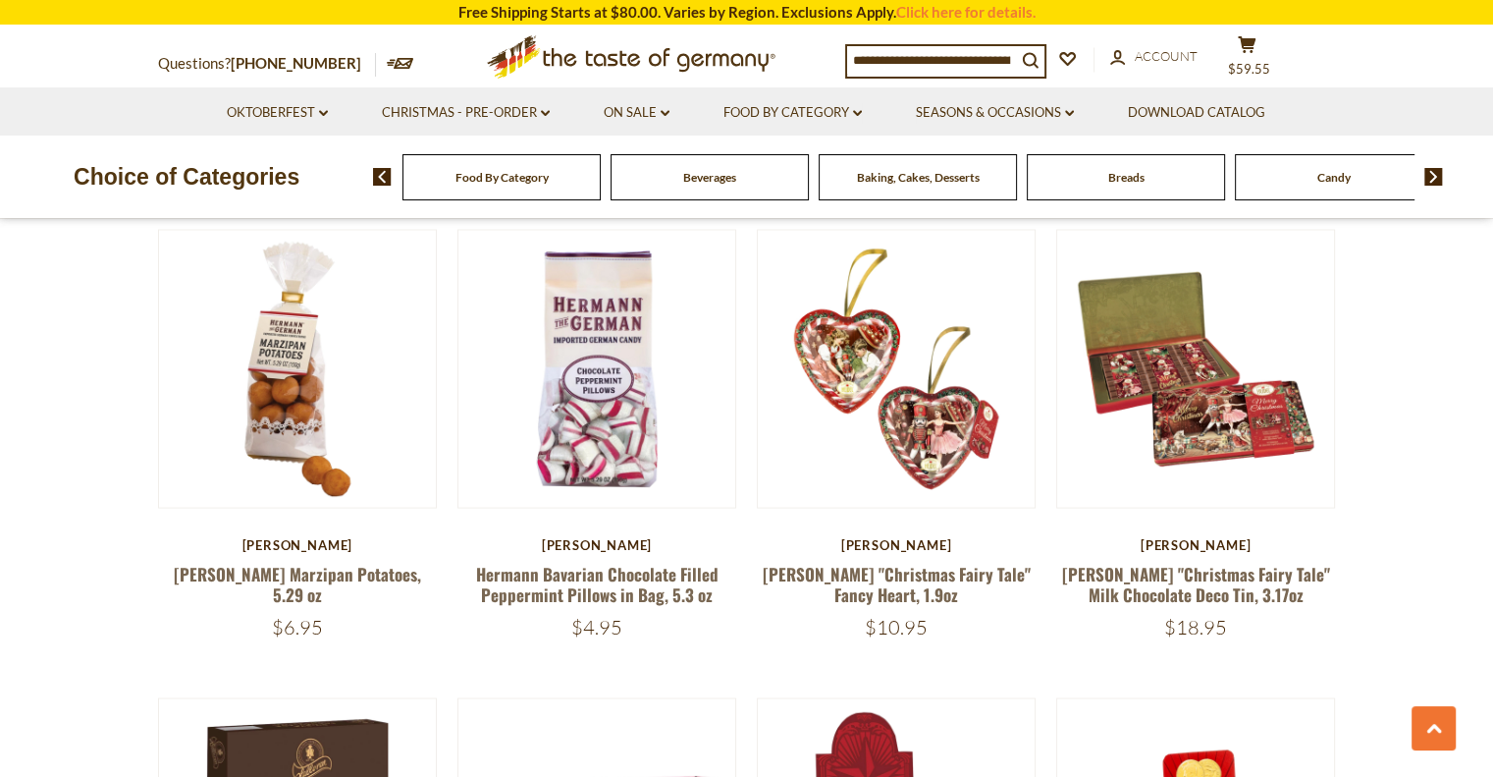
scroll to position [3530, 0]
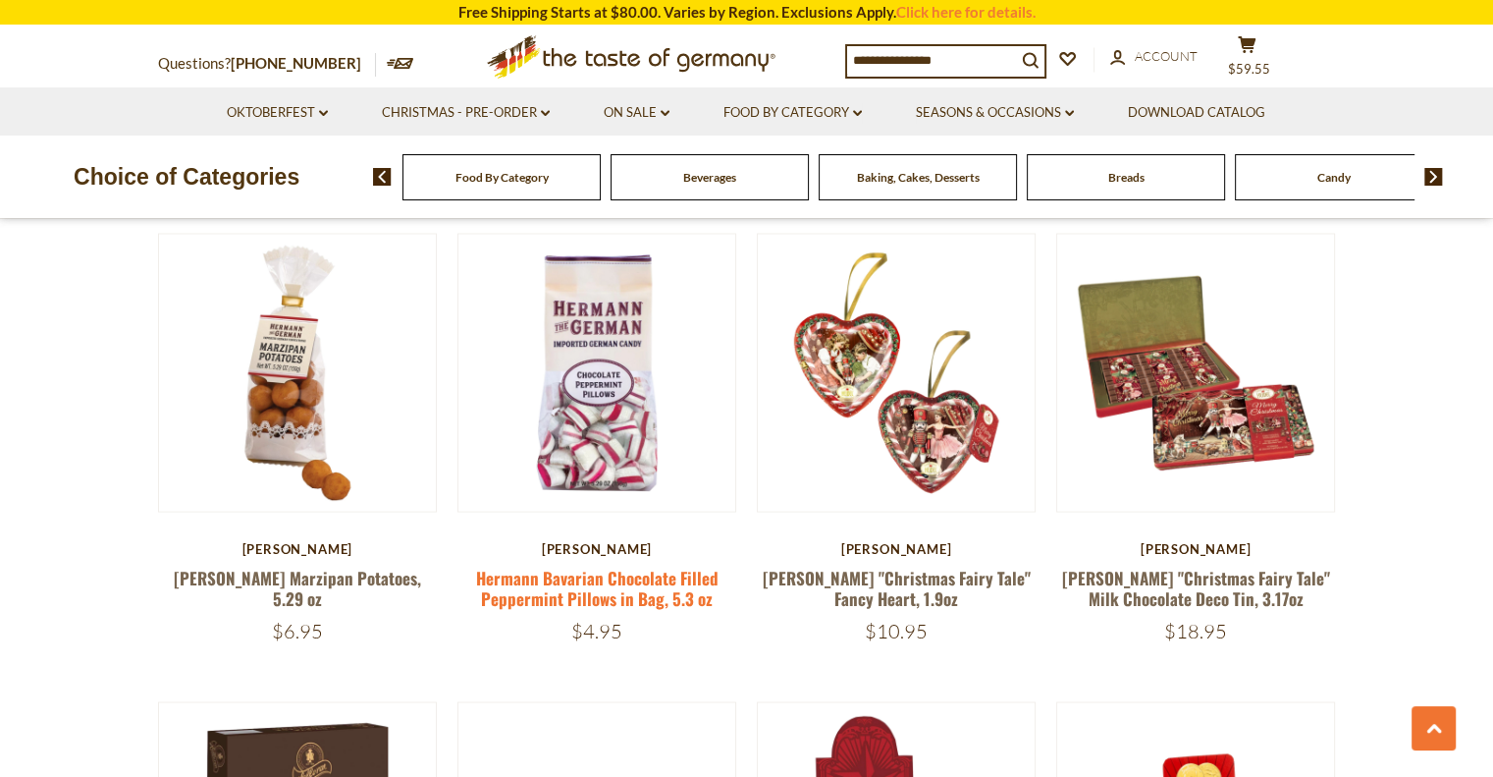
click at [668, 565] on link "Hermann Bavarian Chocolate Filled Peppermint Pillows in Bag, 5.3 oz" at bounding box center [596, 587] width 242 height 45
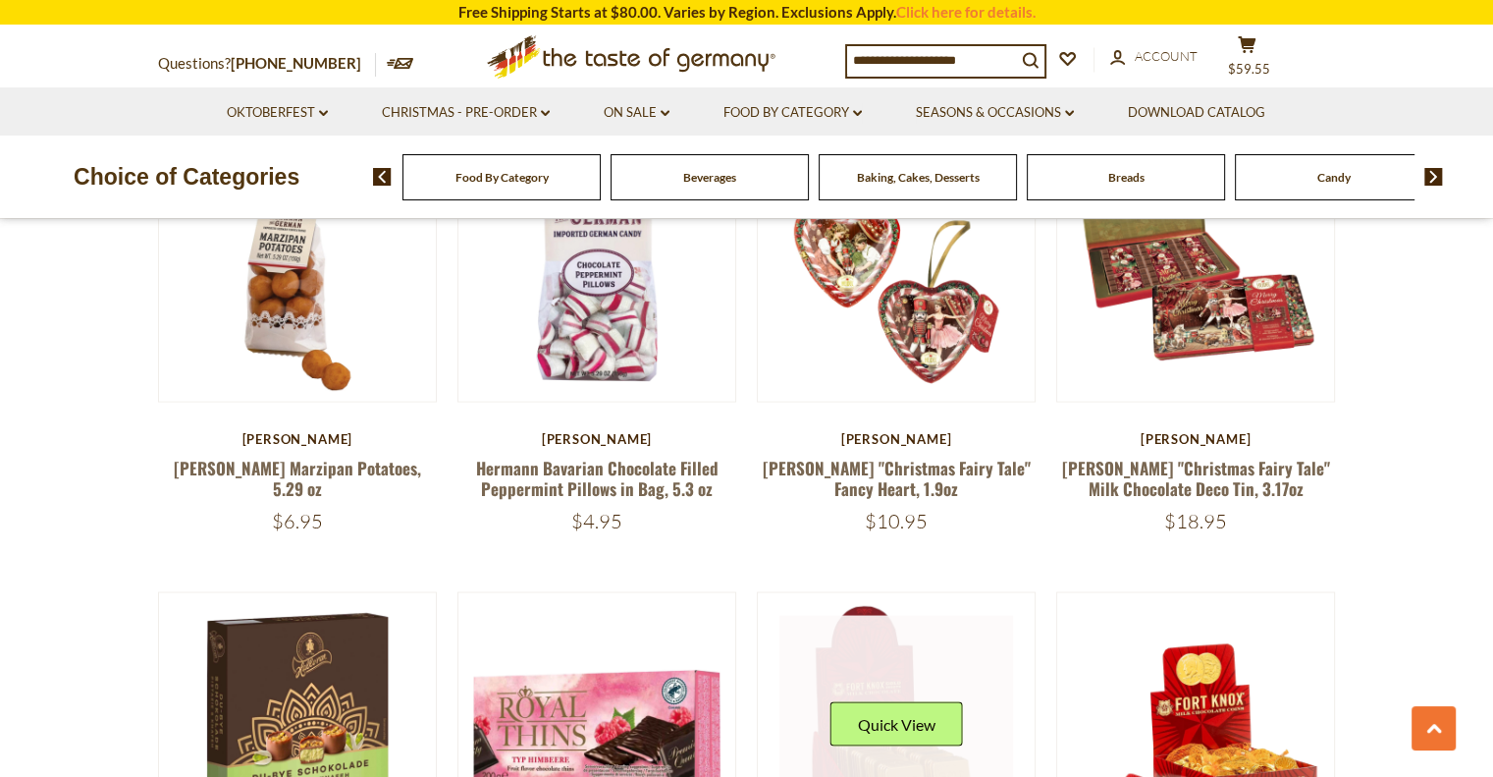
scroll to position [3923, 0]
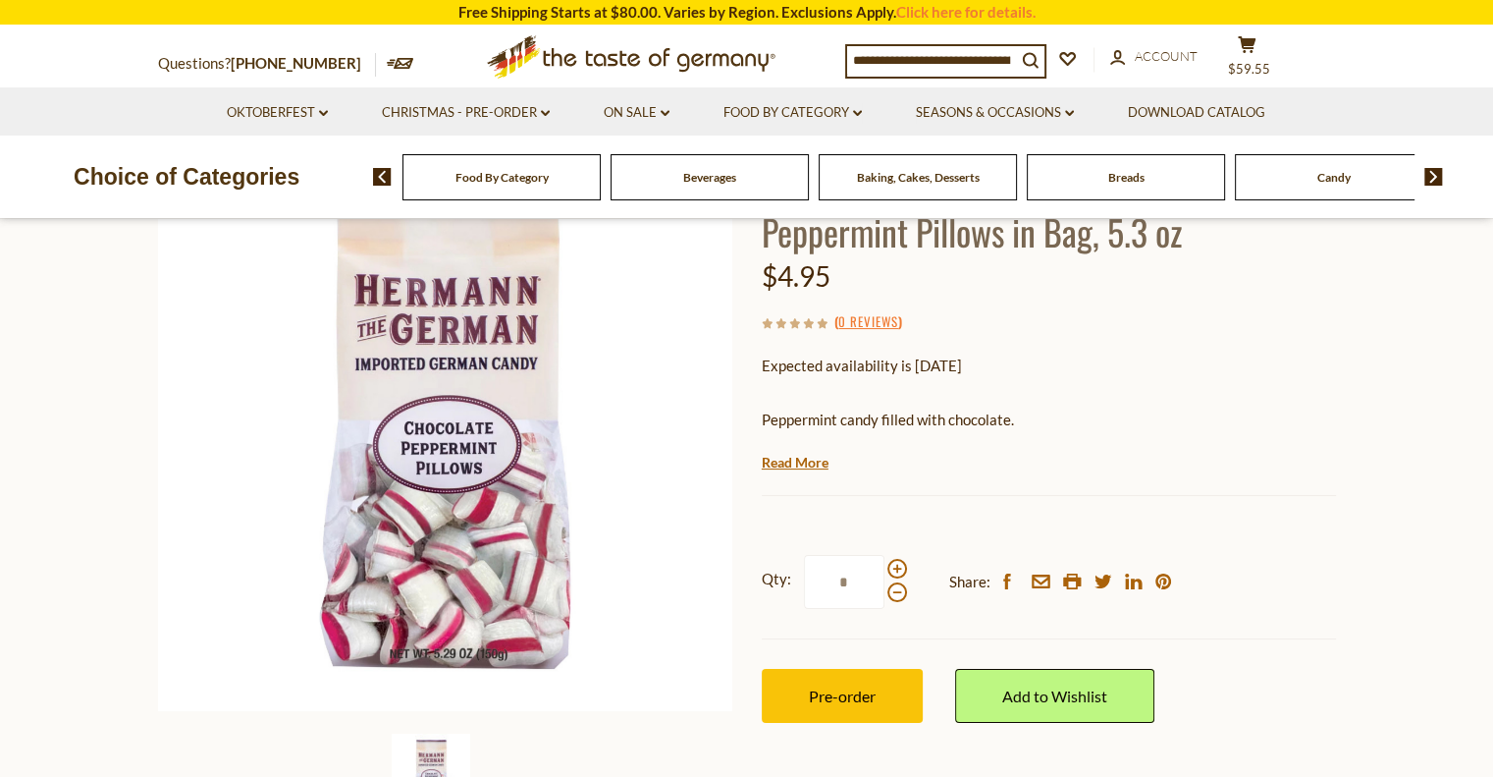
scroll to position [295, 0]
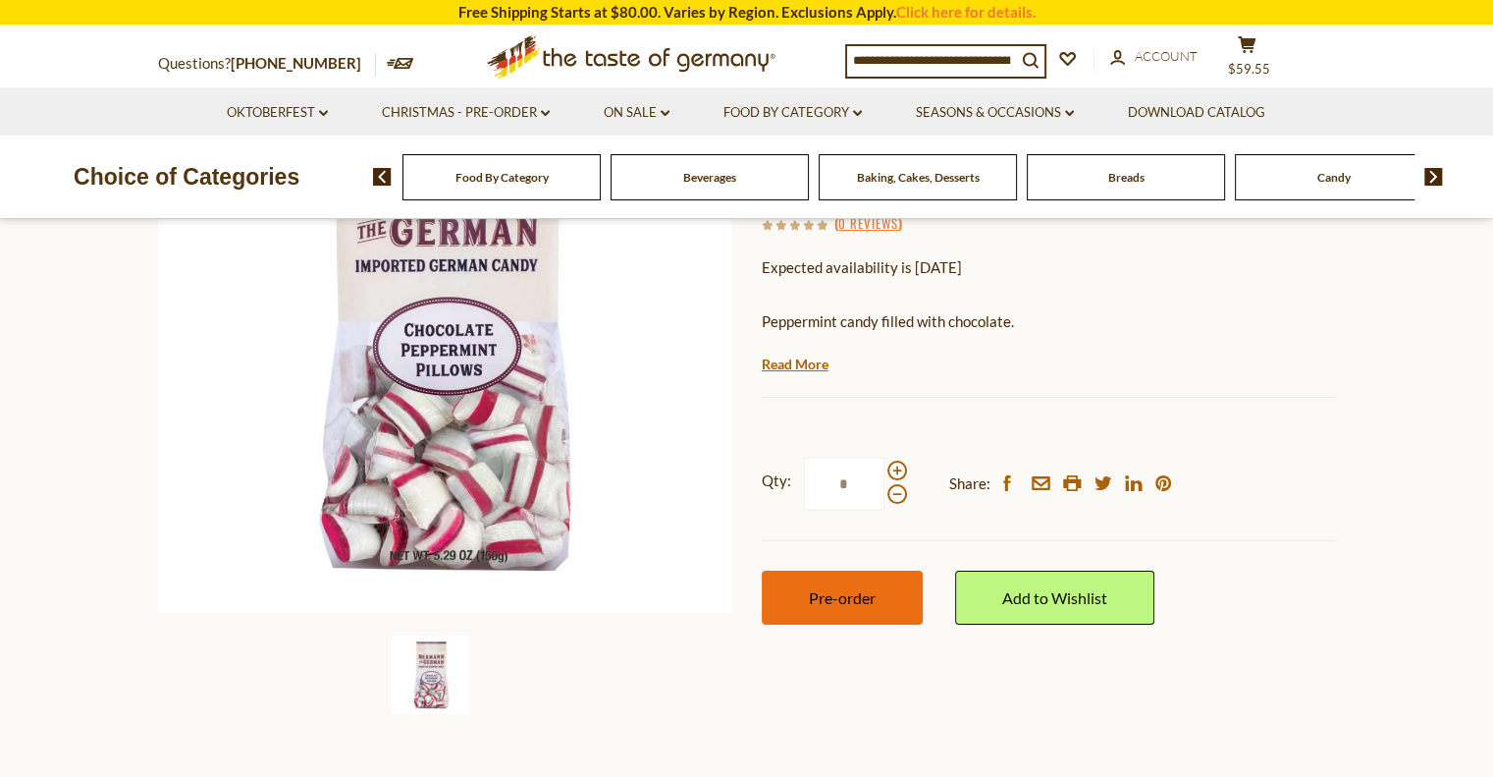
click at [864, 594] on span "Pre-order" at bounding box center [842, 597] width 67 height 19
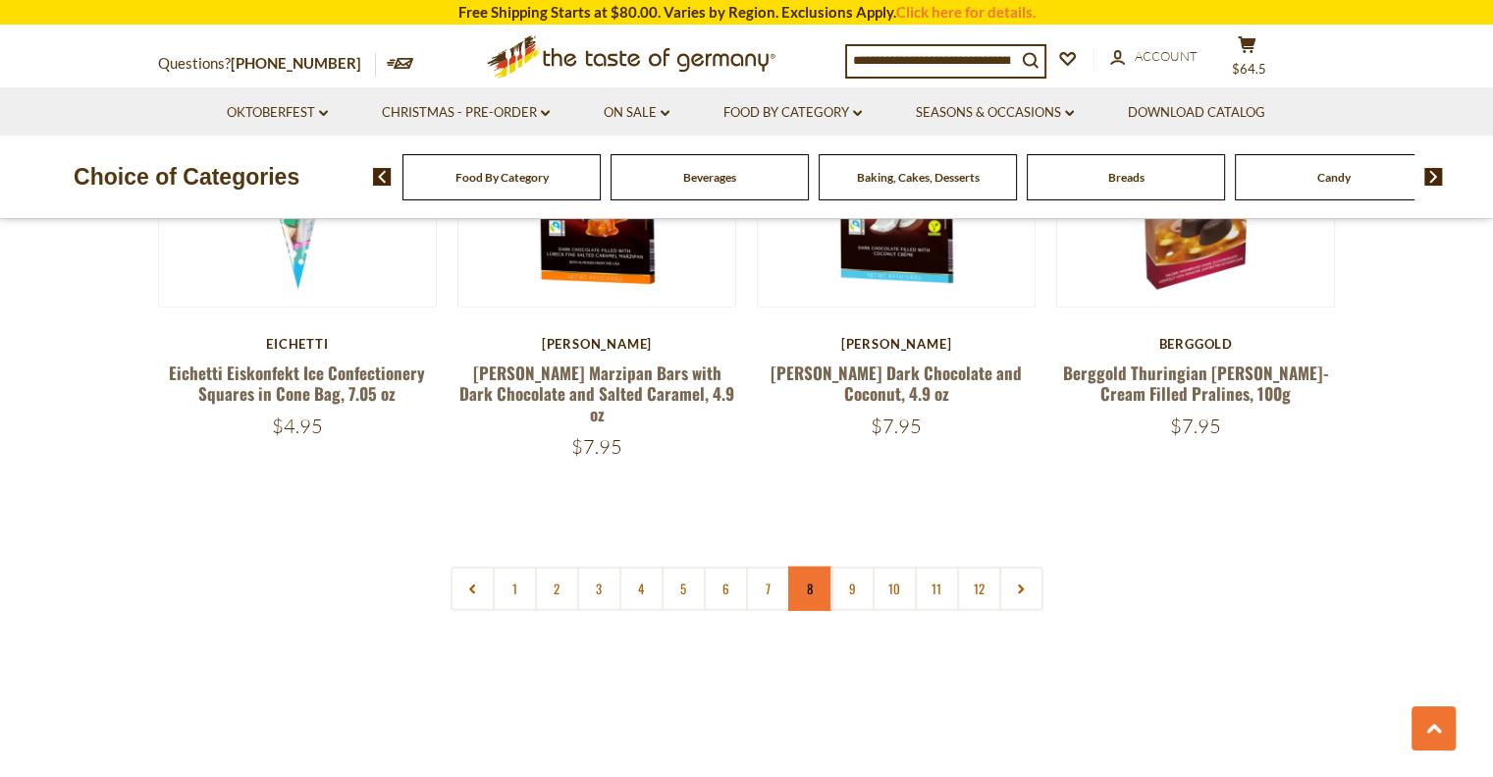
scroll to position [4673, 0]
click at [566, 566] on link "2" at bounding box center [557, 588] width 44 height 44
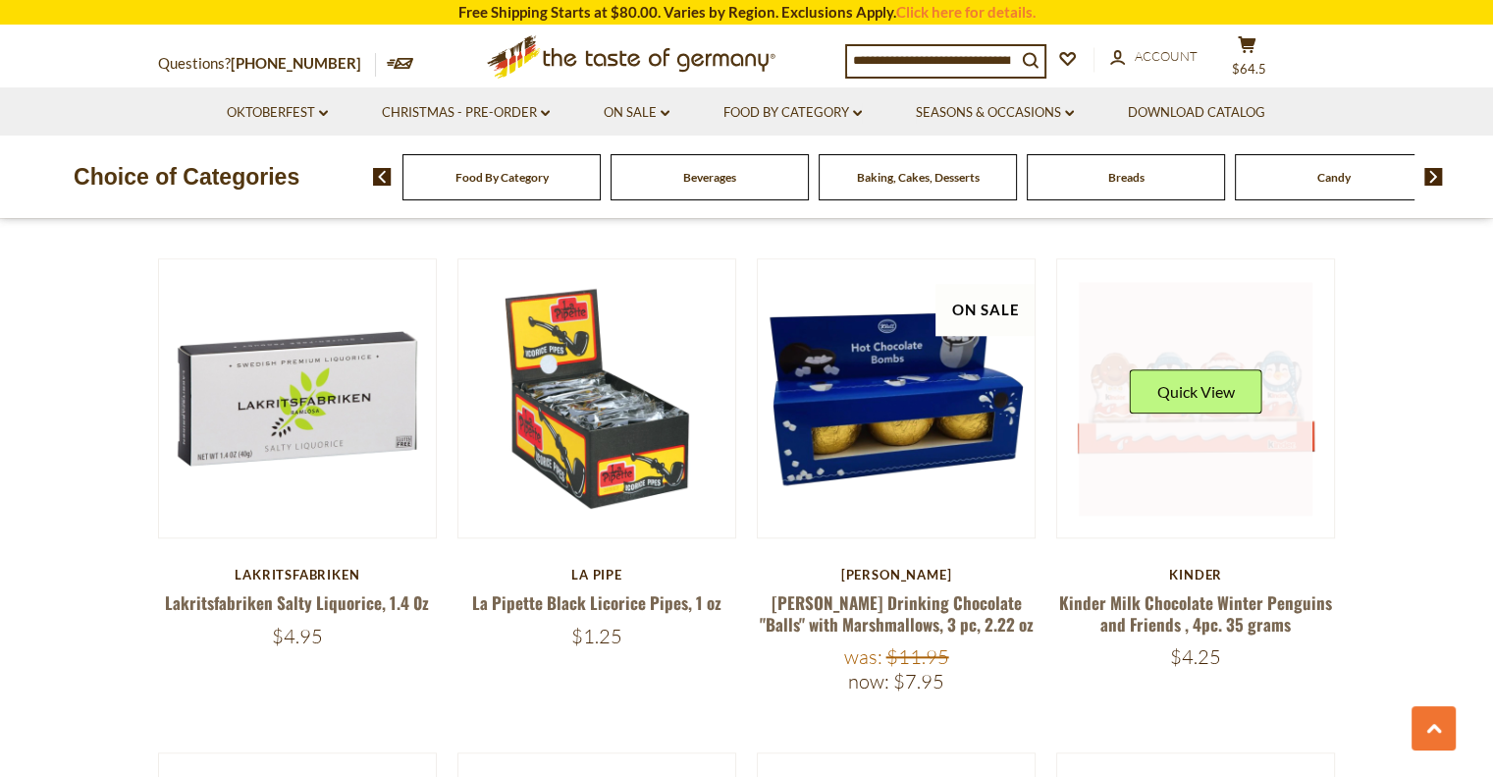
scroll to position [2007, 0]
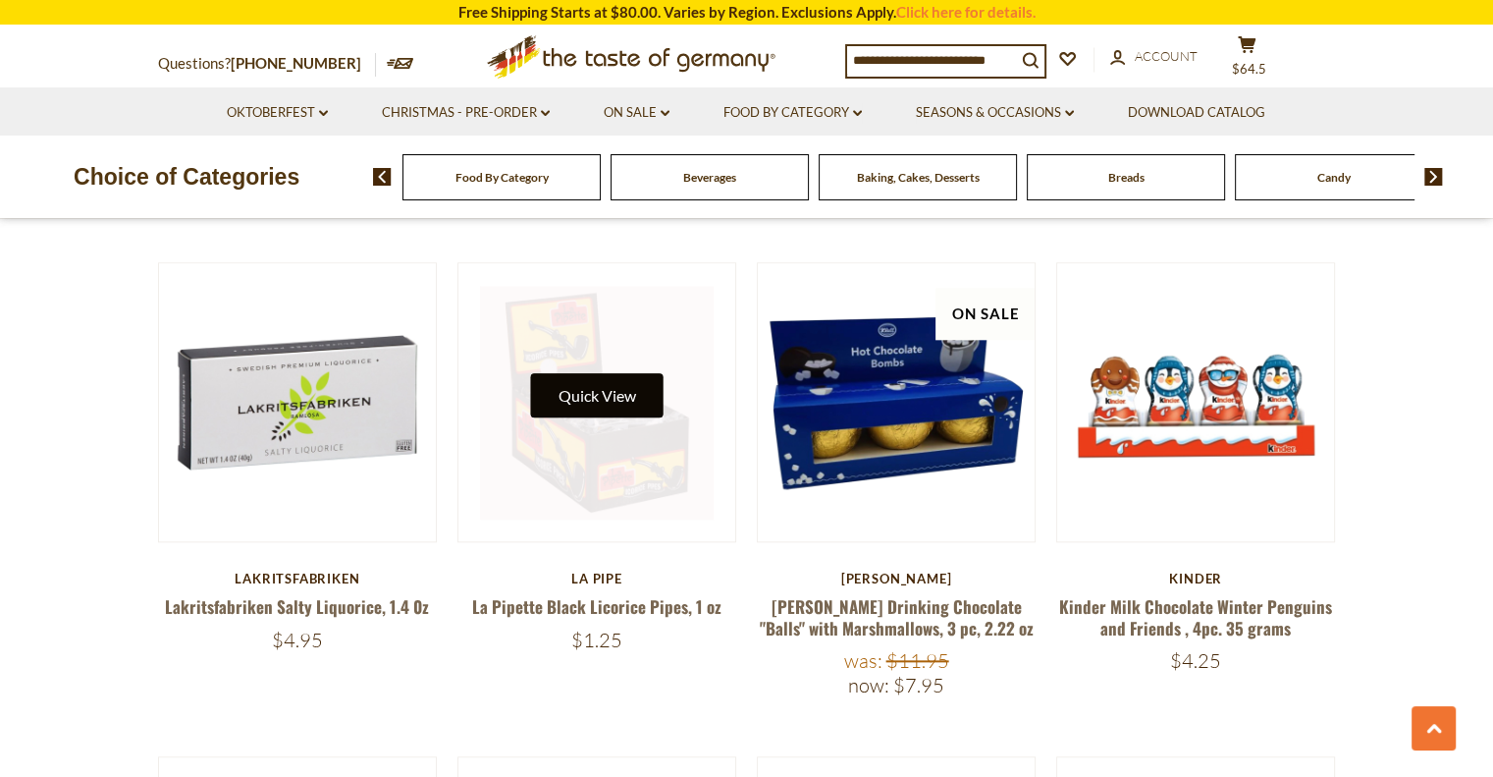
click at [622, 388] on button "Quick View" at bounding box center [596, 395] width 133 height 44
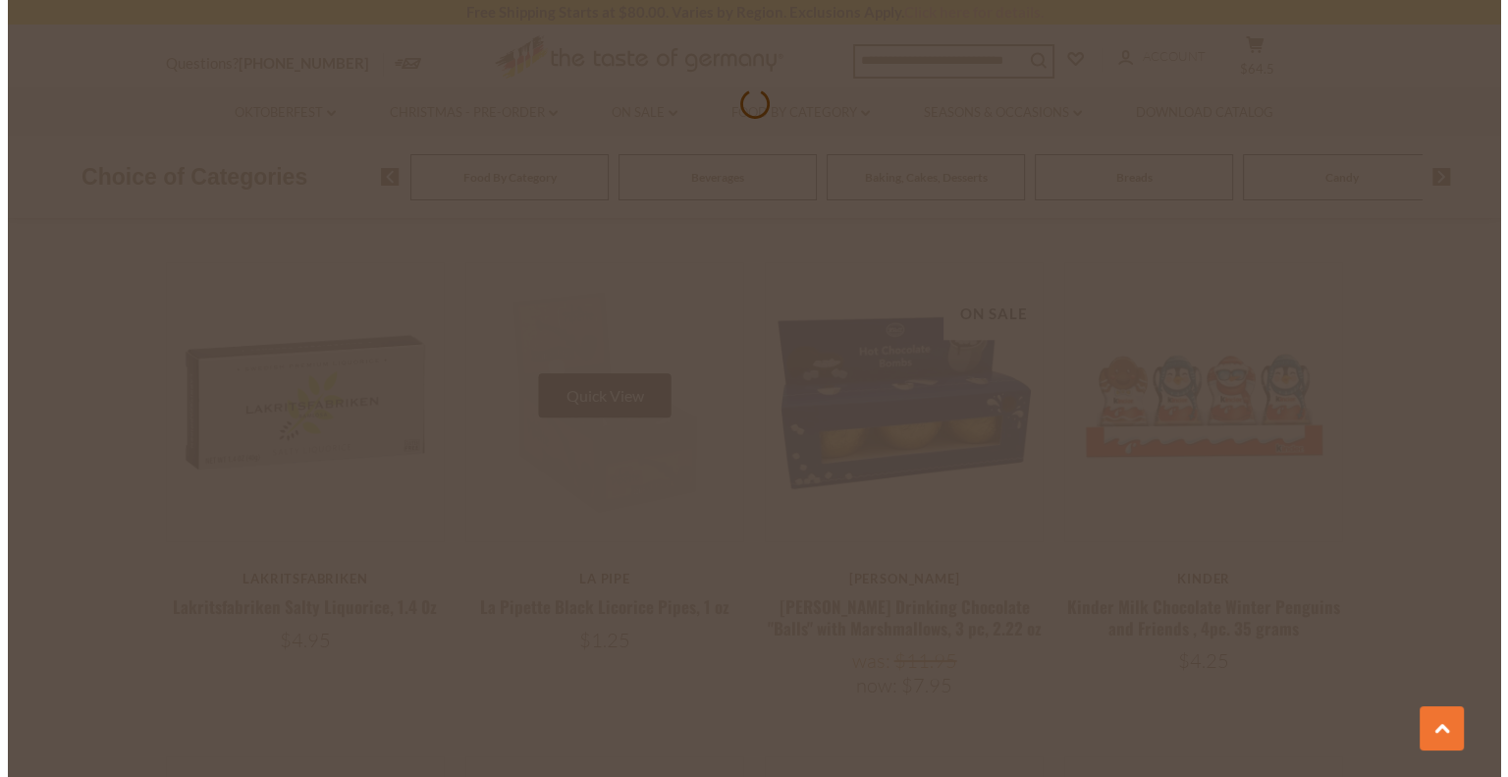
scroll to position [2011, 0]
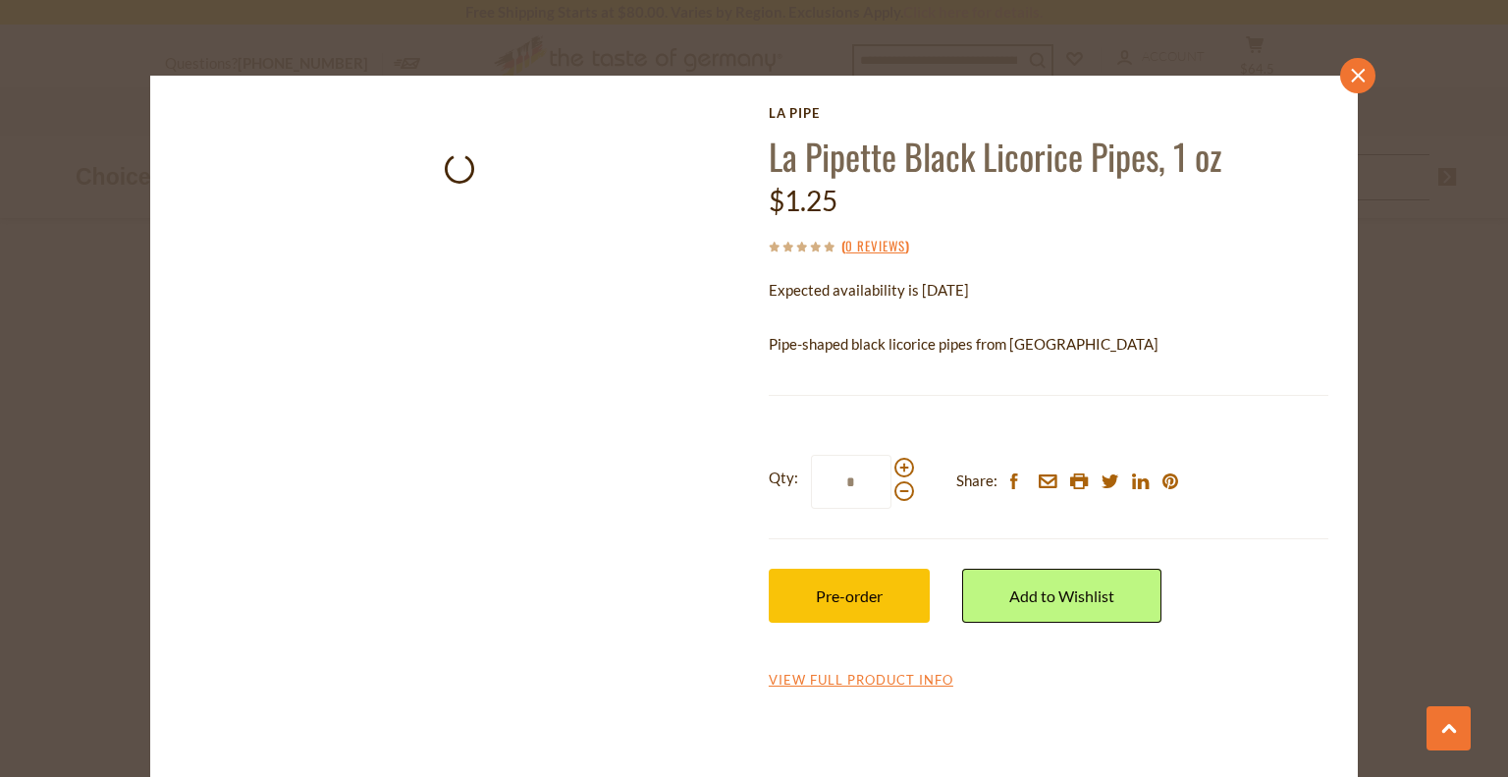
click at [1351, 78] on icon "close" at bounding box center [1358, 75] width 15 height 15
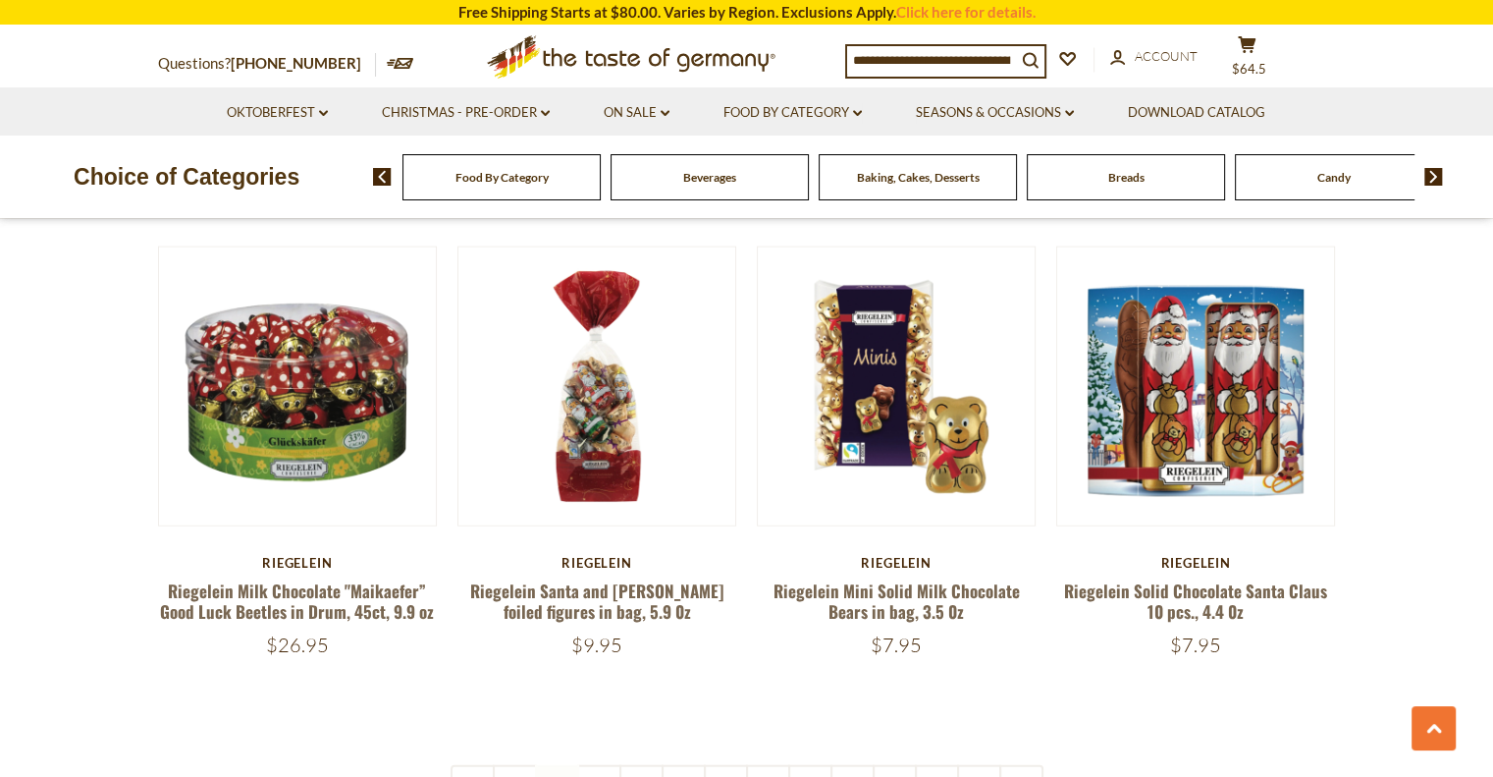
scroll to position [4461, 0]
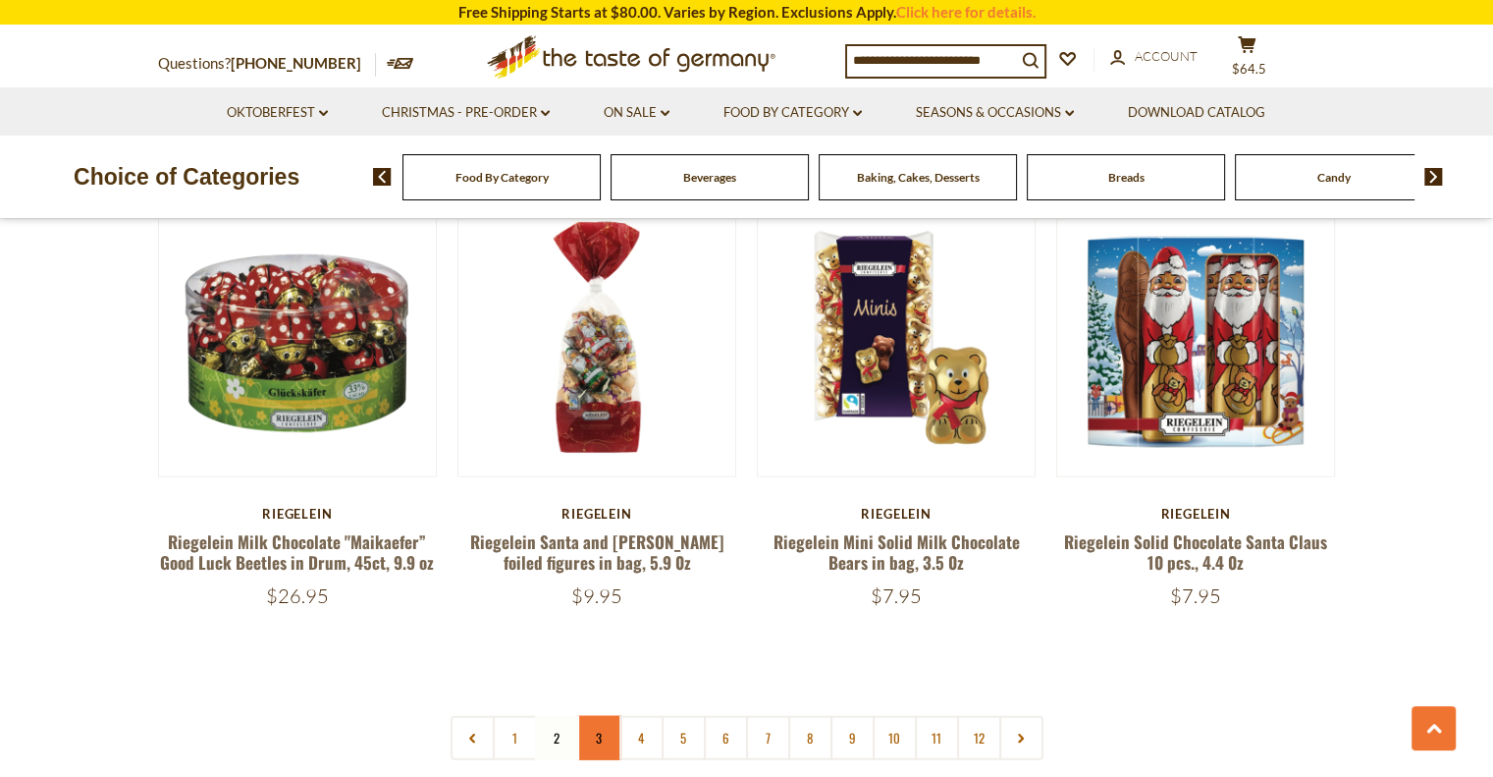
click at [606, 716] on link "3" at bounding box center [599, 738] width 44 height 44
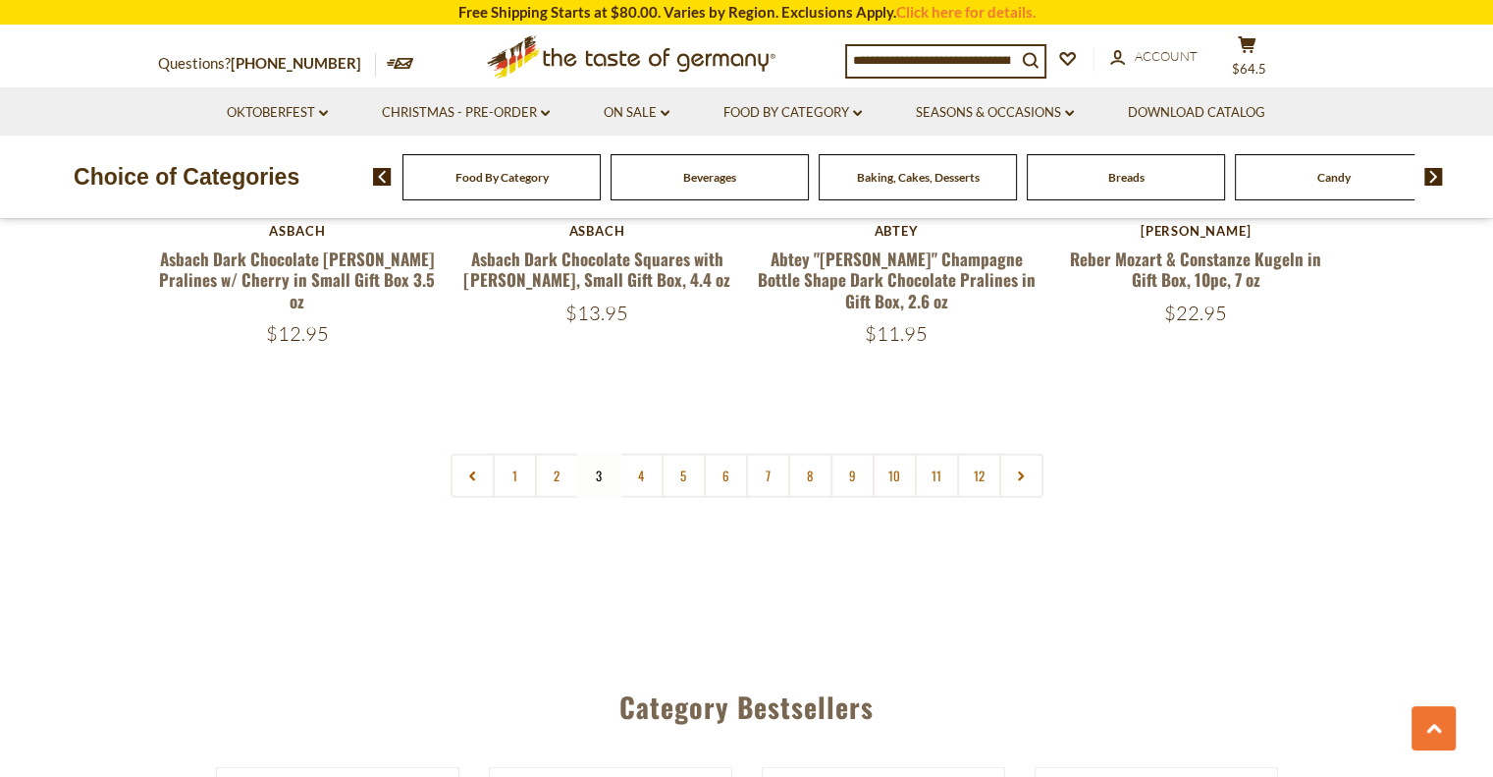
scroll to position [4756, 0]
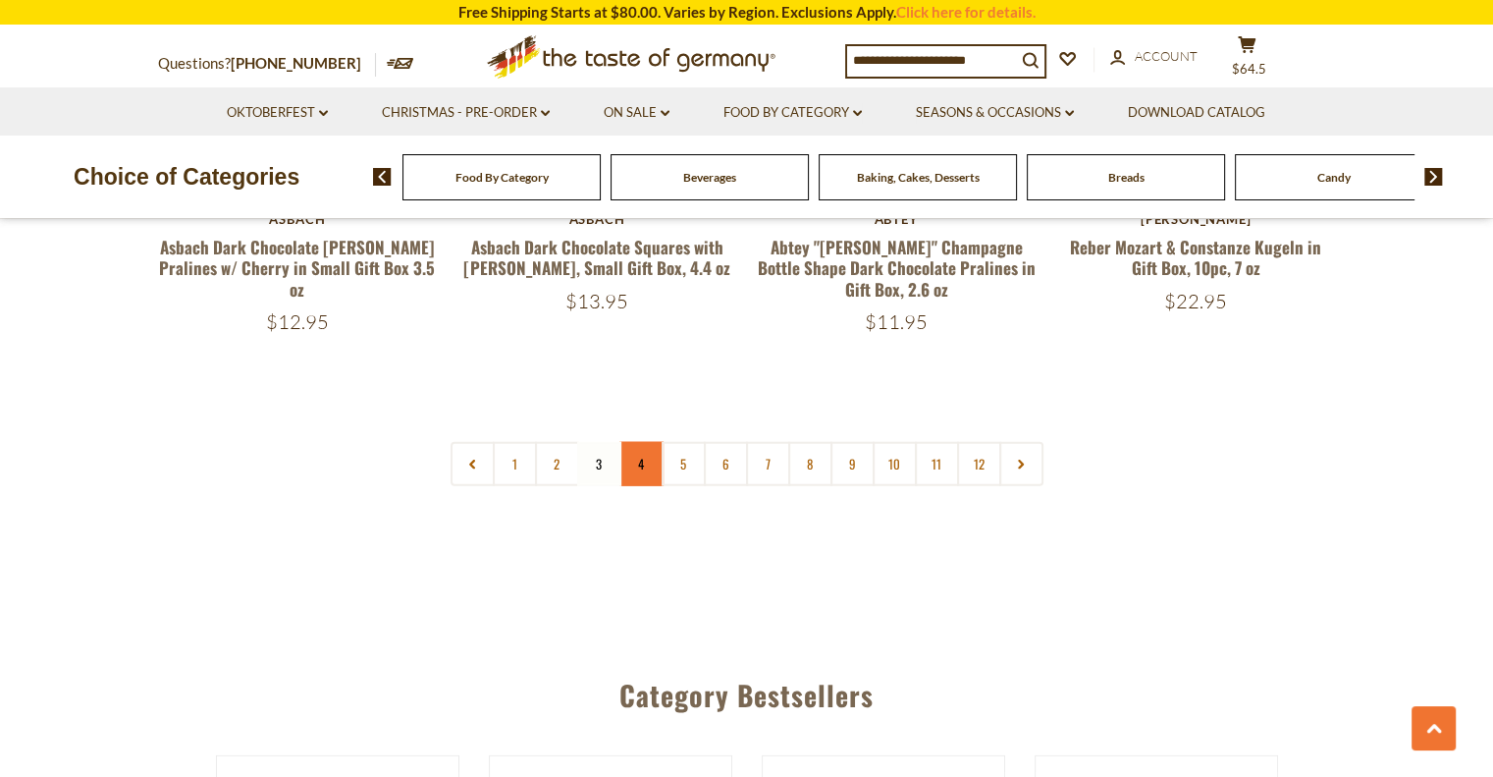
click at [631, 442] on link "4" at bounding box center [642, 464] width 44 height 44
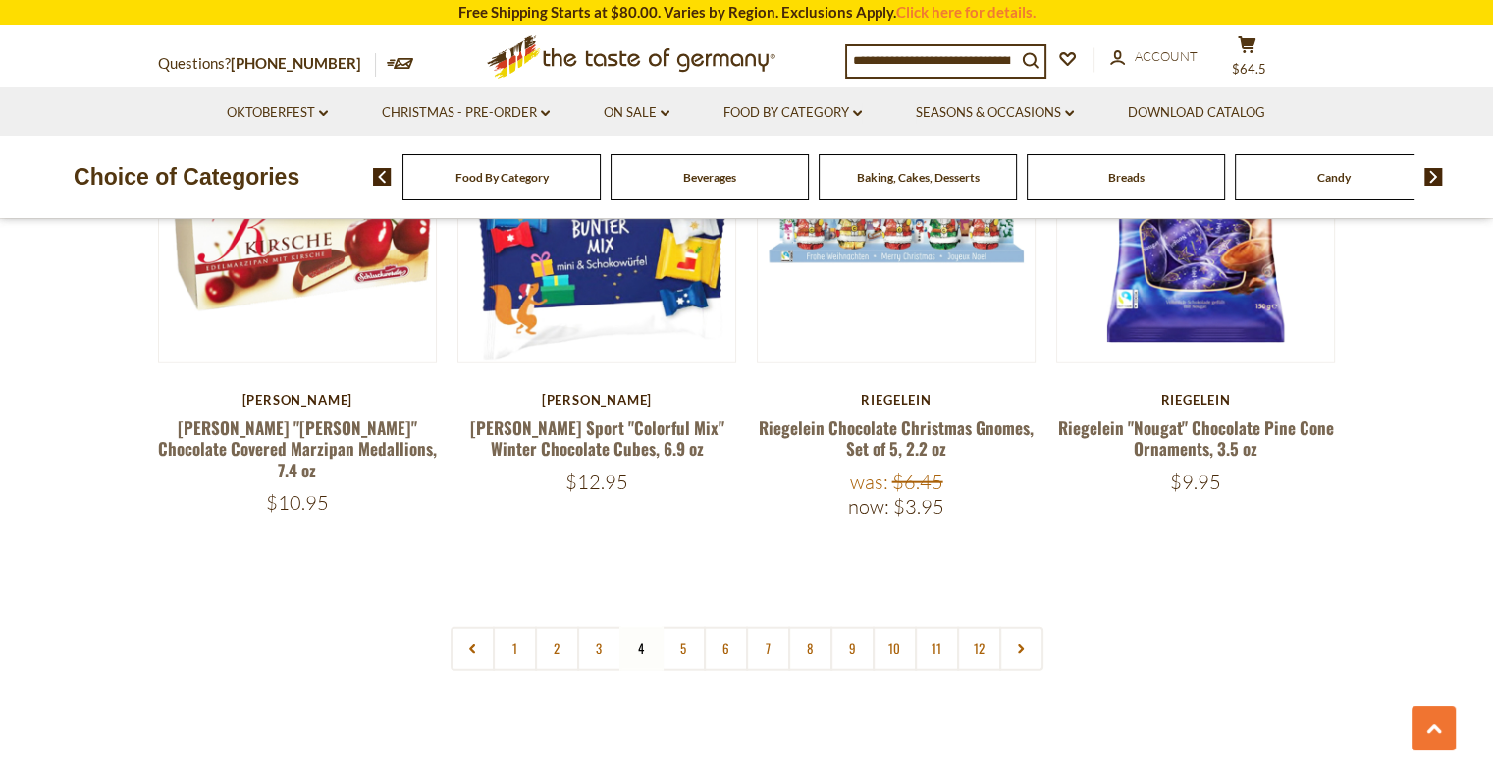
scroll to position [4658, 0]
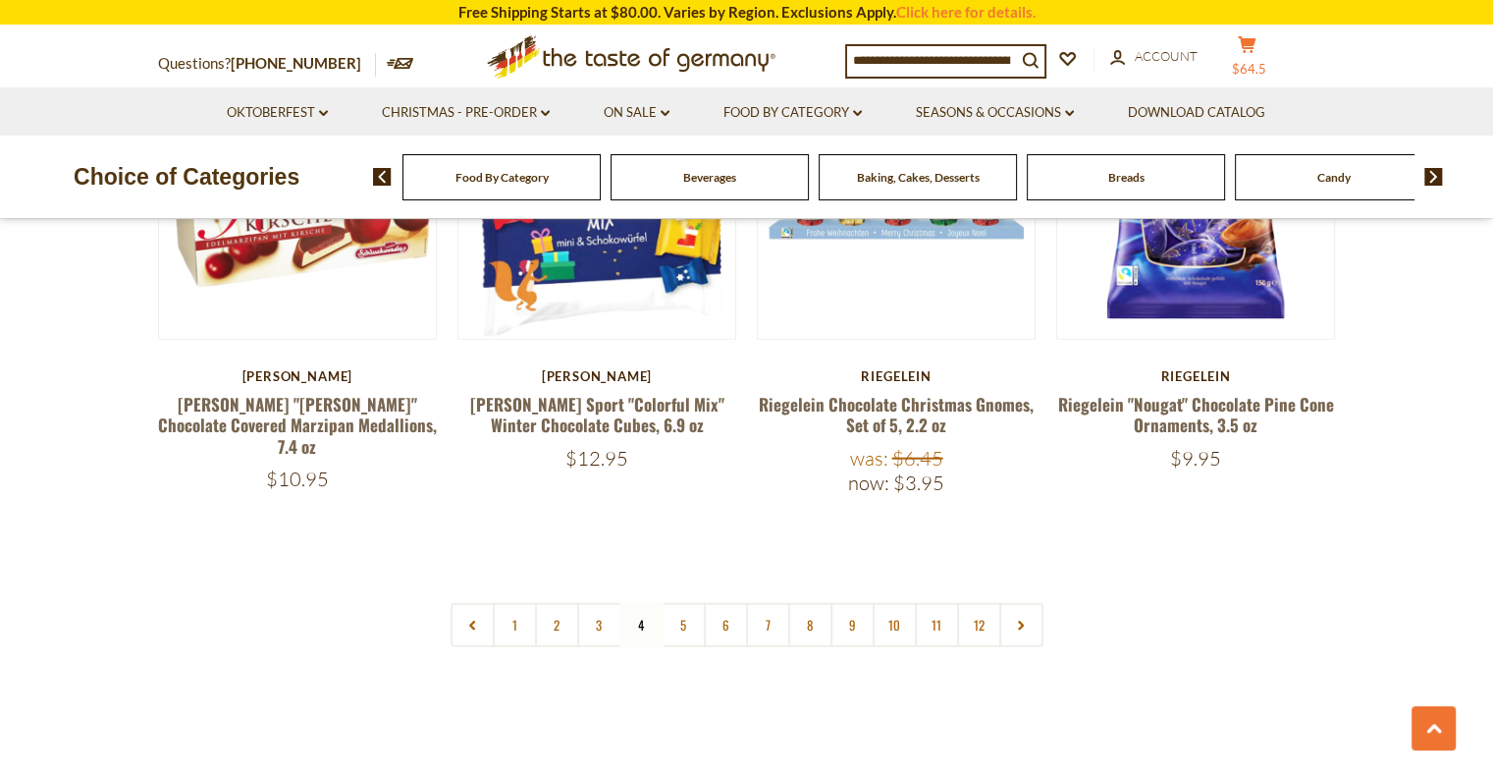
click at [1259, 62] on span "$64.5" at bounding box center [1249, 69] width 34 height 16
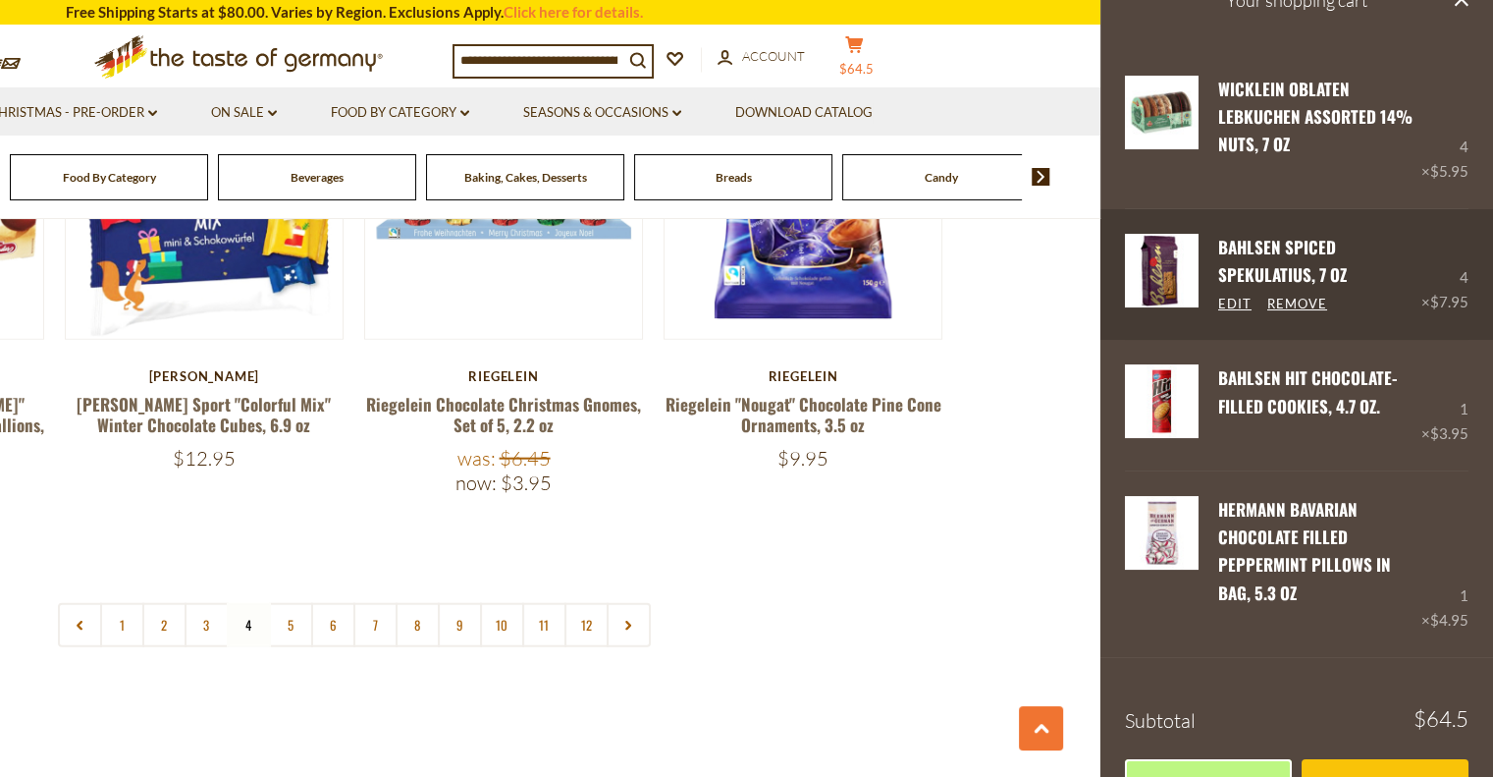
scroll to position [98, 0]
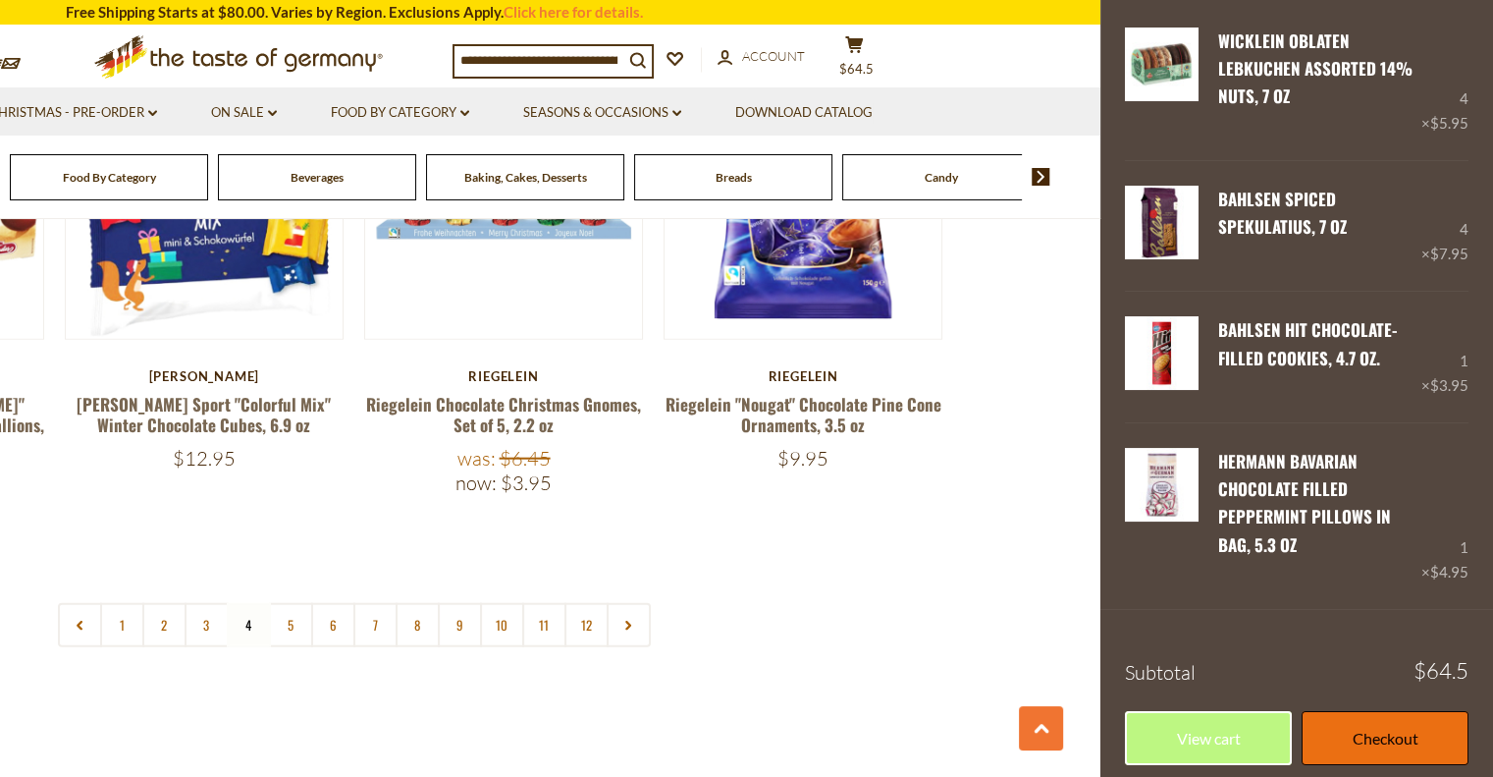
click at [1355, 740] on link "Checkout" at bounding box center [1385, 738] width 167 height 54
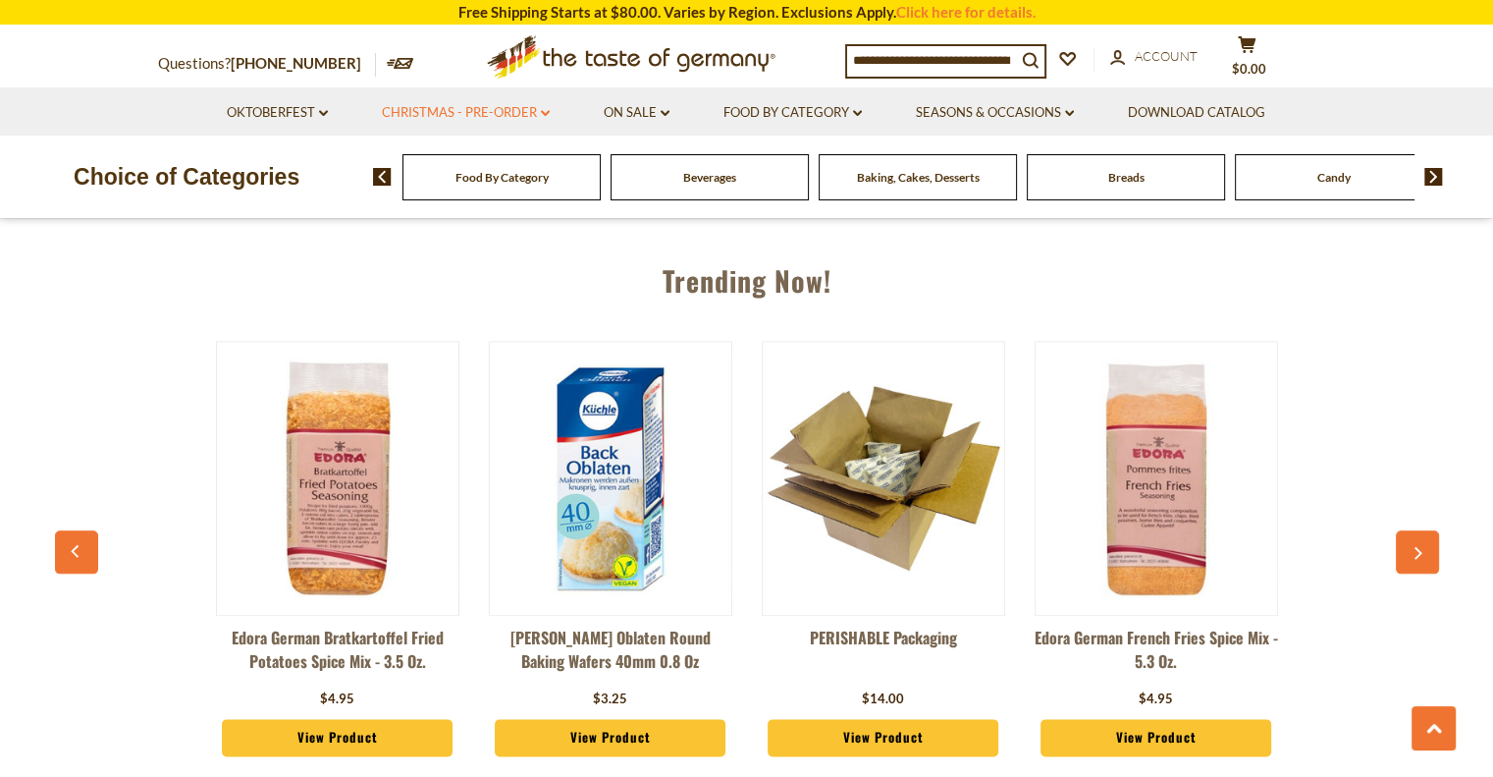
scroll to position [1999, 0]
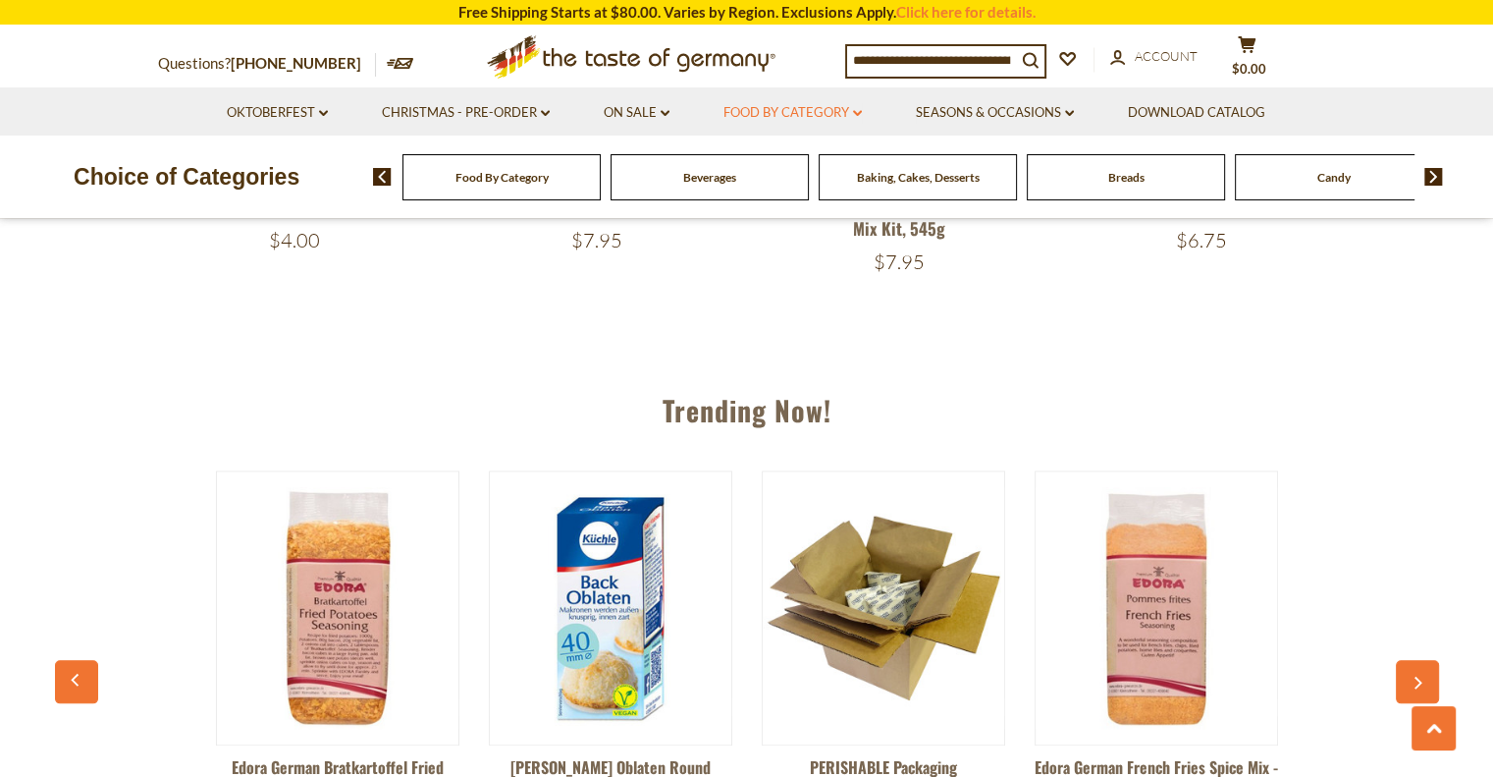
click at [790, 113] on link "Food By Category dropdown_arrow" at bounding box center [793, 113] width 138 height 22
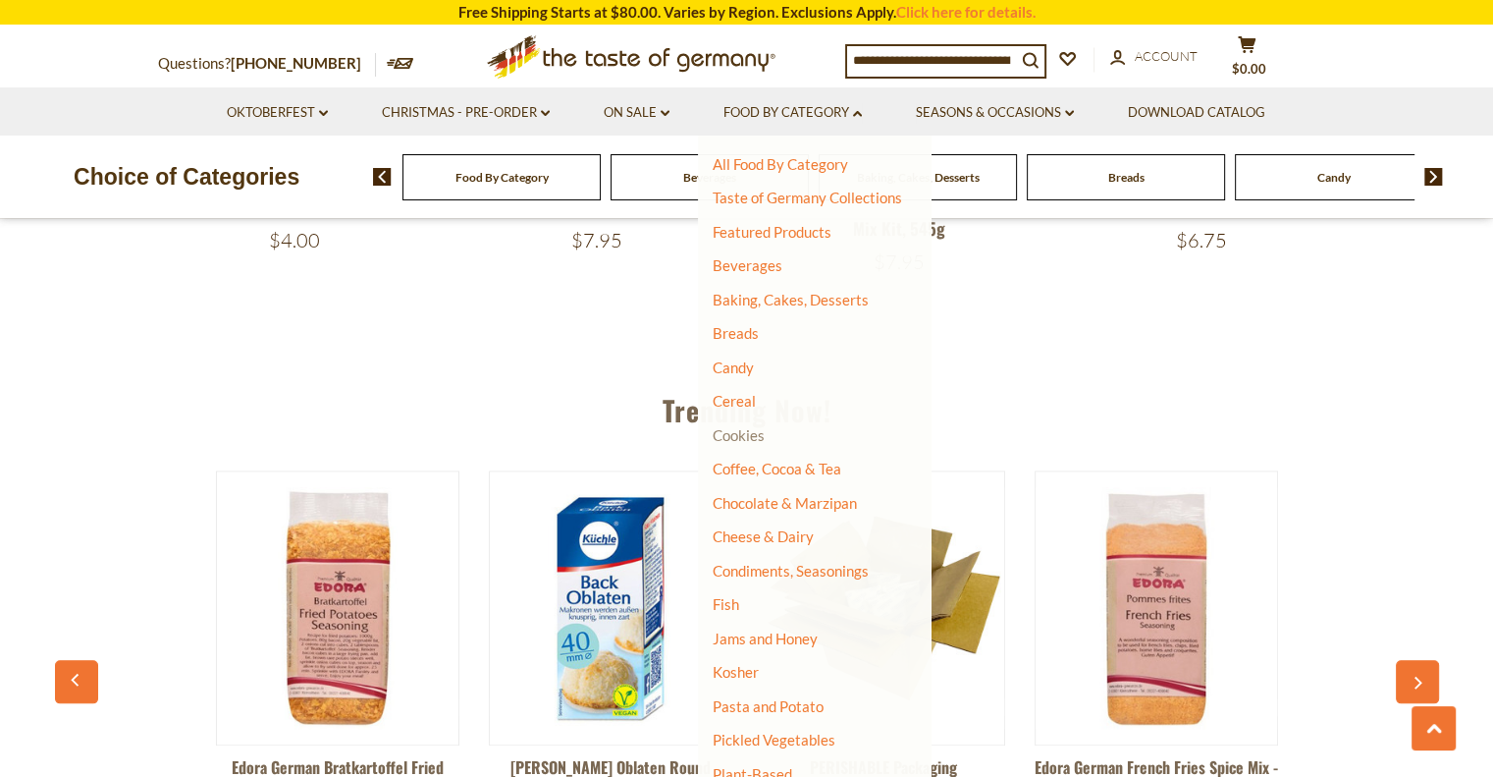
click at [756, 432] on link "Cookies" at bounding box center [739, 435] width 52 height 18
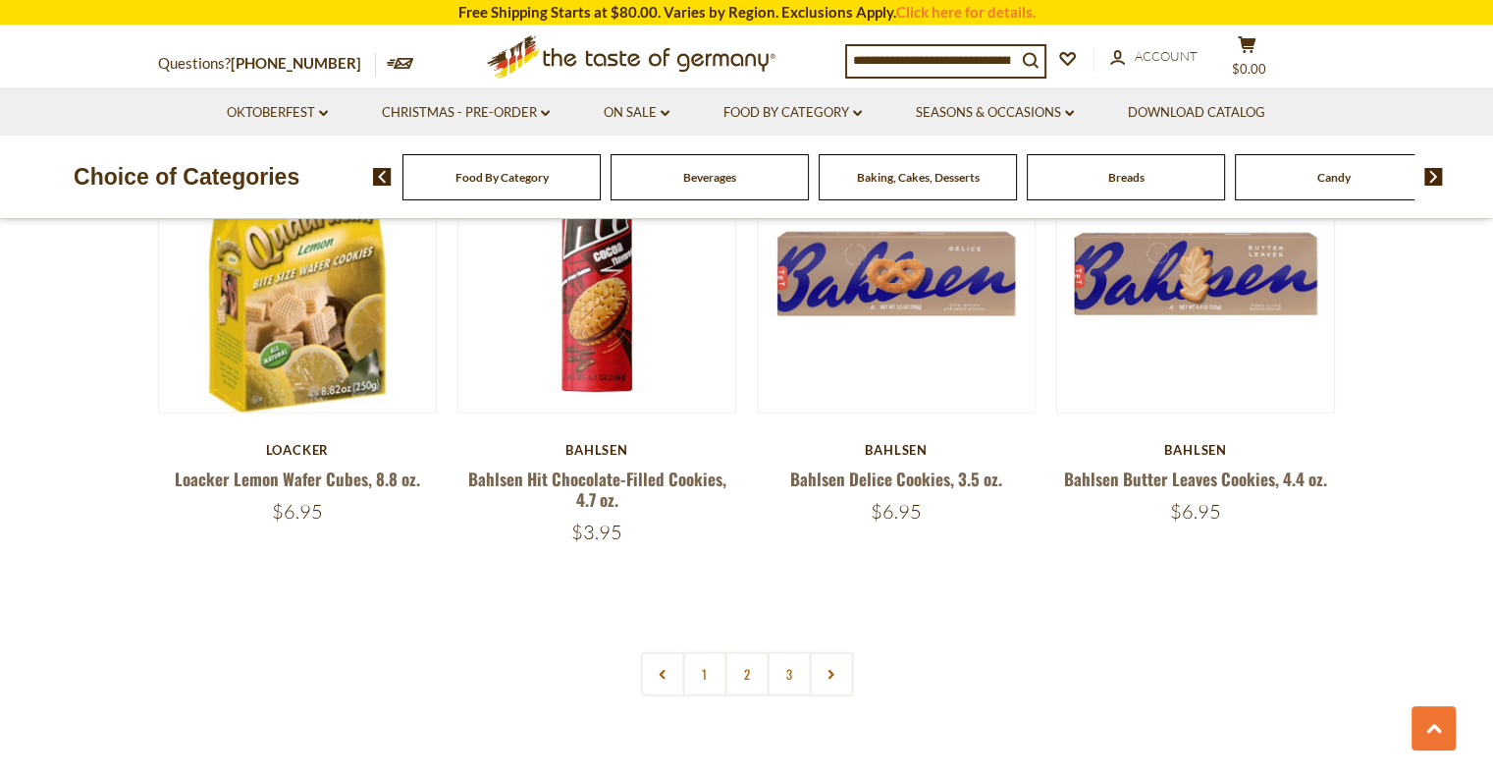
scroll to position [4516, 0]
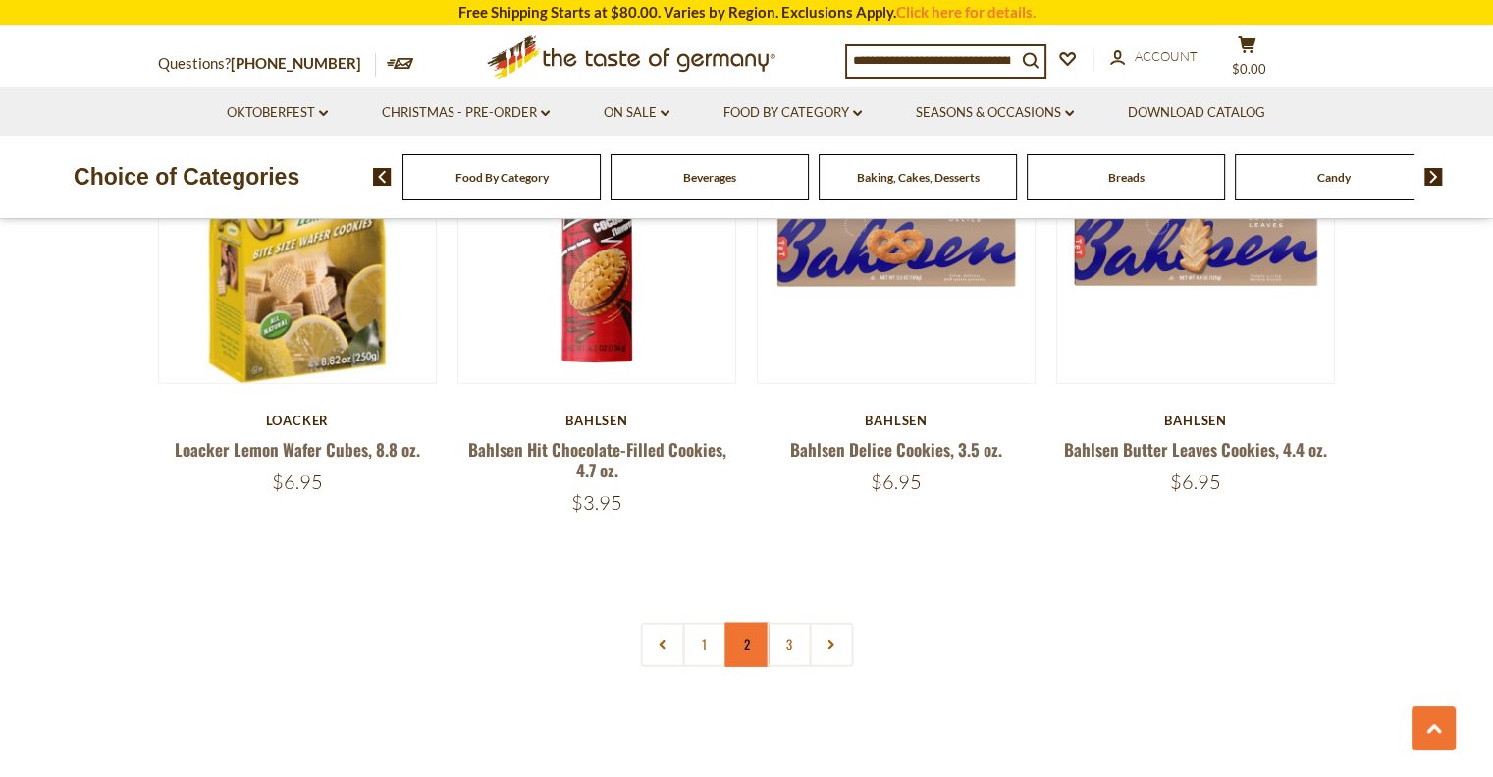
click at [746, 638] on link "2" at bounding box center [747, 644] width 44 height 44
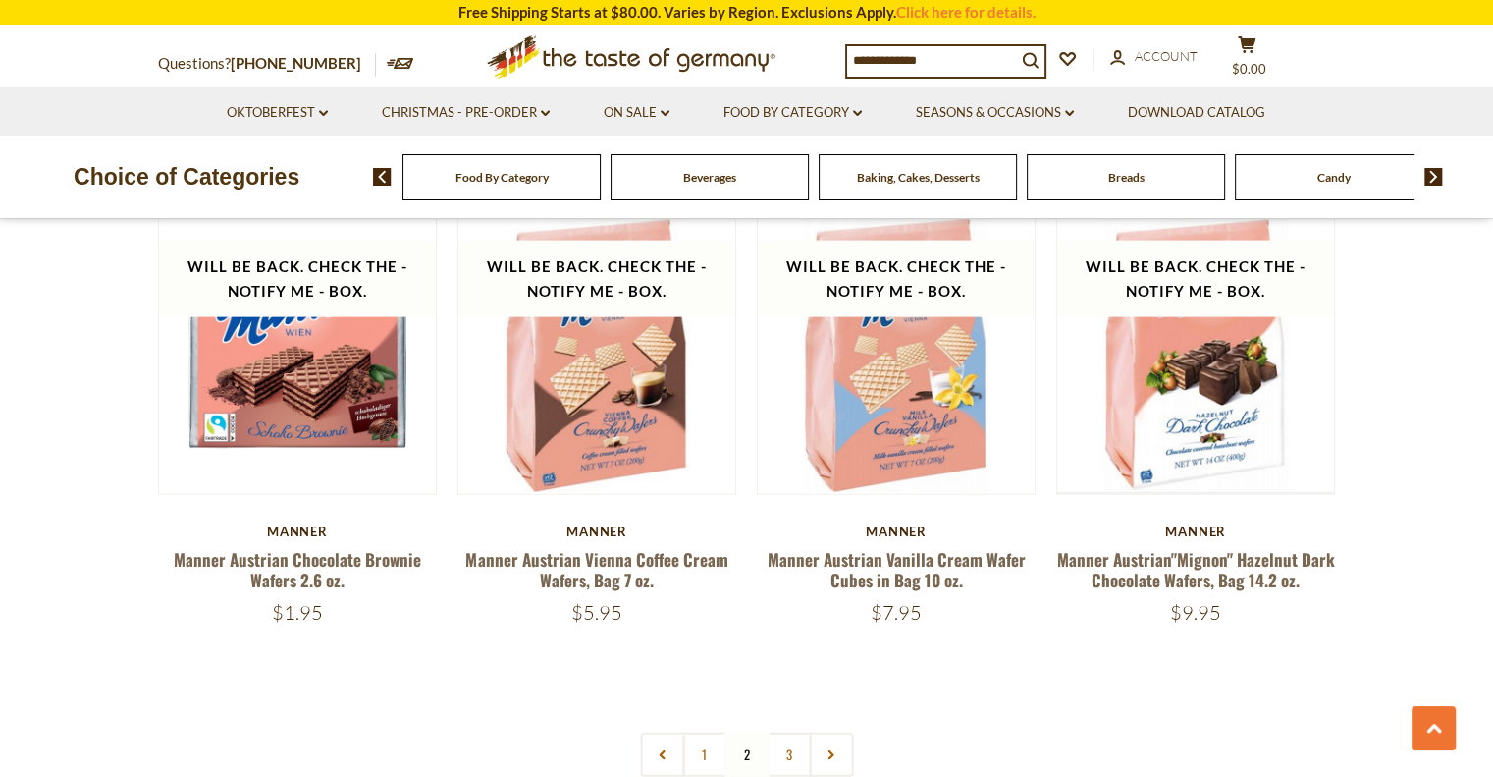
scroll to position [4559, 0]
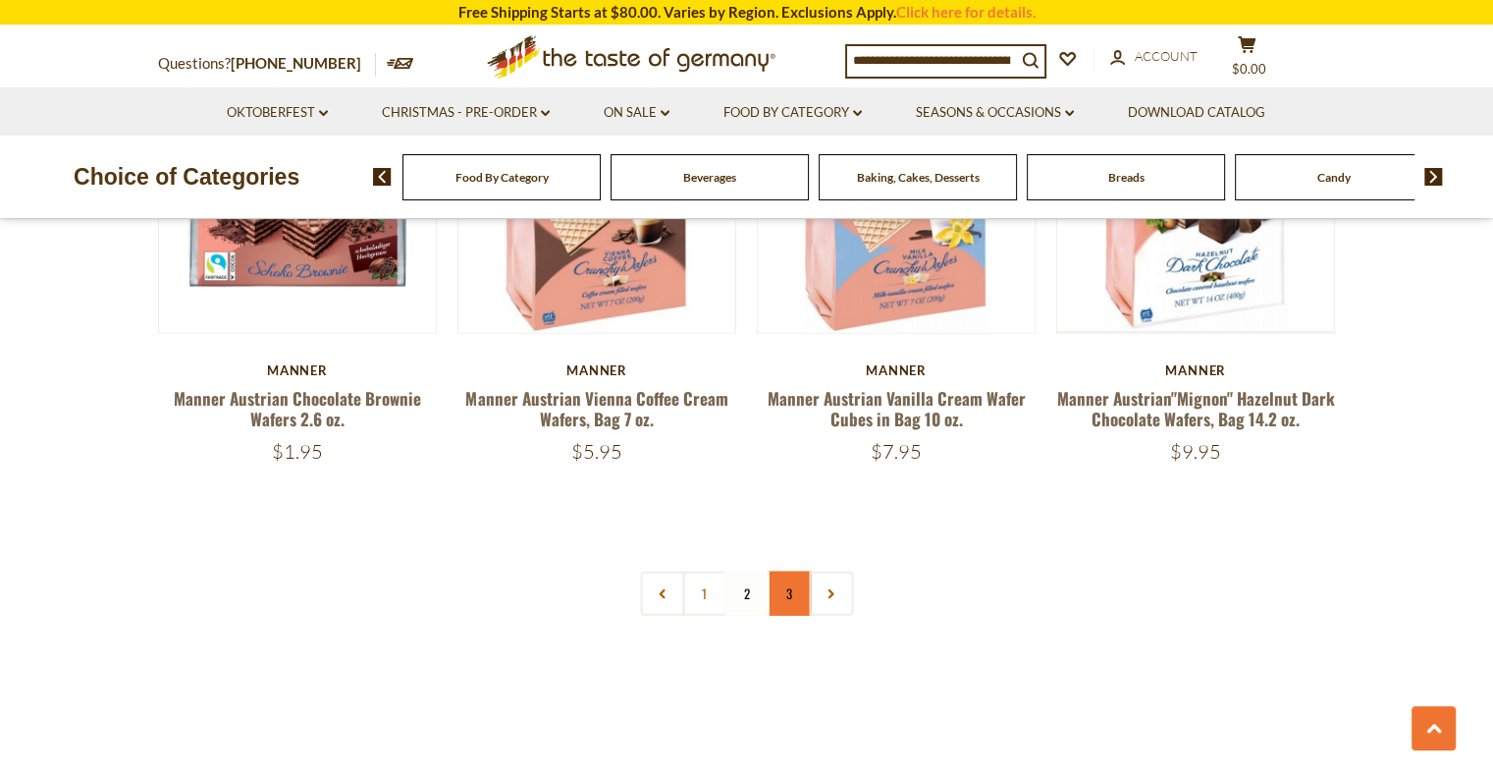
click at [787, 571] on link "3" at bounding box center [789, 593] width 44 height 44
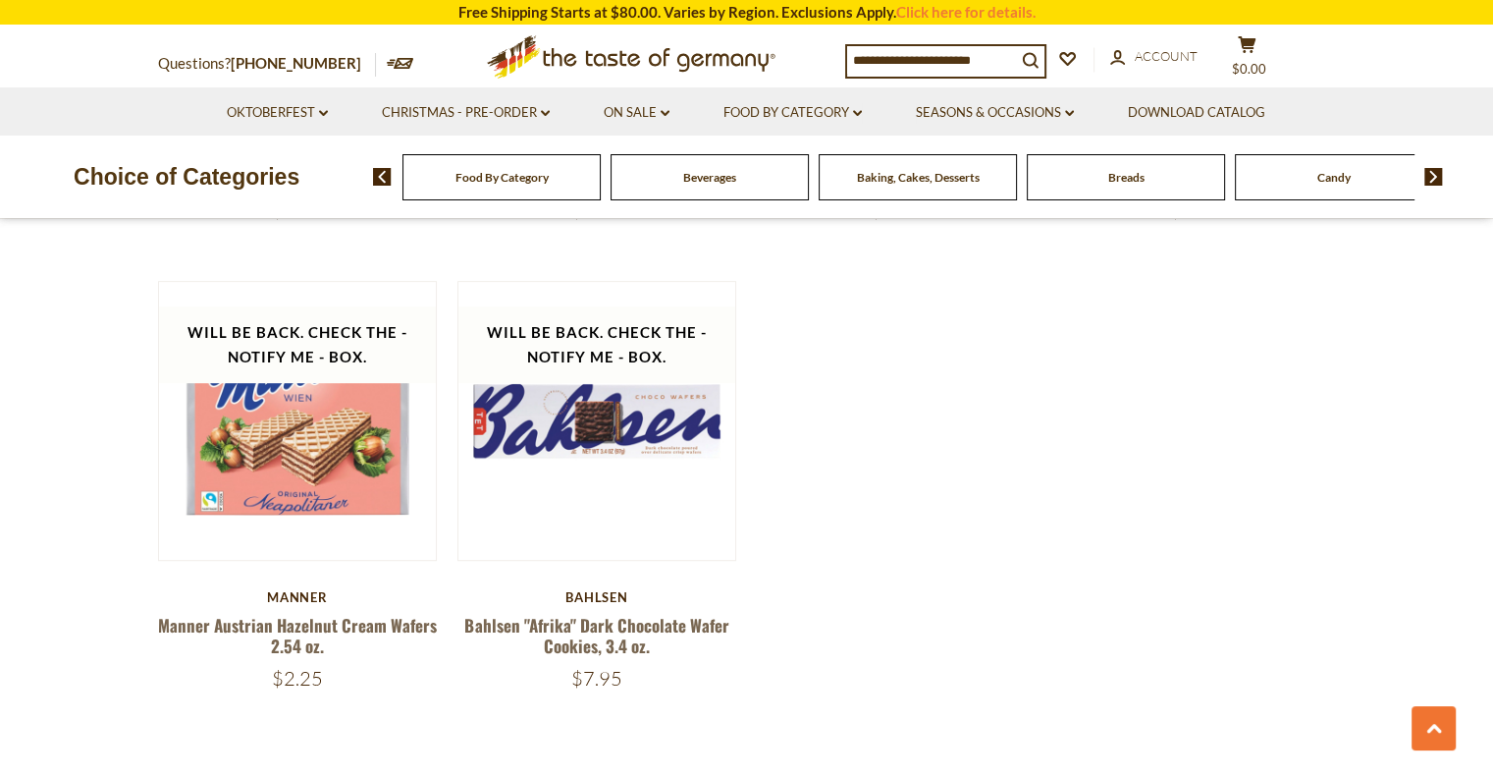
scroll to position [1025, 0]
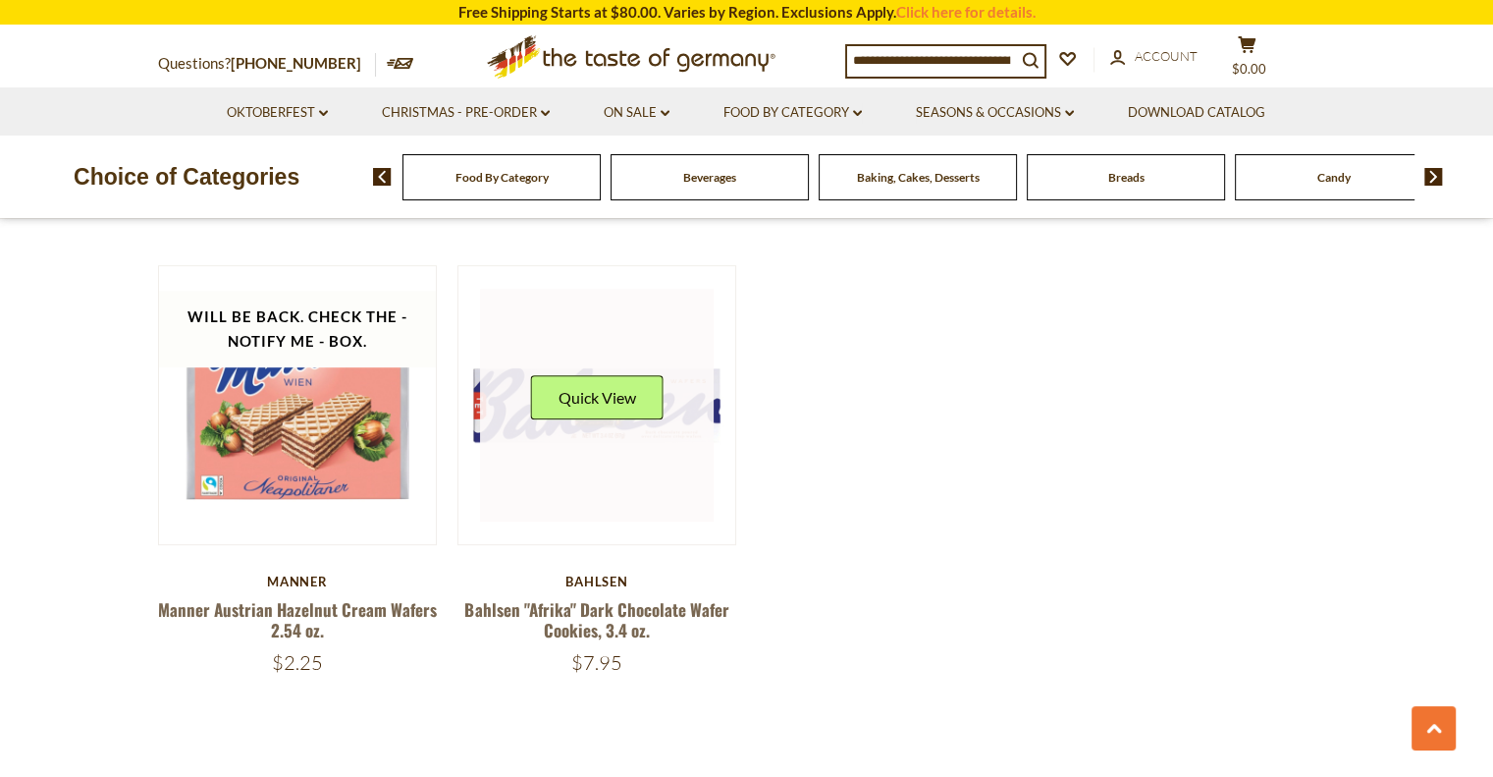
click at [651, 419] on div "Quick View" at bounding box center [596, 404] width 133 height 59
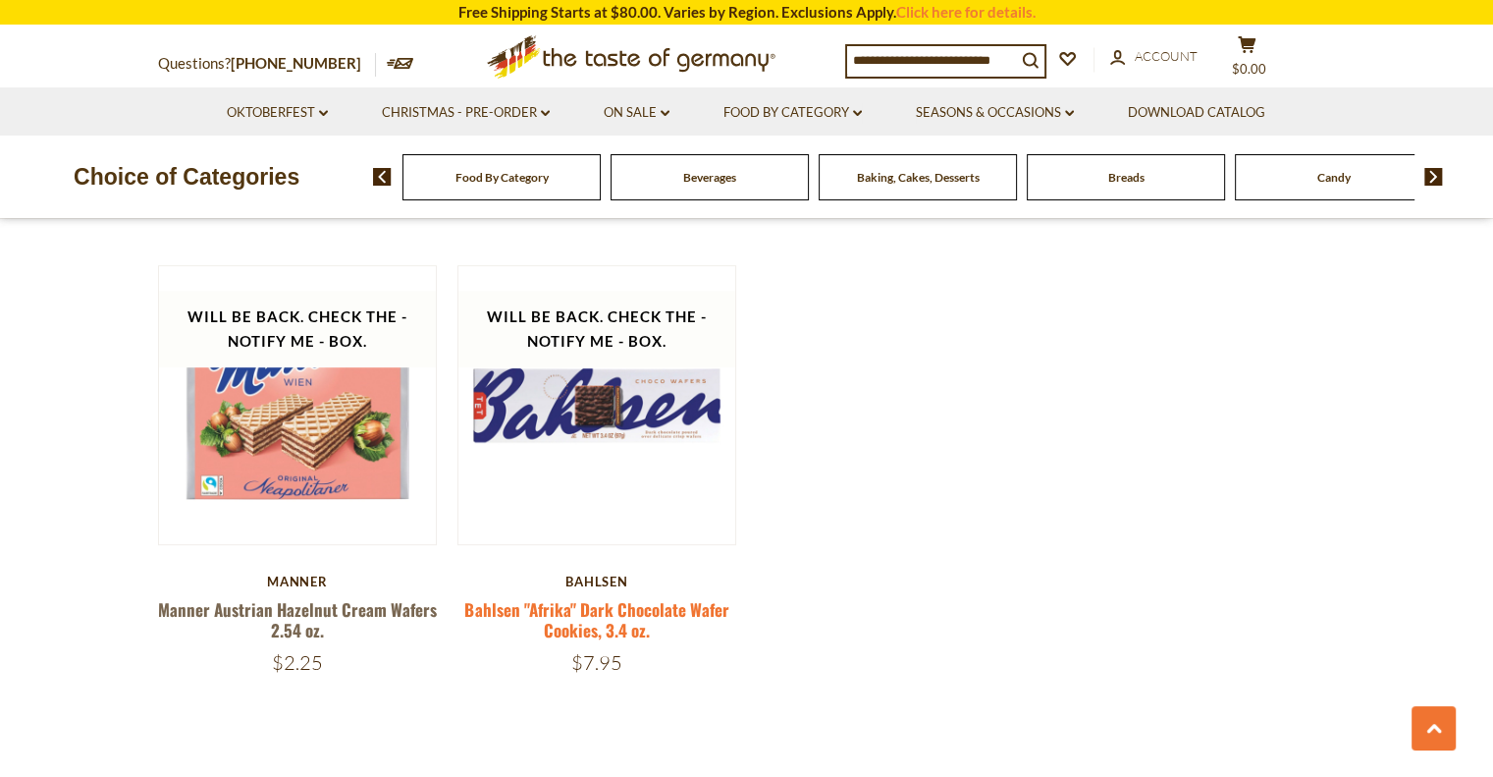
click at [640, 610] on link "Bahlsen "Afrika" Dark Chocolate Wafer Cookies, 3.4 oz." at bounding box center [596, 619] width 264 height 45
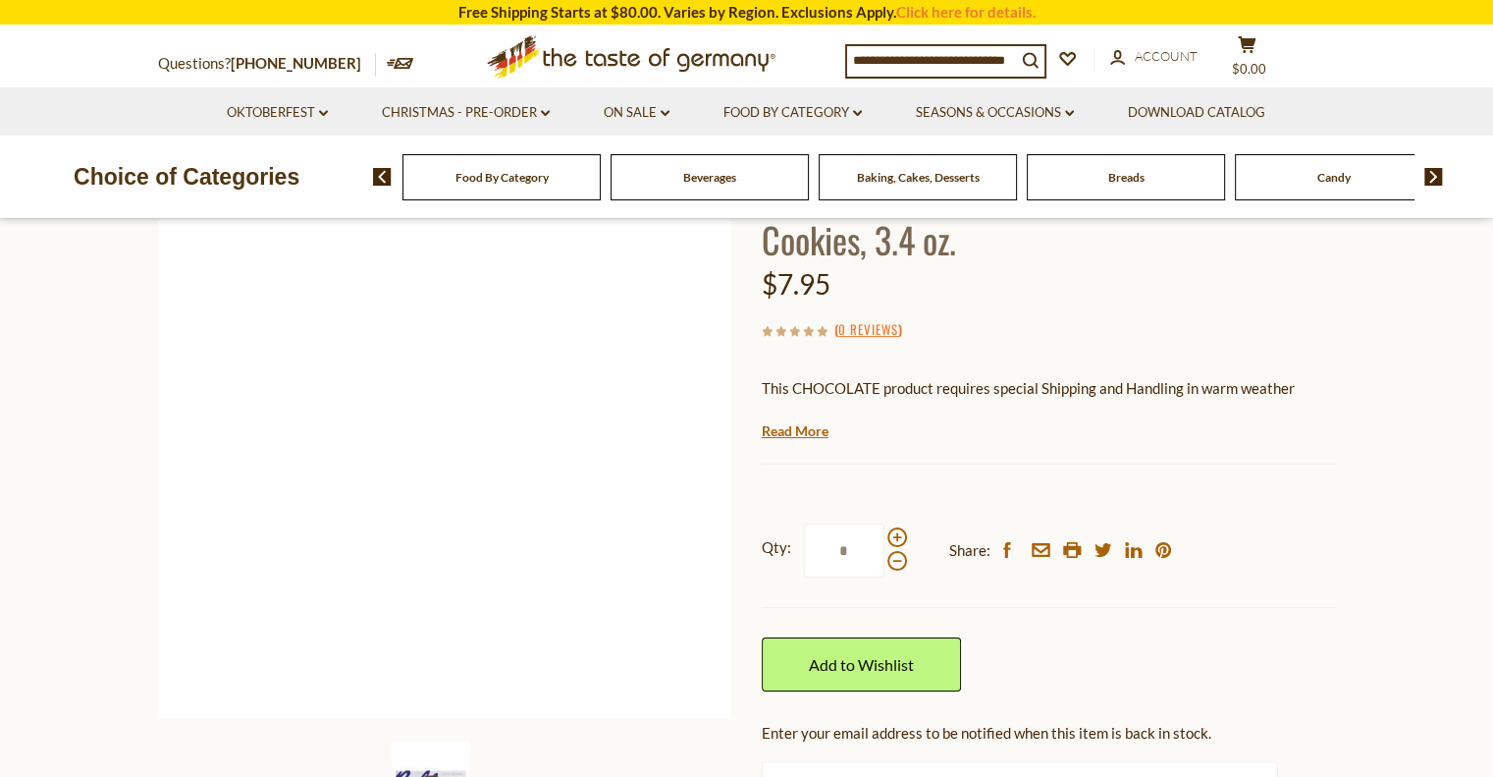
scroll to position [196, 0]
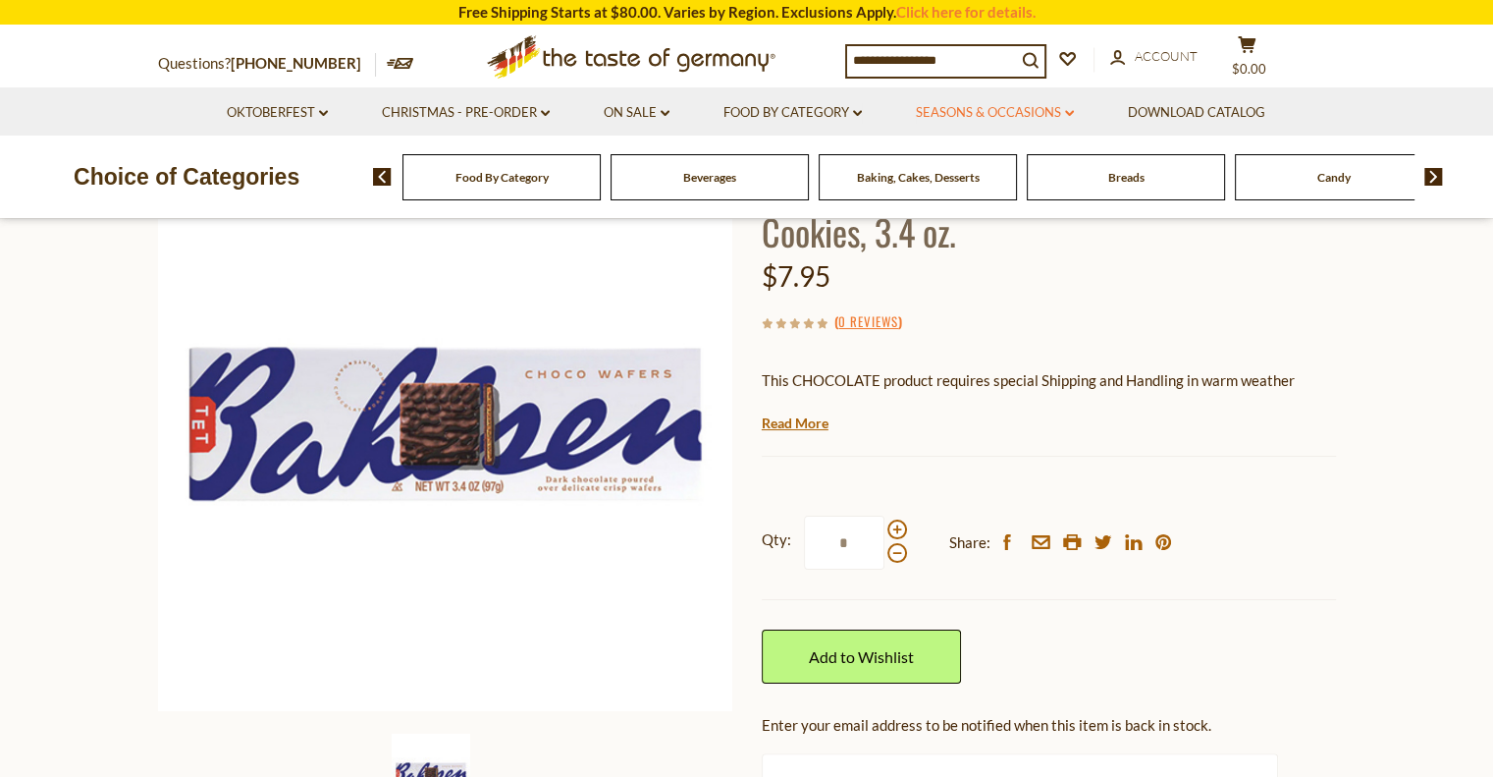
click at [982, 113] on link "Seasons & Occasions dropdown_arrow" at bounding box center [995, 113] width 158 height 22
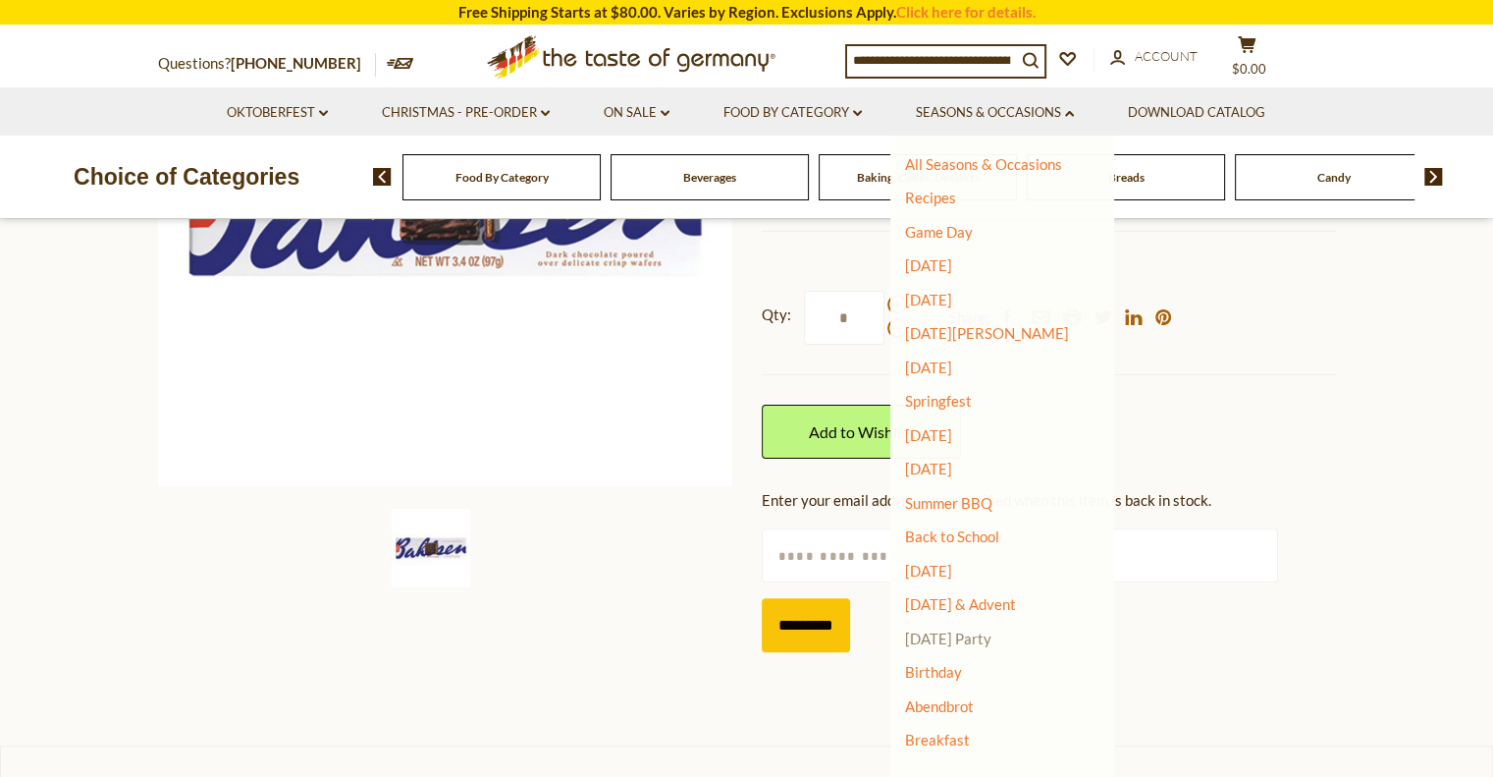
scroll to position [491, 0]
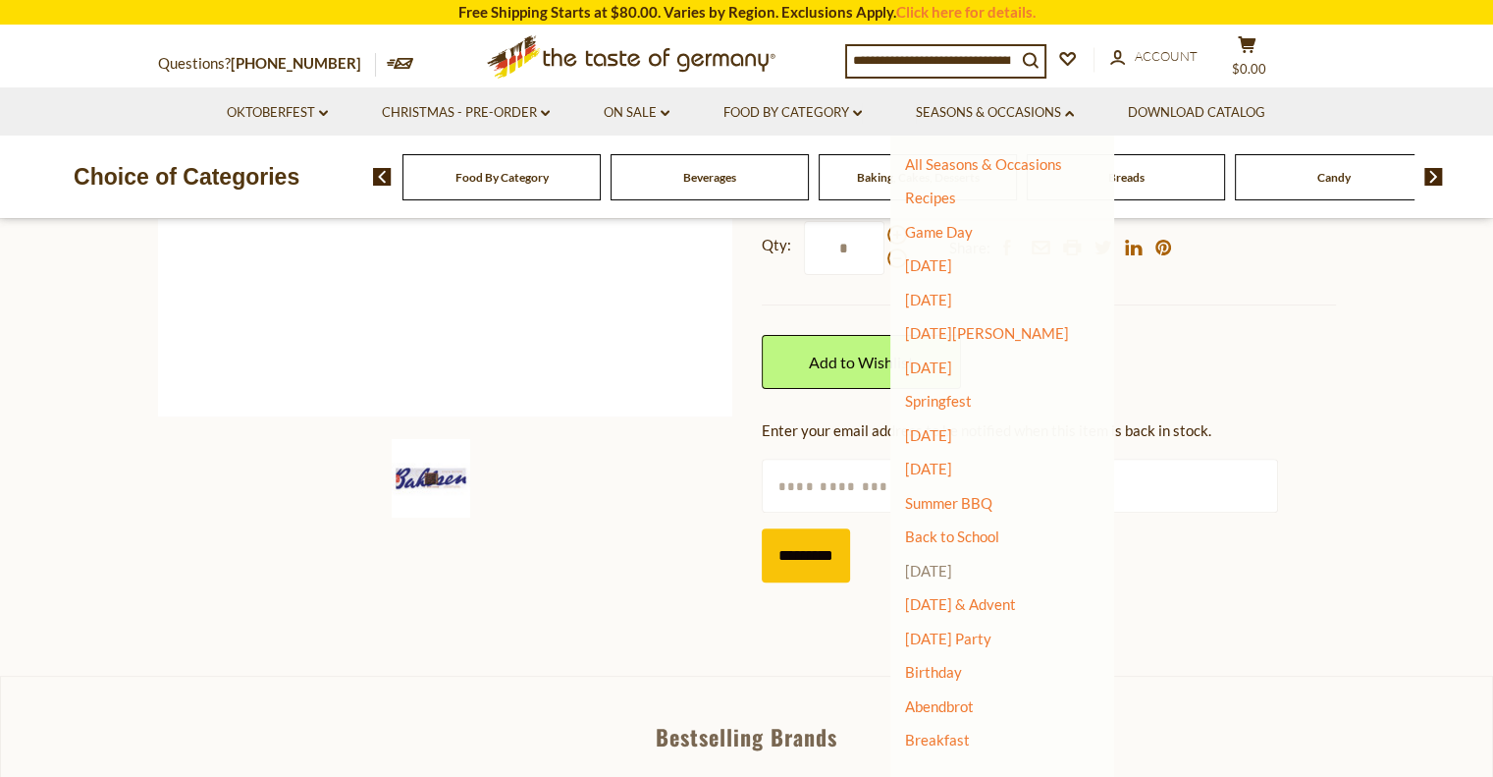
click at [939, 568] on link "[DATE]" at bounding box center [928, 571] width 47 height 18
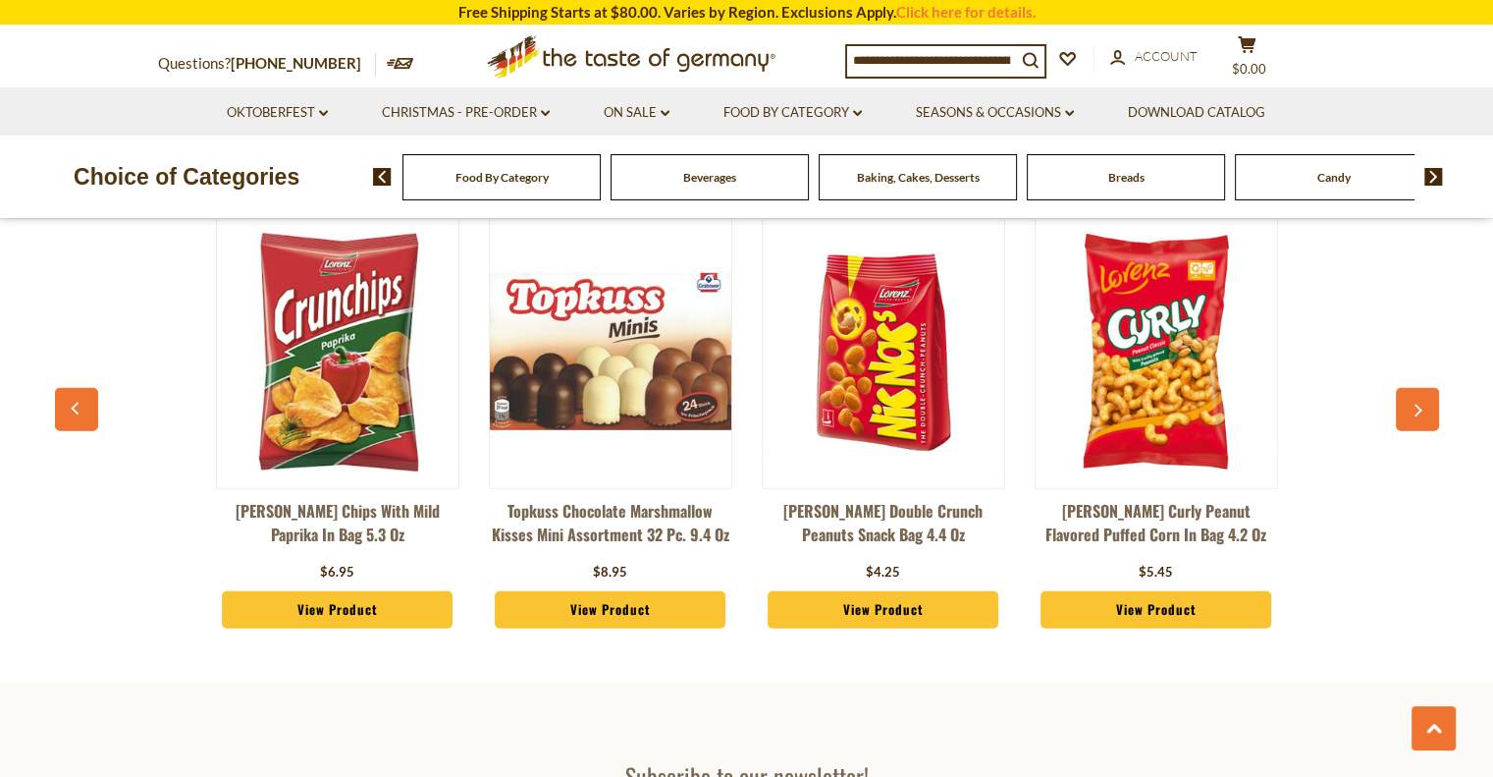
scroll to position [5007, 0]
